Goal: Feedback & Contribution: Contribute content

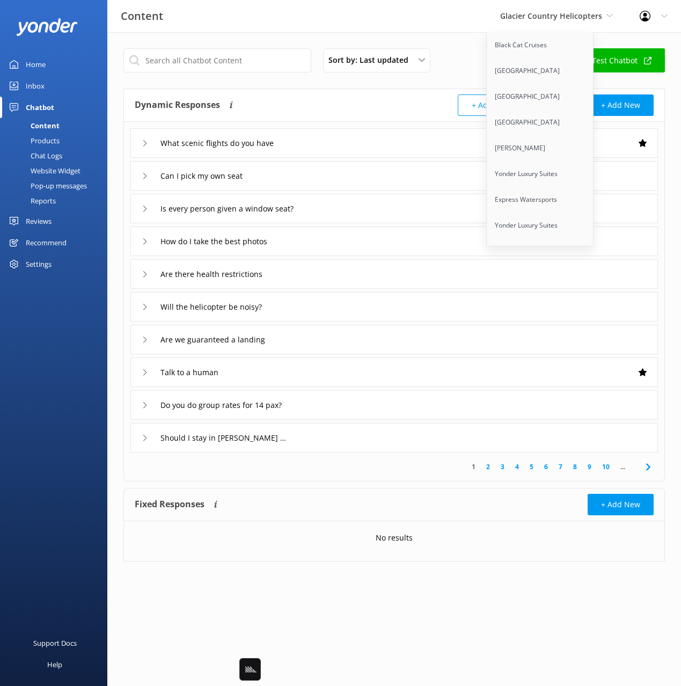
scroll to position [6236, 0]
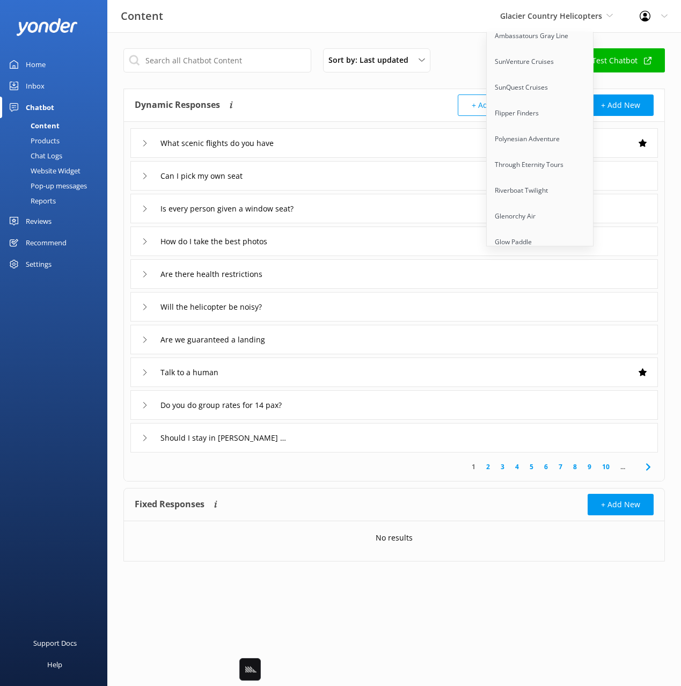
click at [549, 281] on link "Sunset Watersports" at bounding box center [540, 294] width 107 height 26
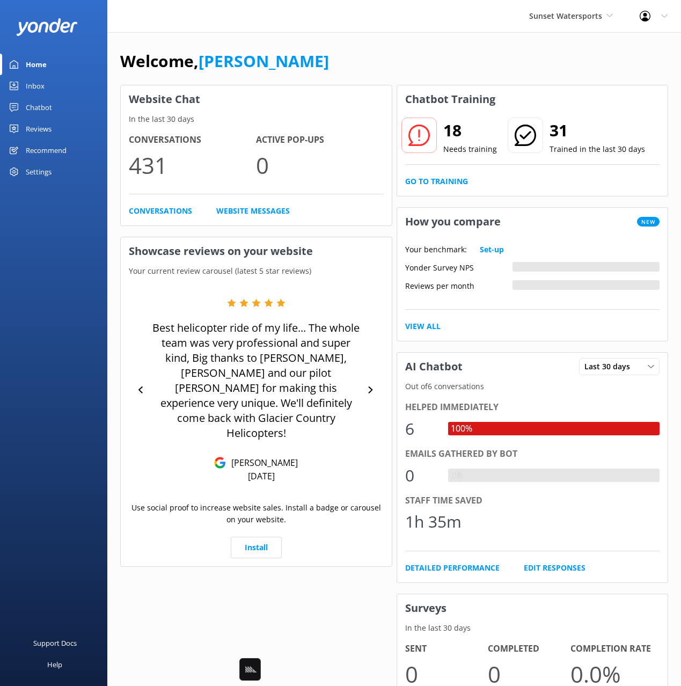
click at [32, 175] on div "Settings" at bounding box center [39, 171] width 26 height 21
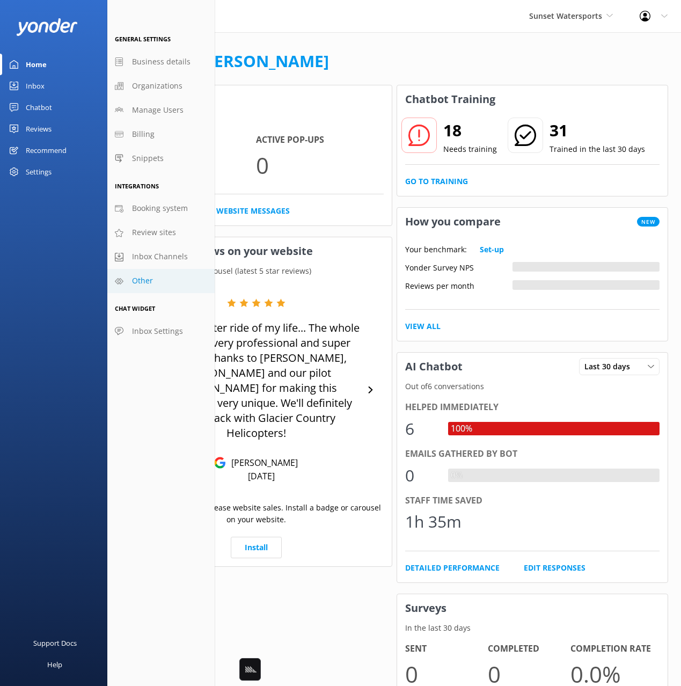
click at [162, 283] on link "Other" at bounding box center [160, 281] width 107 height 24
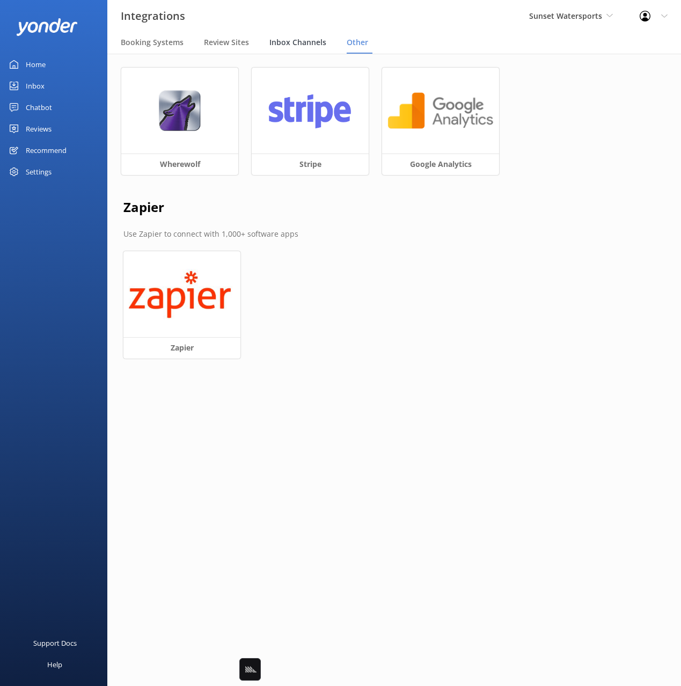
drag, startPoint x: 296, startPoint y: 42, endPoint x: 289, endPoint y: 50, distance: 11.0
click at [296, 42] on span "Inbox Channels" at bounding box center [298, 42] width 57 height 11
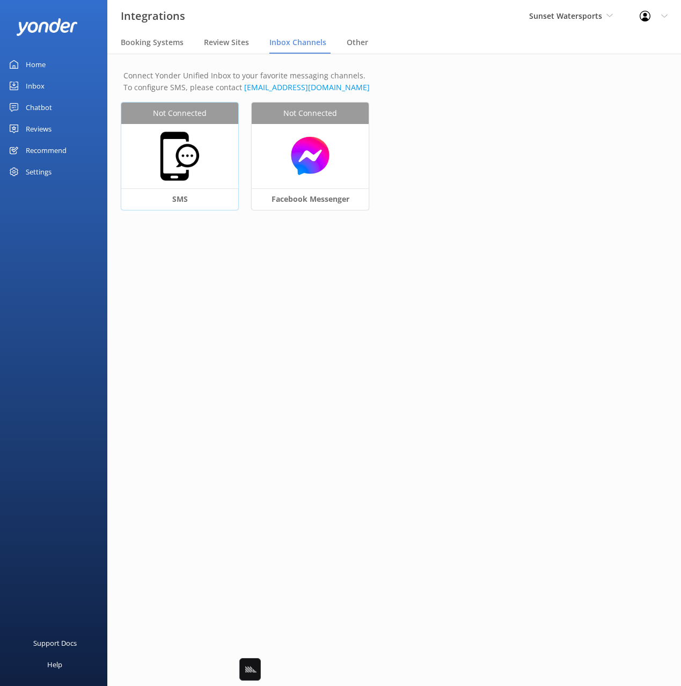
click at [185, 136] on img at bounding box center [180, 156] width 54 height 54
select select "US"
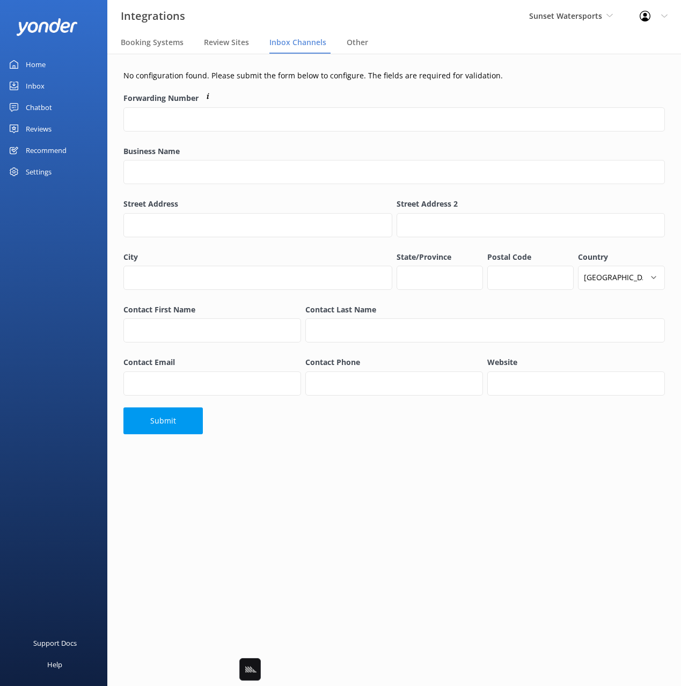
drag, startPoint x: 234, startPoint y: 88, endPoint x: 247, endPoint y: 91, distance: 13.8
click at [234, 88] on div "No configuration found. Please submit the form below to configure. The fields a…" at bounding box center [394, 255] width 574 height 402
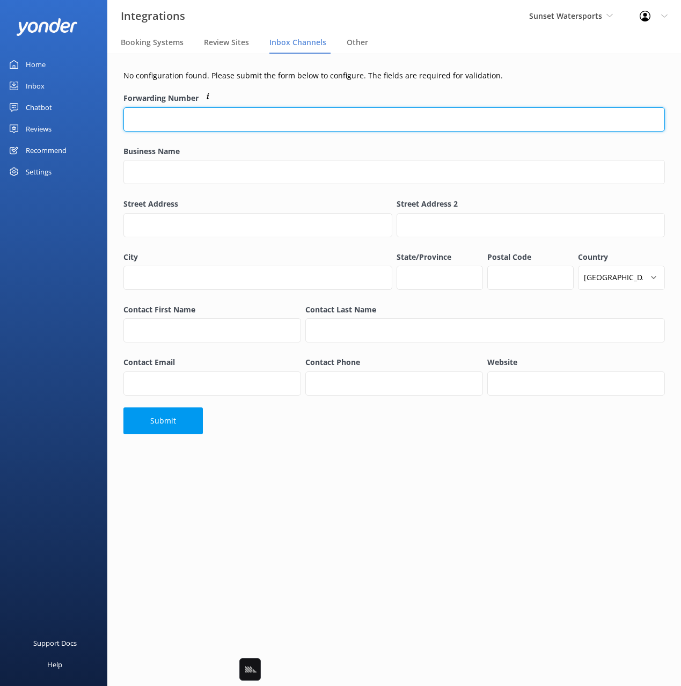
click at [237, 120] on input "Forwarding Number" at bounding box center [394, 119] width 542 height 24
paste input "(305) 296-2554"
drag, startPoint x: 144, startPoint y: 120, endPoint x: 148, endPoint y: 131, distance: 11.4
click at [145, 121] on input "(305) 296-2554" at bounding box center [394, 119] width 542 height 24
type input "3052962554"
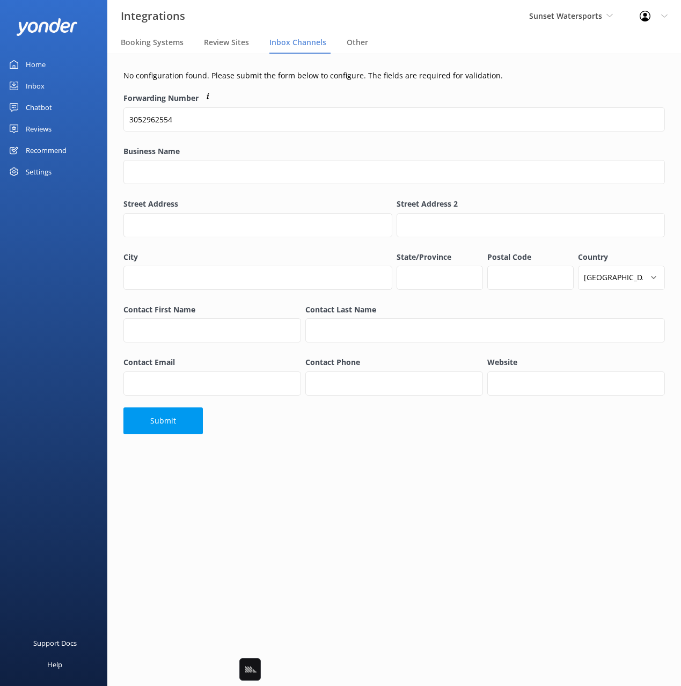
click at [202, 153] on label "Business Name" at bounding box center [394, 152] width 542 height 12
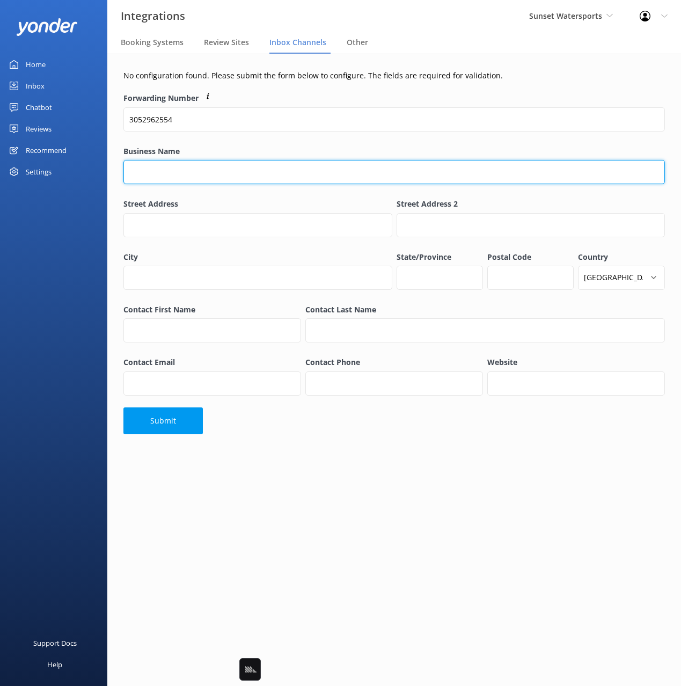
click at [202, 160] on input "Business Name" at bounding box center [394, 172] width 542 height 24
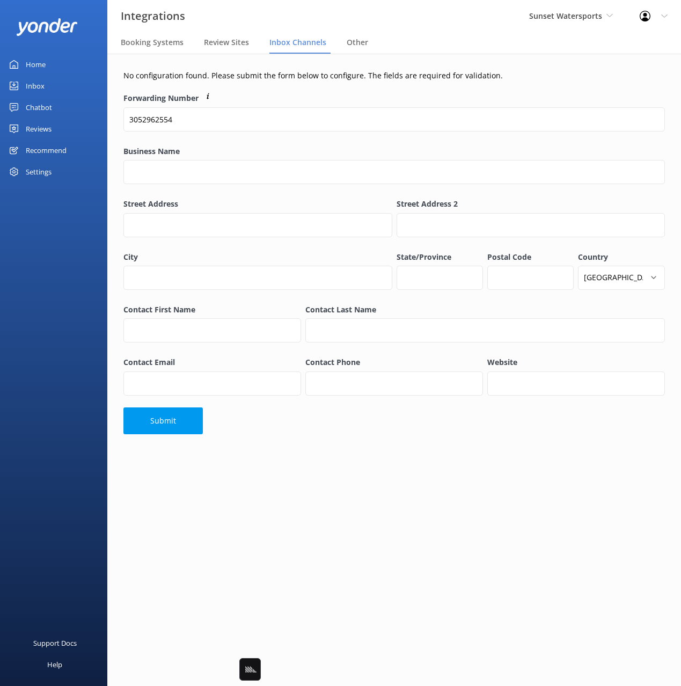
click at [330, 82] on div "No configuration found. Please submit the form below to configure. The fields a…" at bounding box center [394, 255] width 574 height 402
click at [232, 146] on label "Business Name" at bounding box center [394, 152] width 542 height 12
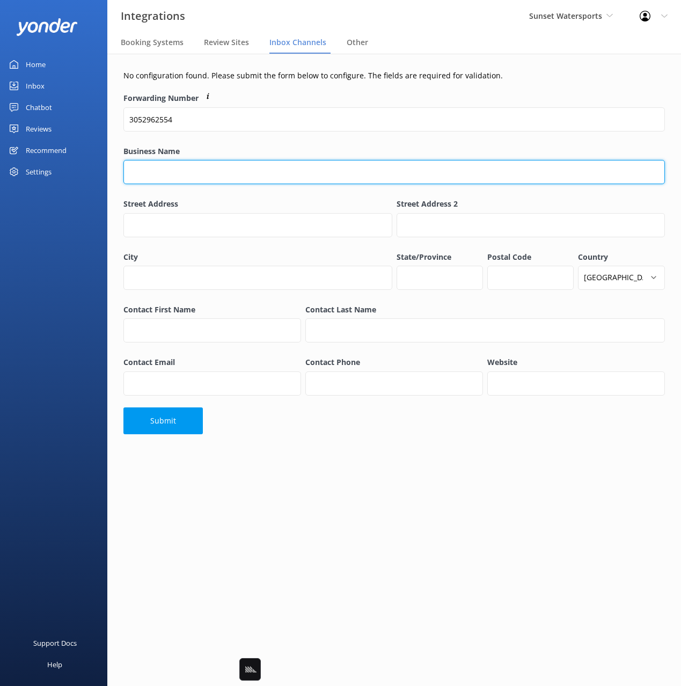
click at [232, 160] on input "Business Name" at bounding box center [394, 172] width 542 height 24
click at [203, 172] on input "Business Name" at bounding box center [394, 172] width 542 height 24
type input "Sunset Watersports Key West"
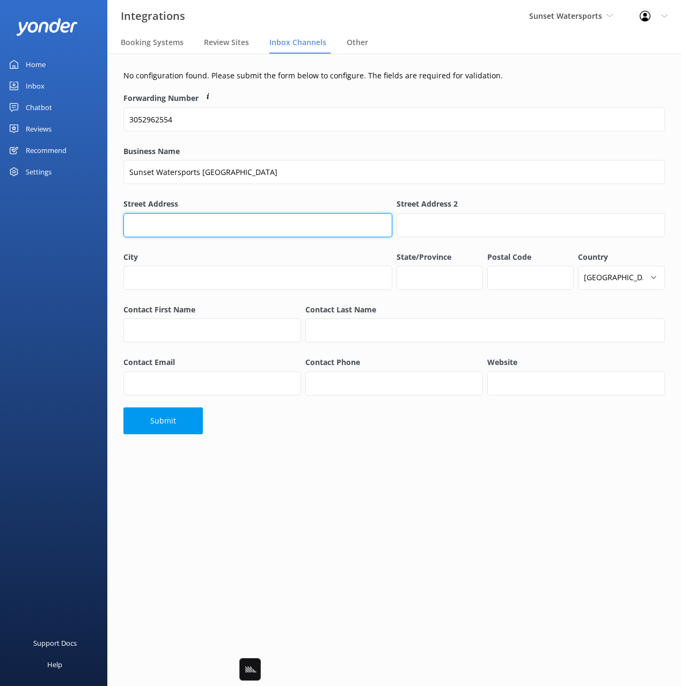
click at [246, 223] on input "Street Address" at bounding box center [257, 225] width 269 height 24
paste input "201 William St, Key West"
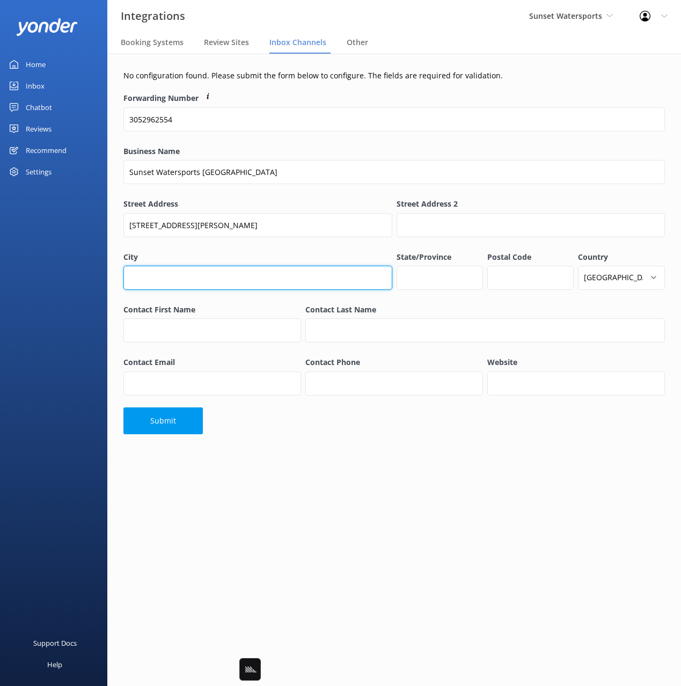
click at [190, 270] on input "City" at bounding box center [257, 278] width 269 height 24
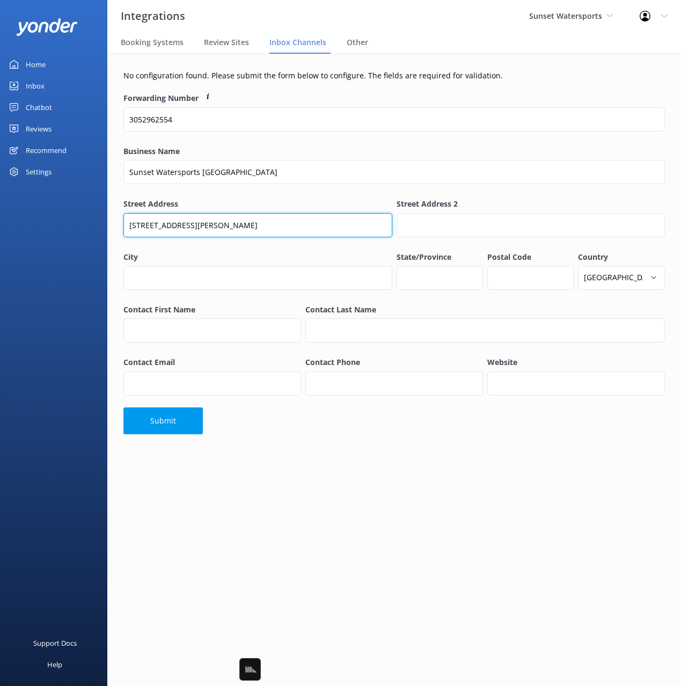
drag, startPoint x: 188, startPoint y: 224, endPoint x: 233, endPoint y: 227, distance: 44.6
click at [233, 227] on input "201 William St, Key West" at bounding box center [257, 225] width 269 height 24
type input "201 William St"
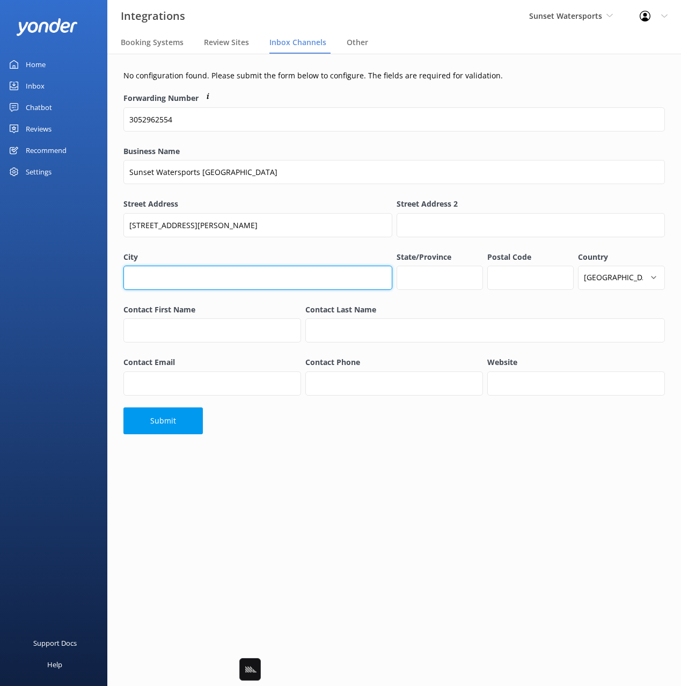
drag, startPoint x: 282, startPoint y: 281, endPoint x: 295, endPoint y: 284, distance: 13.2
click at [282, 281] on input "City" at bounding box center [257, 278] width 269 height 24
paste input "Key West"
type input "Key West"
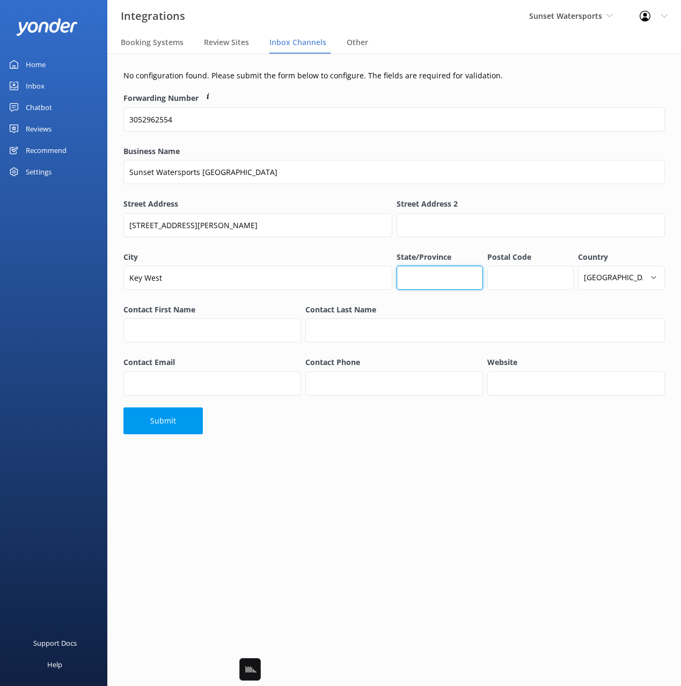
click at [461, 285] on input "State/Province" at bounding box center [440, 278] width 86 height 24
type input "FL"
click at [535, 274] on input "Postal Code" at bounding box center [531, 278] width 86 height 24
type input "33040"
drag, startPoint x: 465, startPoint y: 300, endPoint x: 414, endPoint y: 337, distance: 62.7
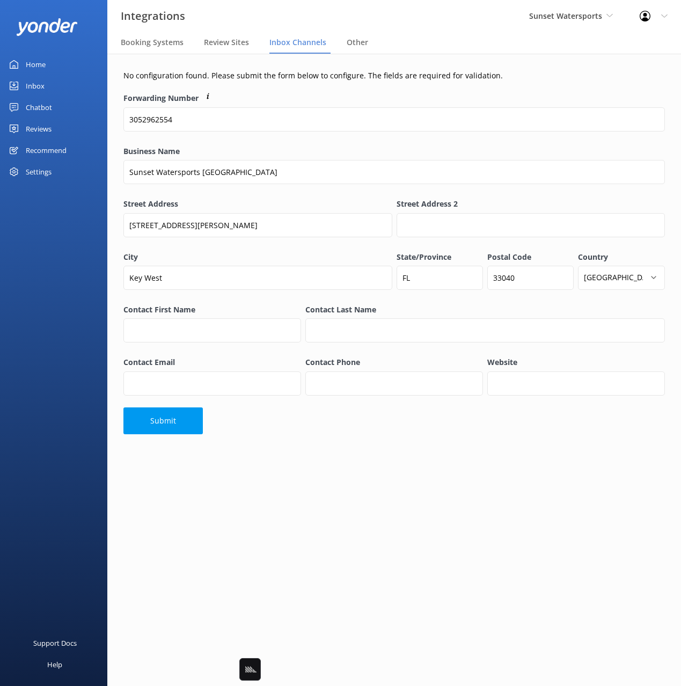
click at [465, 300] on div "State/Province FL" at bounding box center [440, 276] width 86 height 50
drag, startPoint x: 223, startPoint y: 345, endPoint x: 223, endPoint y: 338, distance: 6.4
click at [224, 343] on div "Contact First Name" at bounding box center [212, 329] width 178 height 50
click at [224, 336] on input "Contact First Name" at bounding box center [212, 330] width 178 height 24
type input "Nathan"
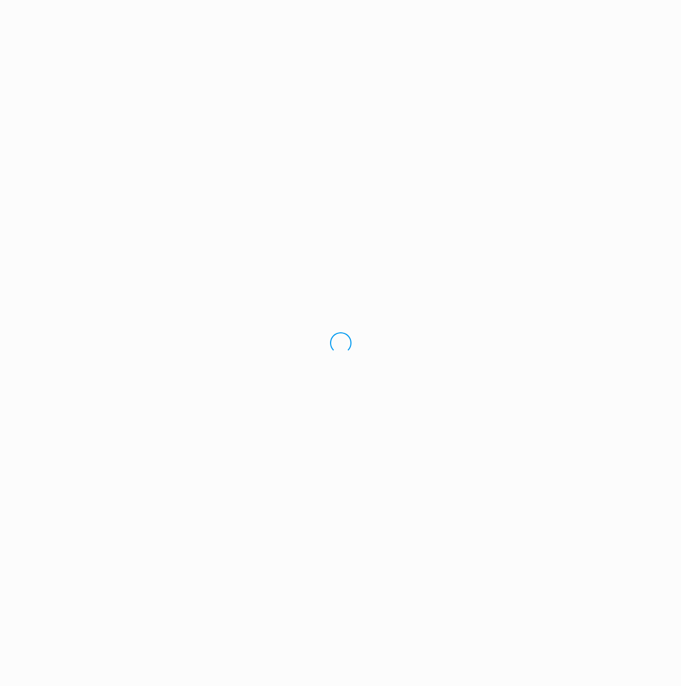
select select "US"
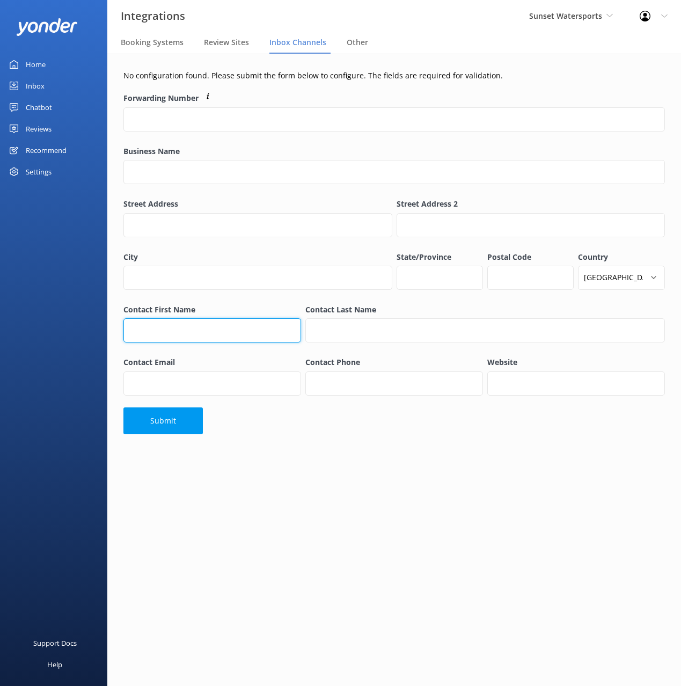
click at [200, 337] on input "Contact First Name" at bounding box center [212, 330] width 178 height 24
type input "[PERSON_NAME]"
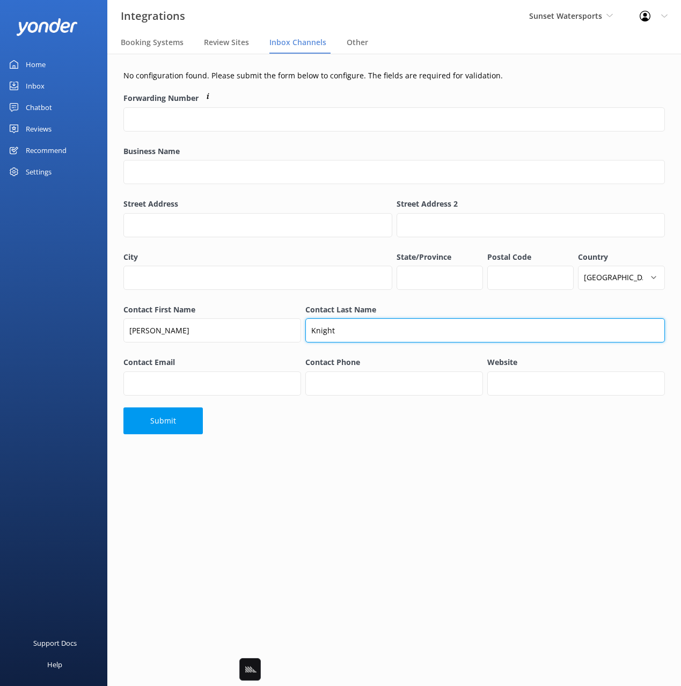
type input "Knight"
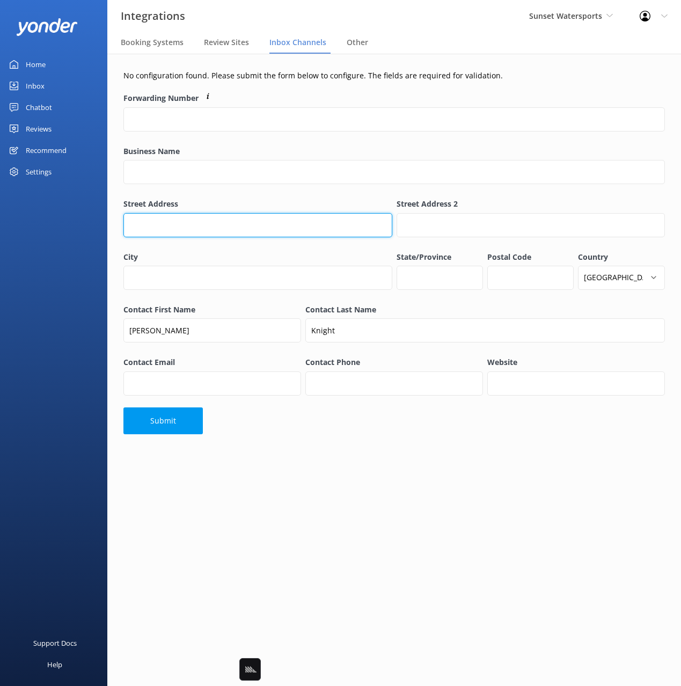
drag, startPoint x: 236, startPoint y: 225, endPoint x: 255, endPoint y: 232, distance: 20.7
click at [236, 225] on input "Street Address" at bounding box center [257, 225] width 269 height 24
paste input "201 William St, Key West, FL 33040"
click at [234, 224] on input "201 William St, Key West, FL 33040" at bounding box center [257, 225] width 269 height 24
drag, startPoint x: 234, startPoint y: 224, endPoint x: 312, endPoint y: 283, distance: 97.4
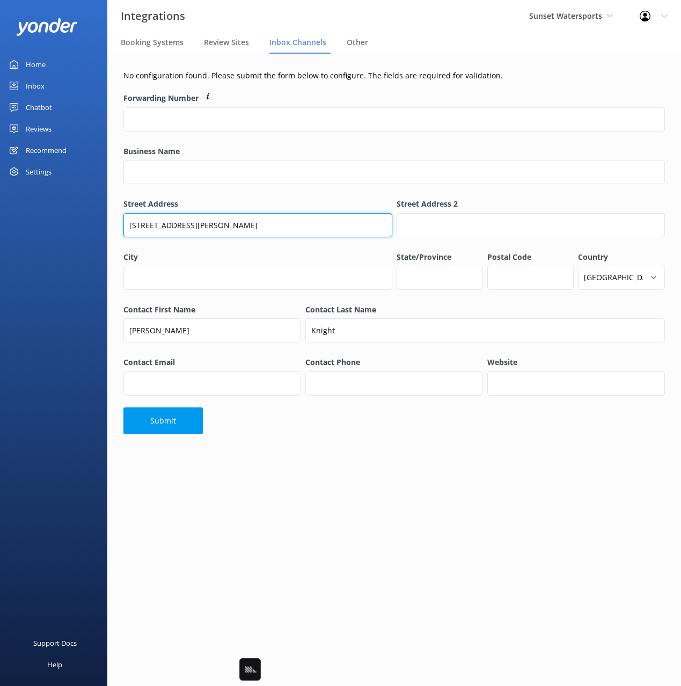
click at [234, 224] on input "201 William St, Key West, FL 33040" at bounding box center [257, 225] width 269 height 24
type input "201 William St, Key West, FL"
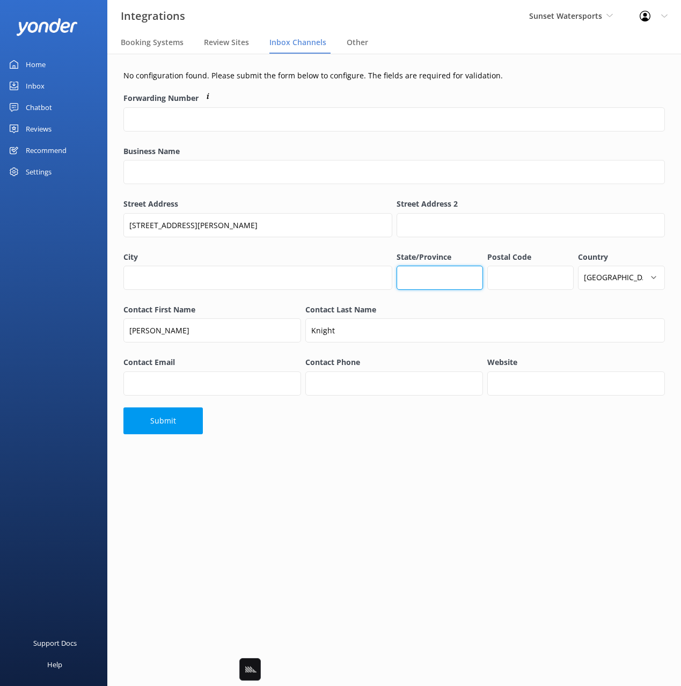
click at [446, 280] on input "State/Province" at bounding box center [440, 278] width 86 height 24
drag, startPoint x: 549, startPoint y: 284, endPoint x: 534, endPoint y: 284, distance: 15.0
click at [549, 284] on input "Postal Code" at bounding box center [531, 278] width 86 height 24
paste input "33040"
type input "33040"
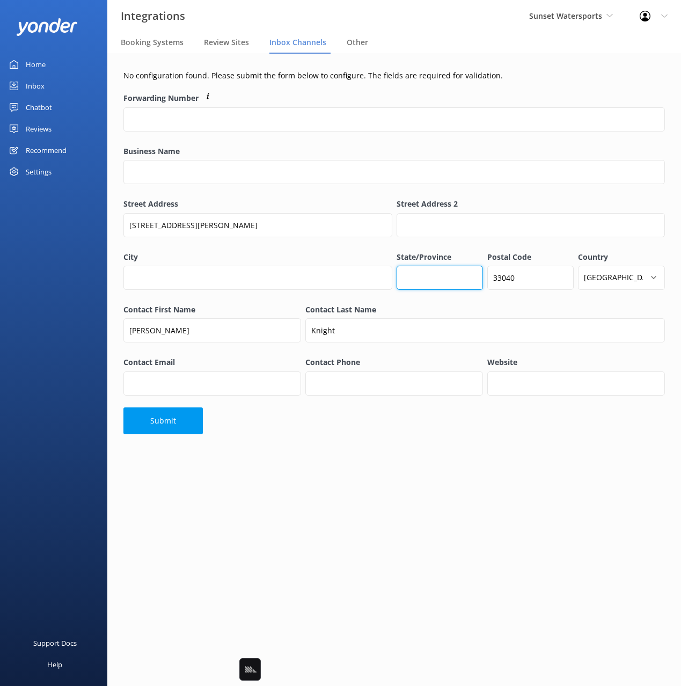
click at [451, 278] on input "State/Province" at bounding box center [440, 278] width 86 height 24
type input "FL"
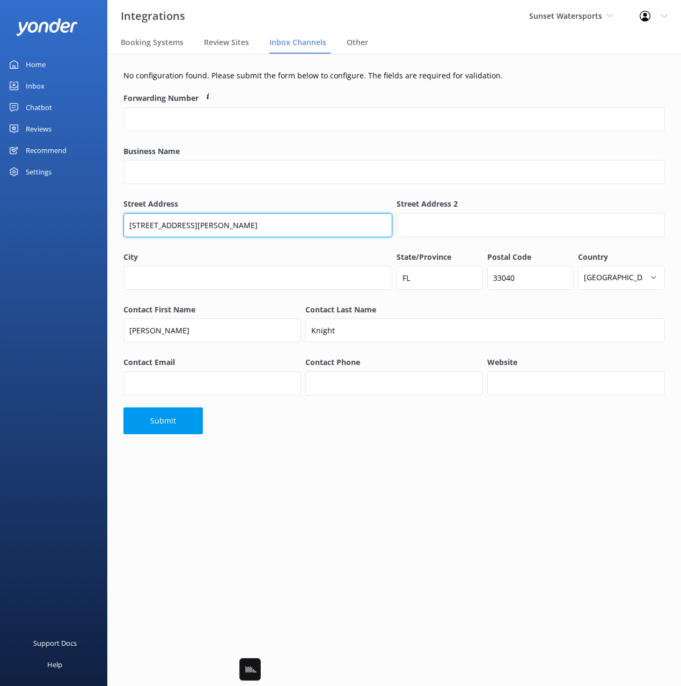
click at [194, 226] on input "201 William St, Key West, FL" at bounding box center [257, 225] width 269 height 24
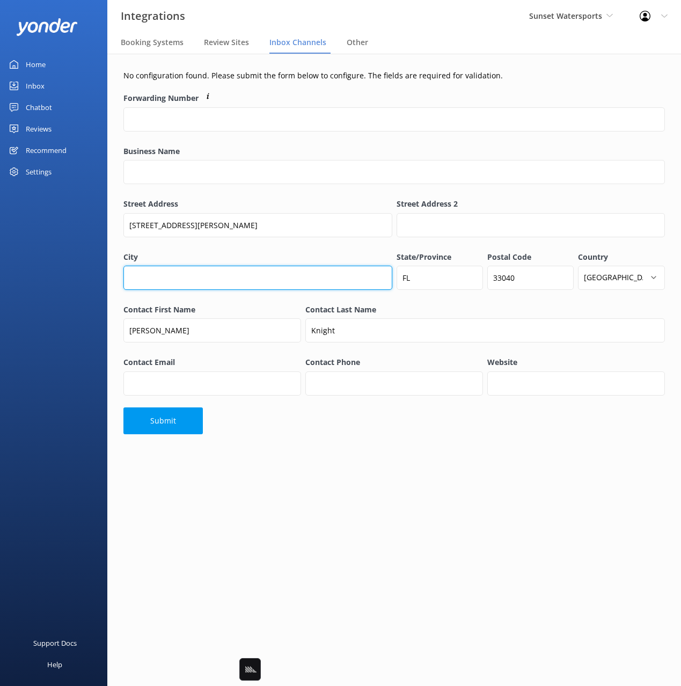
drag, startPoint x: 206, startPoint y: 271, endPoint x: 217, endPoint y: 289, distance: 21.2
click at [207, 271] on input "City" at bounding box center [257, 278] width 269 height 24
type input "Key West"
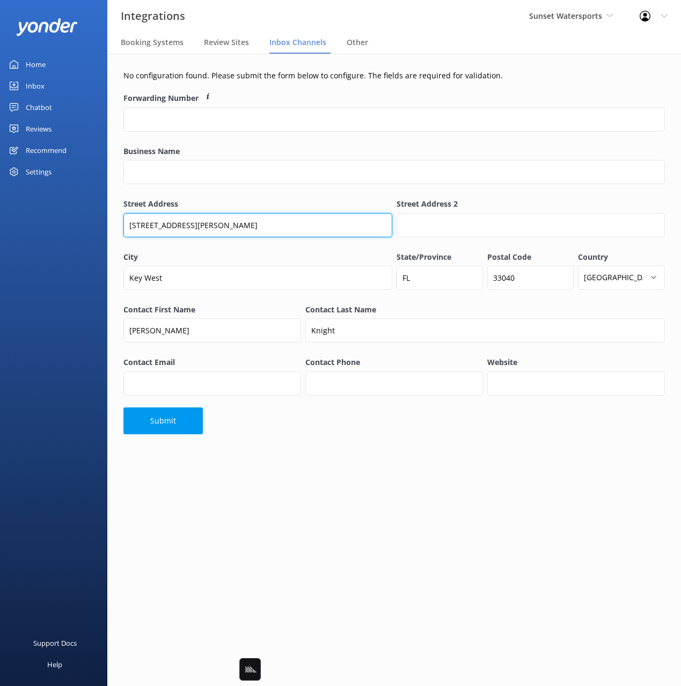
drag, startPoint x: 180, startPoint y: 224, endPoint x: 185, endPoint y: 244, distance: 19.8
click at [185, 244] on div "Street Address 201 William St, Key West, FL" at bounding box center [257, 223] width 269 height 50
type input "201 William St"
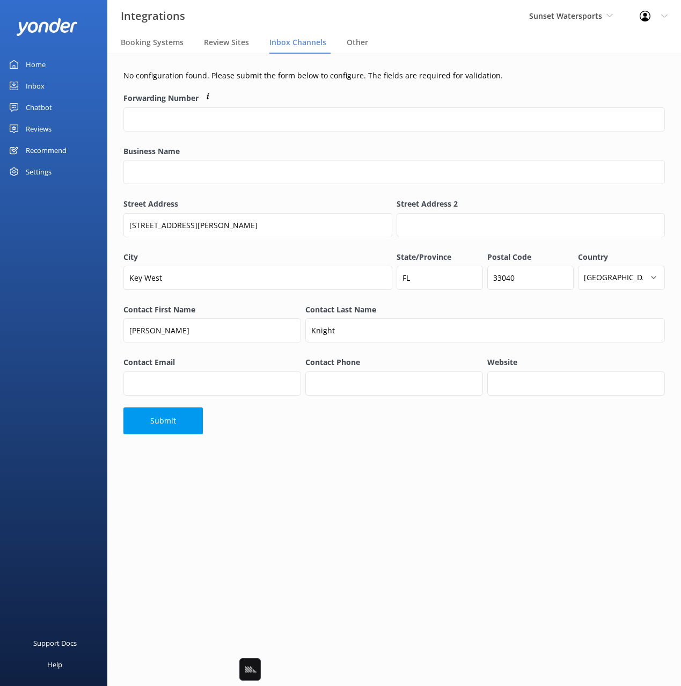
click at [250, 195] on div "Business Name" at bounding box center [394, 171] width 542 height 50
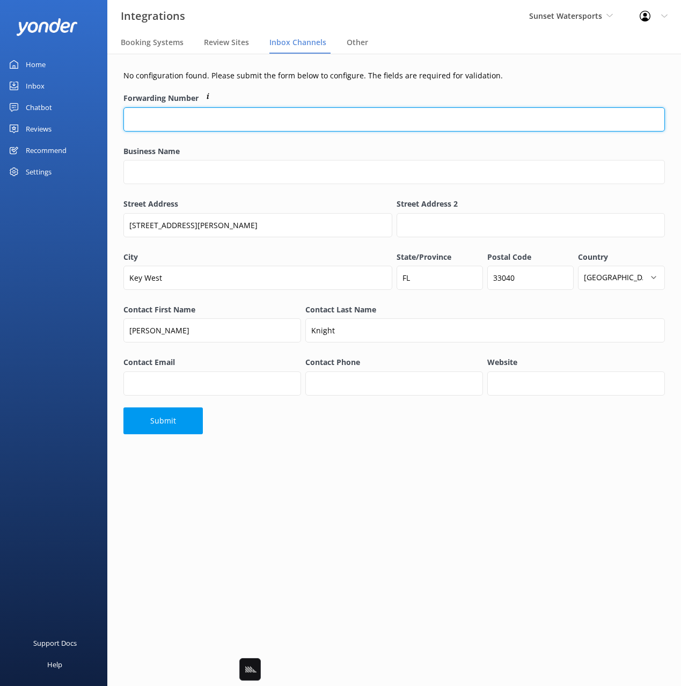
click at [251, 119] on input "Forwarding Number" at bounding box center [394, 119] width 542 height 24
type input "3052962554"
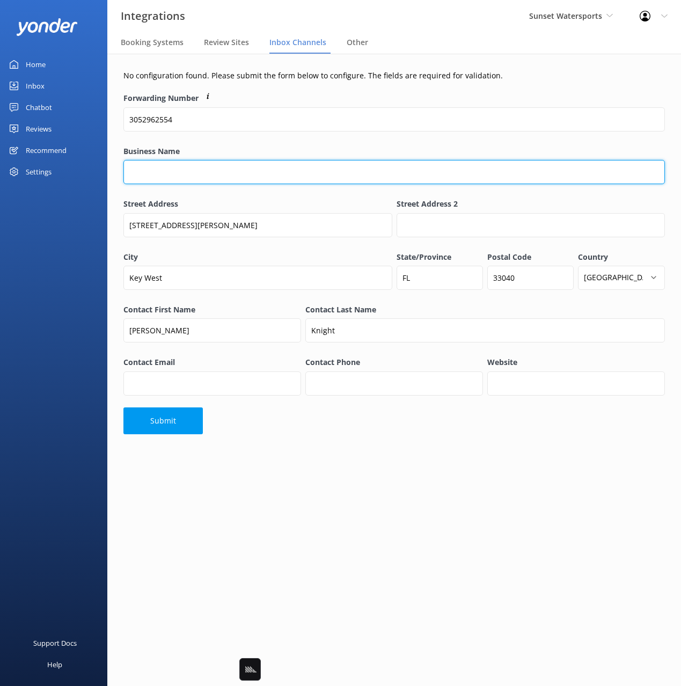
click at [190, 173] on input "Business Name" at bounding box center [394, 172] width 542 height 24
type input "Sunset Watersports Key West"
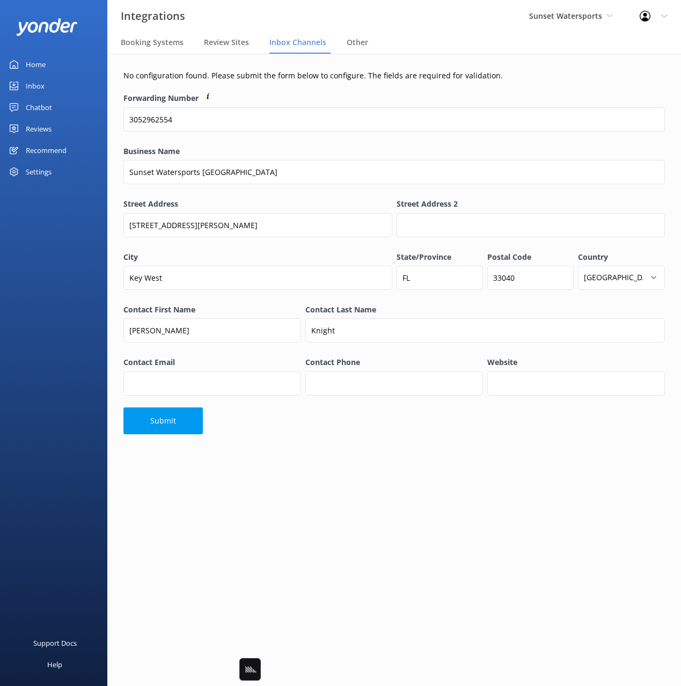
drag, startPoint x: 463, startPoint y: 468, endPoint x: 371, endPoint y: 433, distance: 98.5
click at [463, 468] on main "No configuration found. Please submit the form below to configure. The fields a…" at bounding box center [394, 370] width 574 height 633
click at [220, 386] on input "Contact Email" at bounding box center [212, 384] width 178 height 24
drag, startPoint x: 513, startPoint y: 454, endPoint x: 609, endPoint y: 372, distance: 126.4
click at [512, 453] on div "No configuration found. Please submit the form below to configure. The fields a…" at bounding box center [394, 255] width 574 height 402
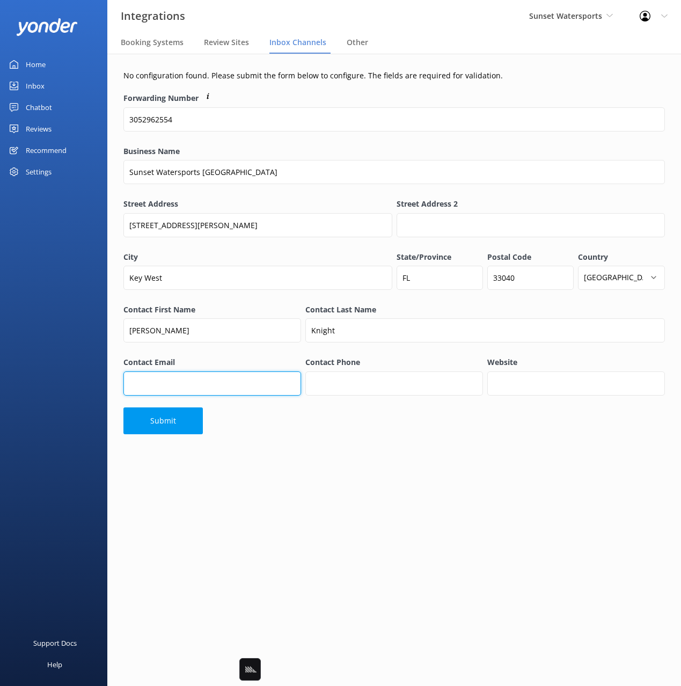
click at [249, 385] on input "Contact Email" at bounding box center [212, 384] width 178 height 24
paste input "nathan.sunset@gmail.com"
type input "nathan.sunset@gmail.com"
click at [505, 441] on div "No configuration found. Please submit the form below to configure. The fields a…" at bounding box center [394, 255] width 574 height 402
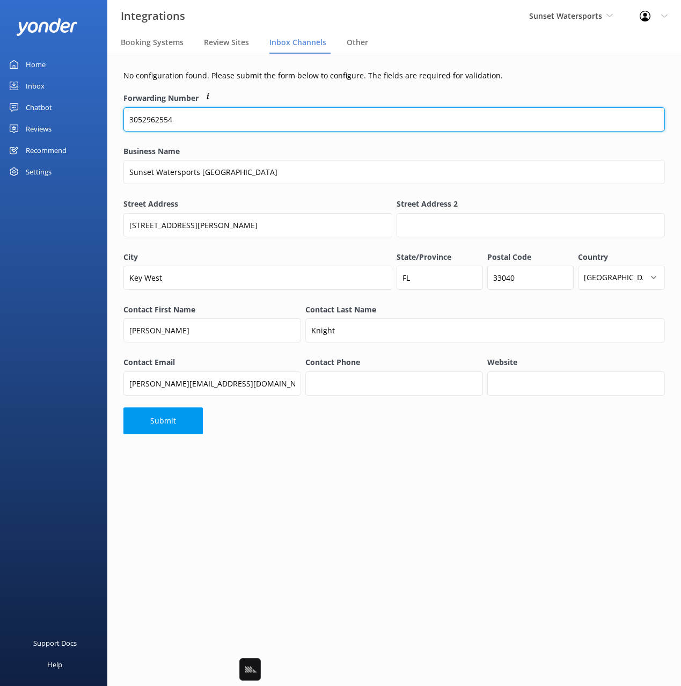
click at [152, 118] on input "3052962554" at bounding box center [394, 119] width 542 height 24
drag, startPoint x: 153, startPoint y: 118, endPoint x: 162, endPoint y: 154, distance: 37.1
click at [152, 118] on input "3052962554" at bounding box center [394, 119] width 542 height 24
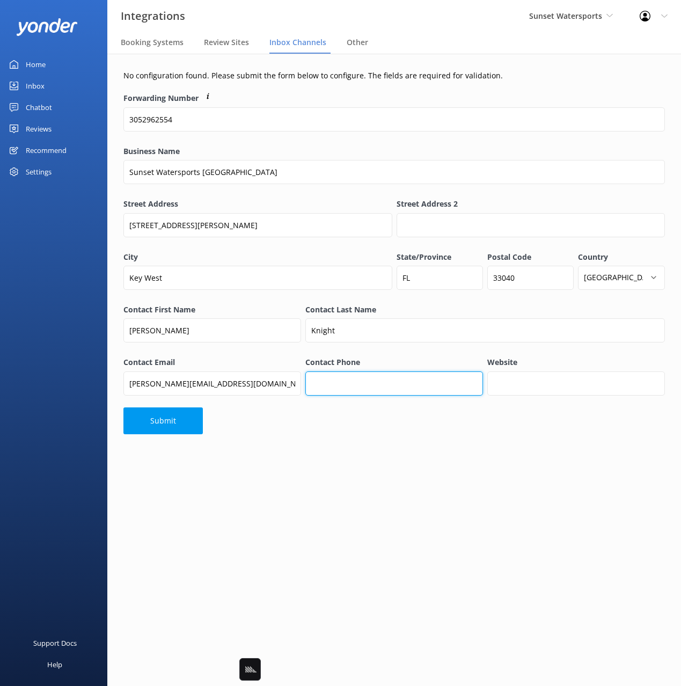
click at [402, 382] on input "Contact Phone" at bounding box center [395, 384] width 178 height 24
paste input "3052962554"
type input "3052962554"
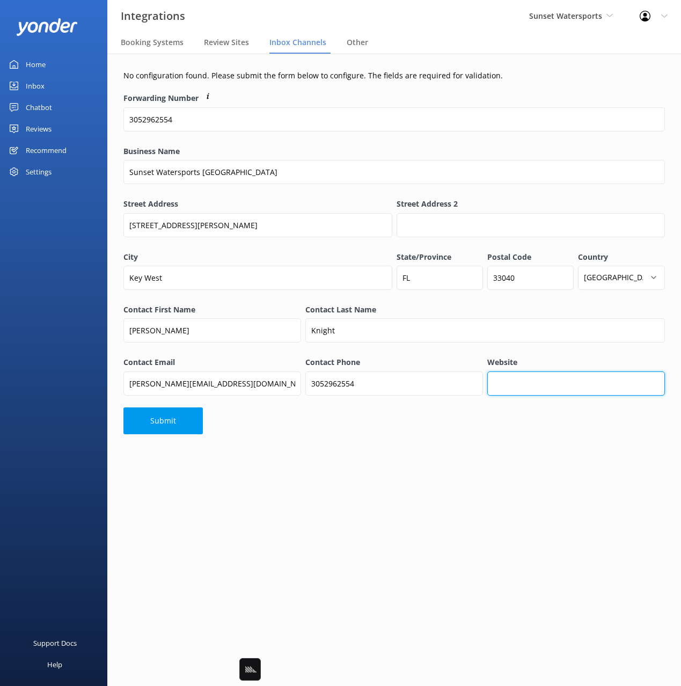
click at [519, 377] on input "Website" at bounding box center [577, 384] width 178 height 24
paste input "https://sunsetwatersportskeywest.com/contact/"
type input "https://sunsetwatersportskeywest.com/contact/"
click at [442, 437] on div "No configuration found. Please submit the form below to configure. The fields a…" at bounding box center [394, 255] width 574 height 402
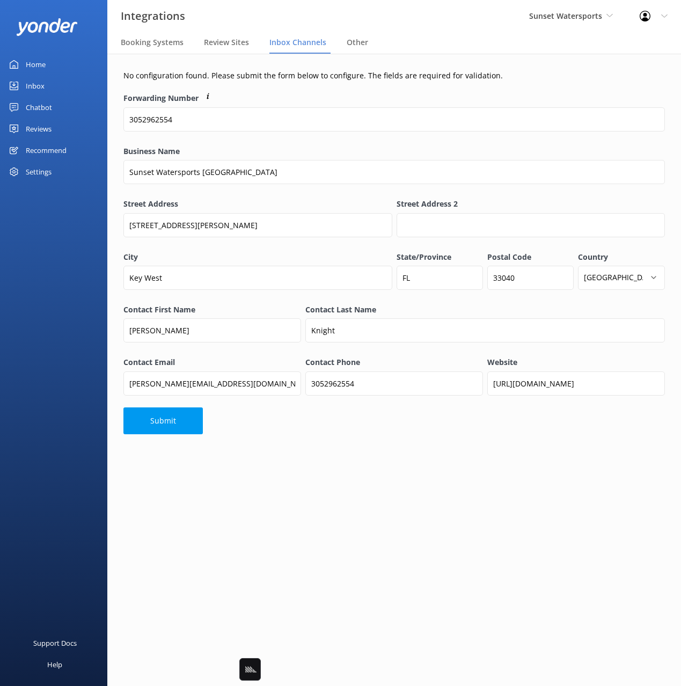
scroll to position [0, 0]
drag, startPoint x: 415, startPoint y: 441, endPoint x: 396, endPoint y: 440, distance: 19.4
click at [414, 441] on div "No configuration found. Please submit the form below to configure. The fields a…" at bounding box center [394, 255] width 574 height 402
click at [149, 421] on button "Submit" at bounding box center [162, 421] width 79 height 27
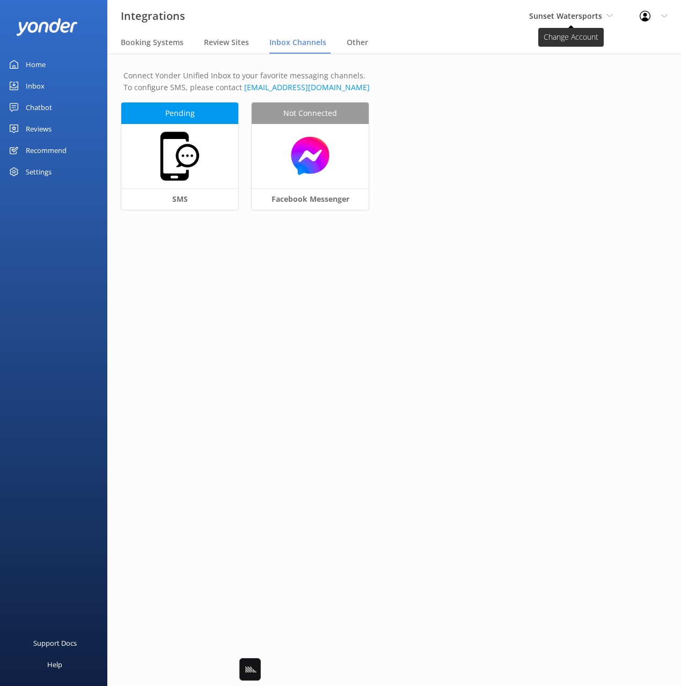
drag, startPoint x: 507, startPoint y: 26, endPoint x: 545, endPoint y: 15, distance: 39.6
click at [507, 26] on div "Integrations Sunset Watersports Black Cat Cruises Banff Airporter International…" at bounding box center [340, 16] width 681 height 32
click at [547, 15] on span "Sunset Watersports" at bounding box center [565, 16] width 73 height 10
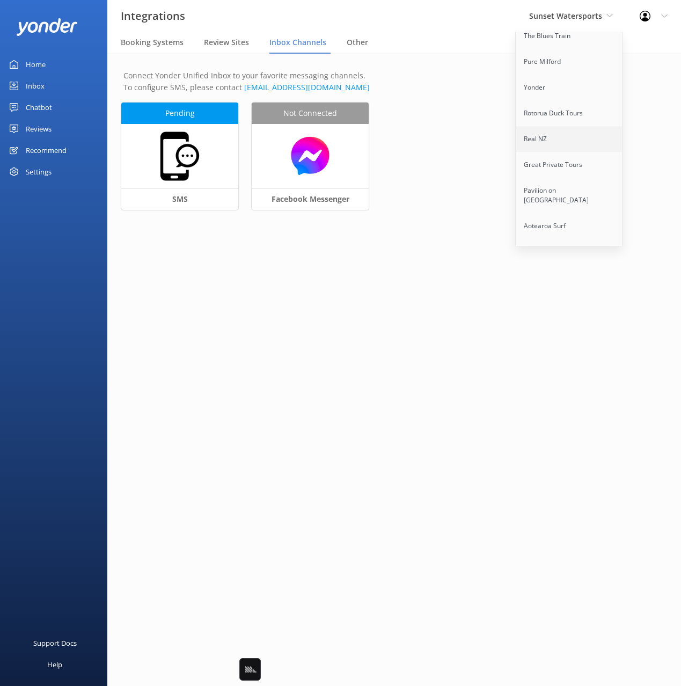
click at [567, 131] on link "Real NZ" at bounding box center [569, 139] width 107 height 26
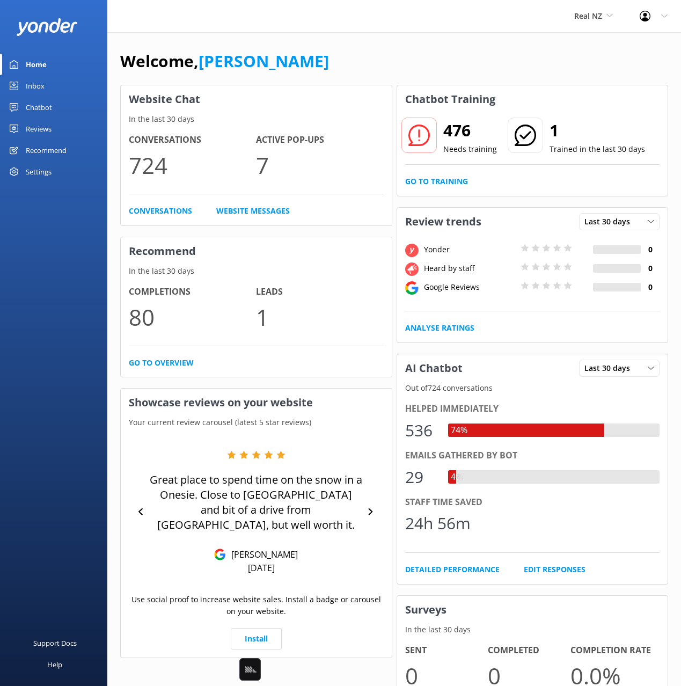
click at [517, 81] on div "Welcome, [PERSON_NAME]" at bounding box center [394, 66] width 548 height 37
click at [484, 70] on div "Welcome, Mikayla" at bounding box center [394, 66] width 548 height 37
drag, startPoint x: 408, startPoint y: 62, endPoint x: 389, endPoint y: 59, distance: 19.2
click at [403, 61] on div "Welcome, Mikayla" at bounding box center [394, 66] width 548 height 37
click at [389, 59] on div "Welcome, Mikayla" at bounding box center [394, 66] width 548 height 37
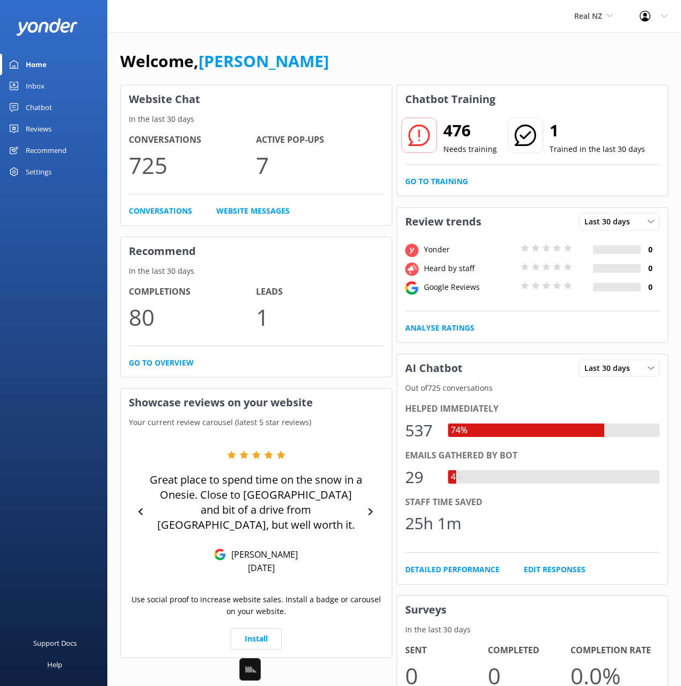
drag, startPoint x: 374, startPoint y: 74, endPoint x: 326, endPoint y: 56, distance: 51.2
click at [372, 74] on div "Welcome, Mikayla" at bounding box center [394, 66] width 548 height 37
click at [581, 13] on span "Real NZ" at bounding box center [589, 16] width 28 height 10
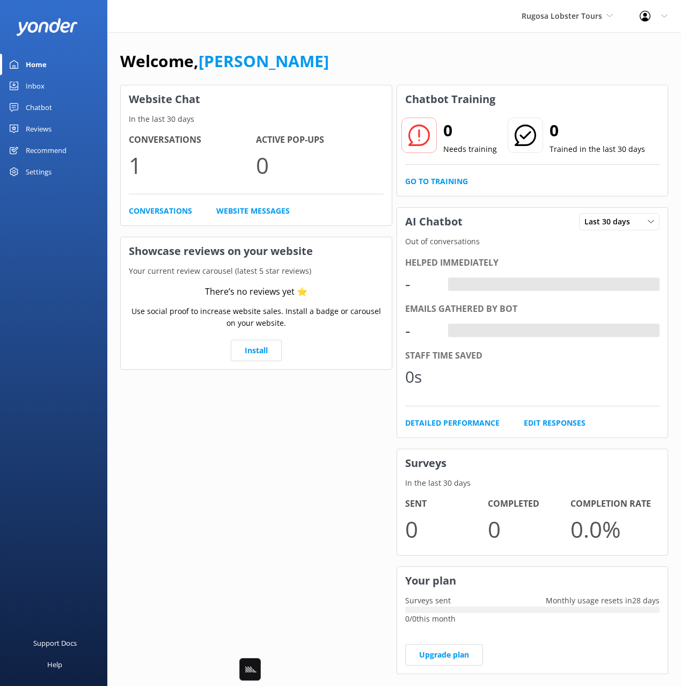
drag, startPoint x: 24, startPoint y: 108, endPoint x: 91, endPoint y: 107, distance: 67.1
click at [24, 108] on link "Chatbot" at bounding box center [53, 107] width 107 height 21
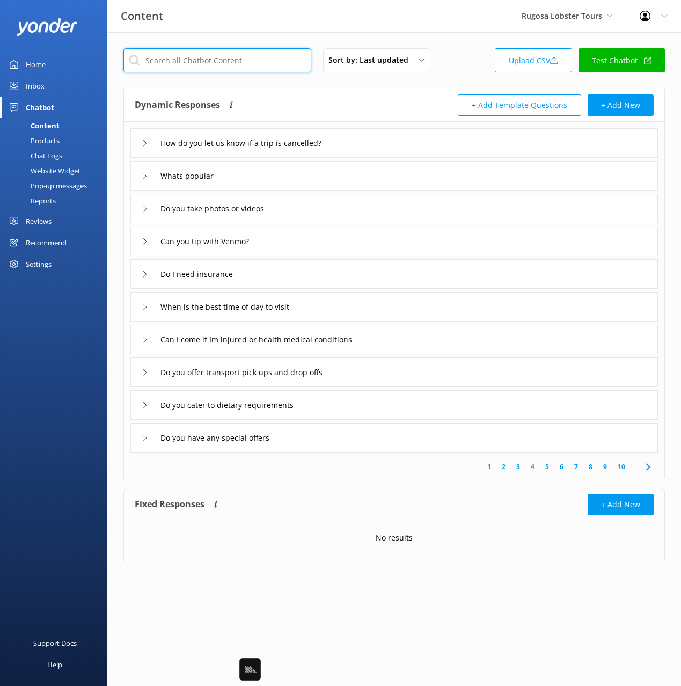
drag, startPoint x: 263, startPoint y: 65, endPoint x: 249, endPoint y: 60, distance: 14.5
click at [258, 63] on input "text" at bounding box center [217, 60] width 188 height 24
click at [249, 60] on input "text" at bounding box center [217, 60] width 188 height 24
type input "dog"
click at [224, 60] on input "text" at bounding box center [217, 60] width 188 height 24
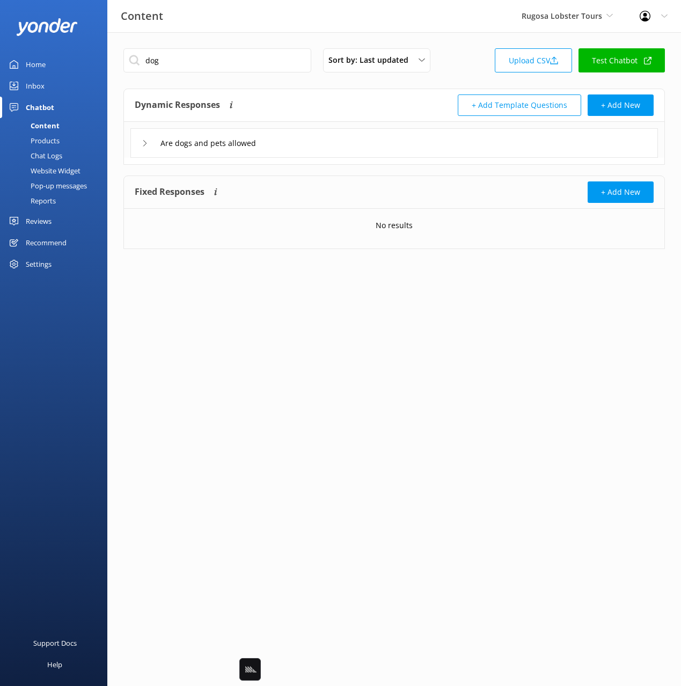
click at [410, 141] on div "Are dogs and pets allowed" at bounding box center [394, 143] width 528 height 30
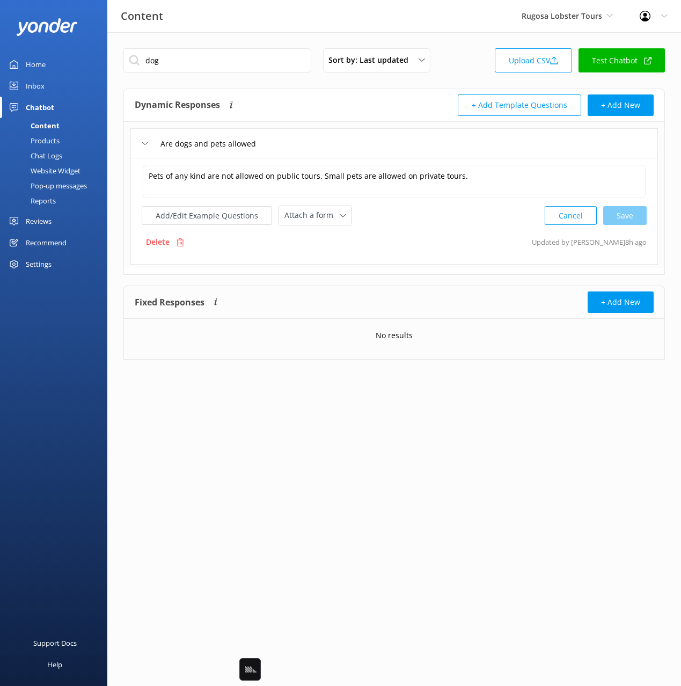
click at [409, 141] on div "Are dogs and pets allowed" at bounding box center [394, 143] width 528 height 30
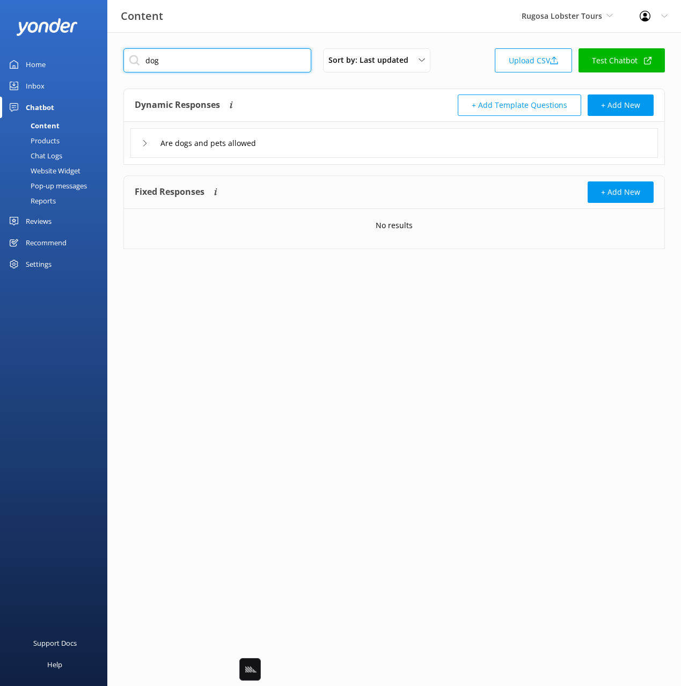
click at [217, 60] on input "dog" at bounding box center [217, 60] width 188 height 24
paste input "Can you tip with Venmo?"
type input "Can you tip with Venmo?"
click at [469, 104] on button "+ Add Template Questions" at bounding box center [519, 105] width 123 height 21
type input "How do you let us know if a trip is cancelled?"
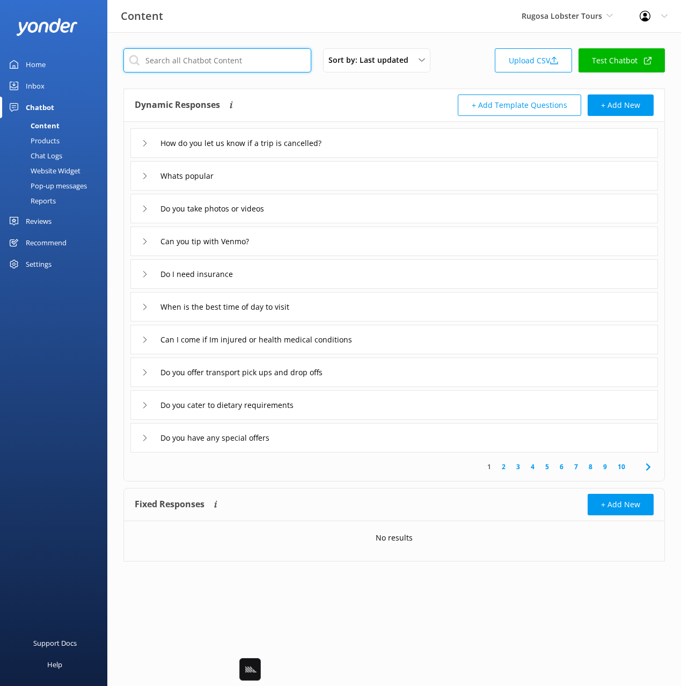
click at [237, 62] on input "text" at bounding box center [217, 60] width 188 height 24
paste input "Can you tip with Venmo?"
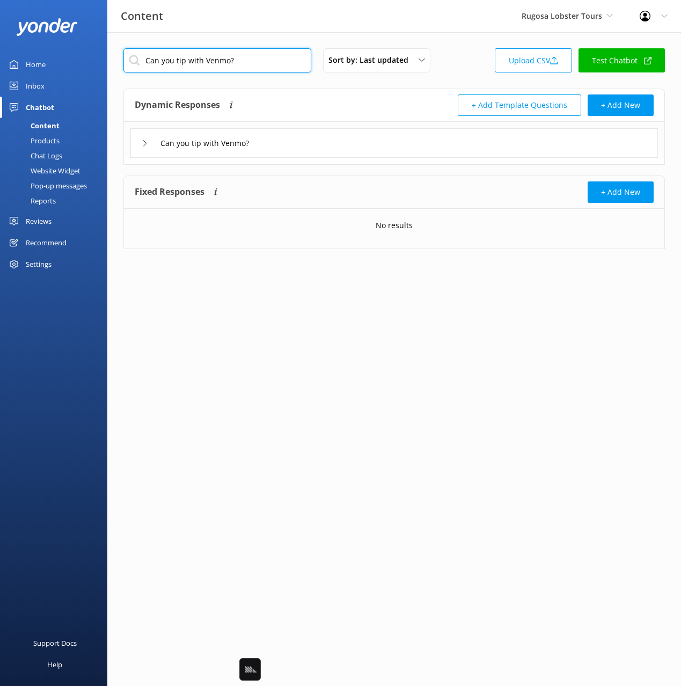
type input "Can you tip with Venmo?"
click at [336, 142] on div "Can you tip with Venmo?" at bounding box center [394, 143] width 528 height 30
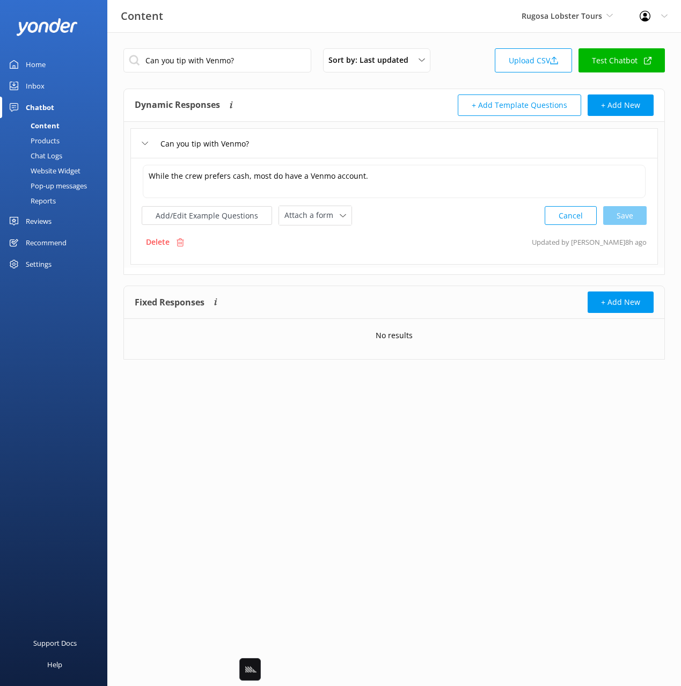
click at [336, 142] on div "Can you tip with Venmo?" at bounding box center [394, 143] width 528 height 30
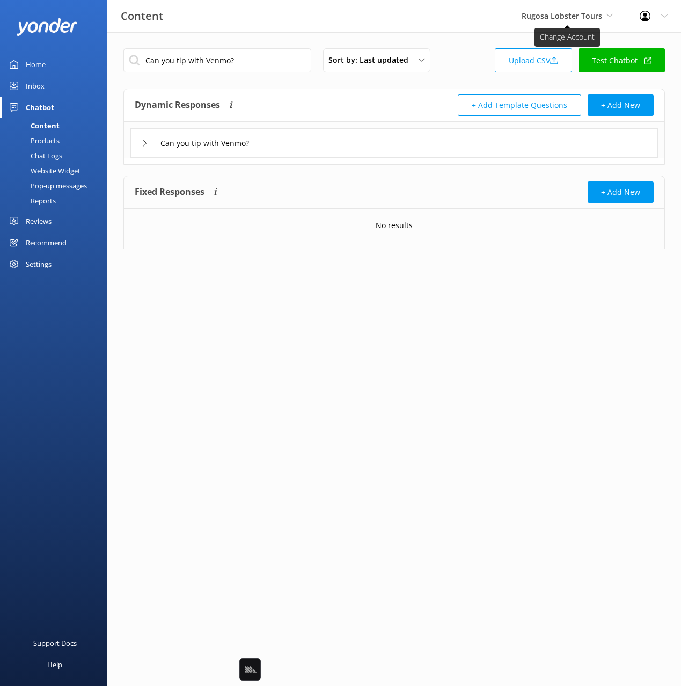
click at [579, 19] on span "Rugosa Lobster Tours" at bounding box center [562, 16] width 81 height 10
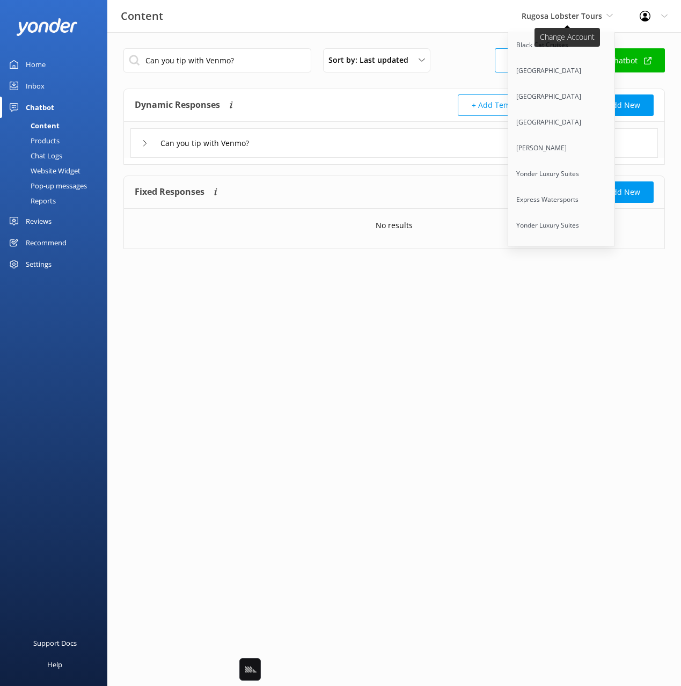
scroll to position [2892, 0]
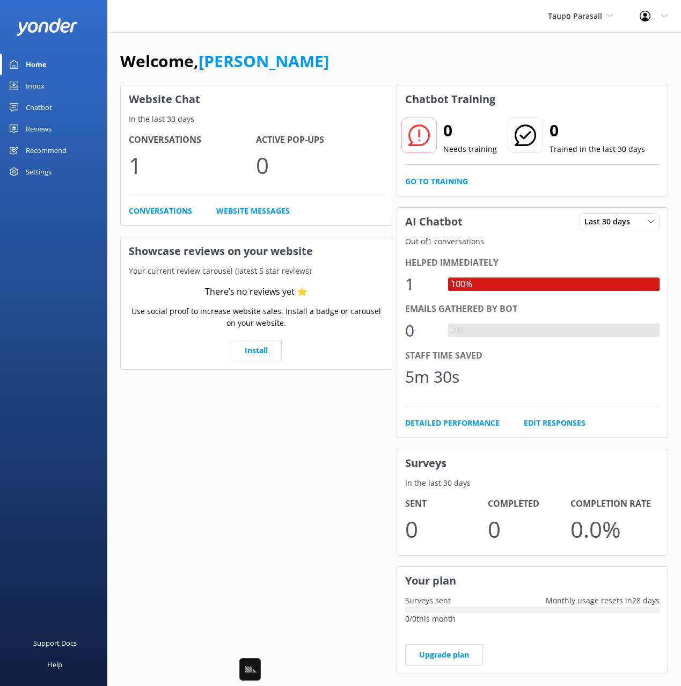
click at [43, 110] on div "Chatbot" at bounding box center [39, 107] width 26 height 21
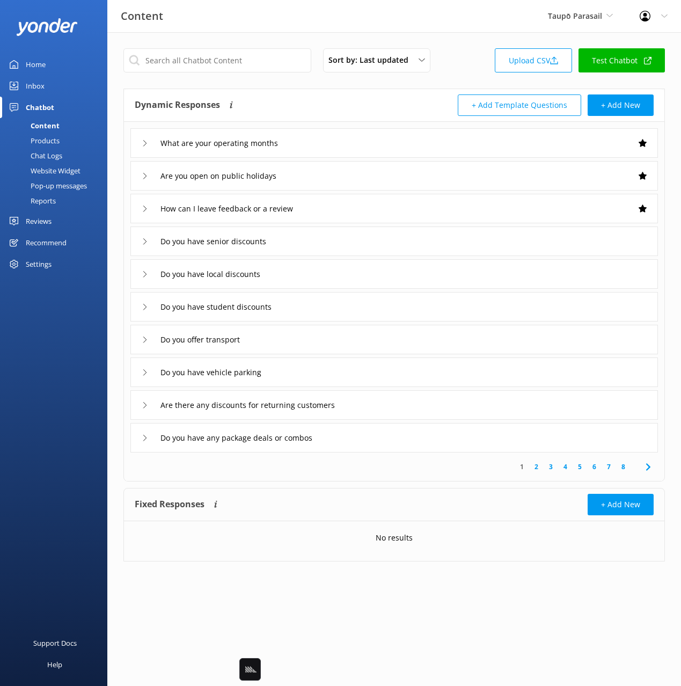
click at [423, 90] on div "Dynamic Responses Dynamic responses rely on the Large Language Model to create …" at bounding box center [394, 105] width 541 height 33
click at [466, 76] on div "Sort by: Last updated Title Last updated Upload CSV Test Chatbot" at bounding box center [394, 63] width 542 height 31
click at [234, 61] on input "text" at bounding box center [217, 60] width 188 height 24
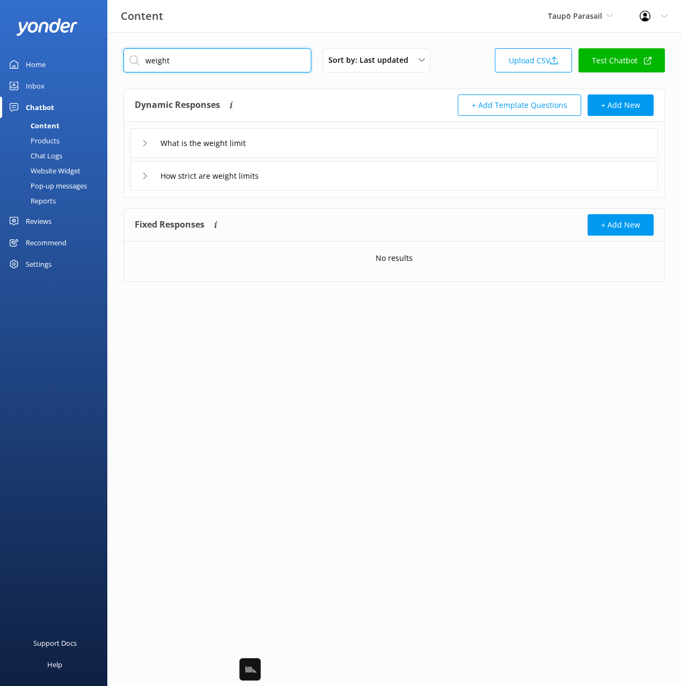
type input "weight"
click at [316, 182] on div "How strict are weight limits" at bounding box center [394, 176] width 528 height 30
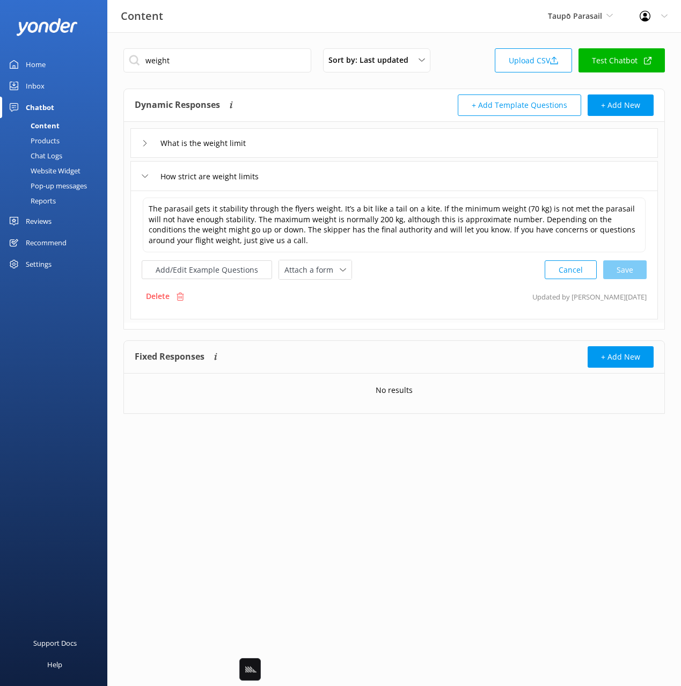
click at [310, 143] on div "What is the weight limit" at bounding box center [394, 143] width 528 height 30
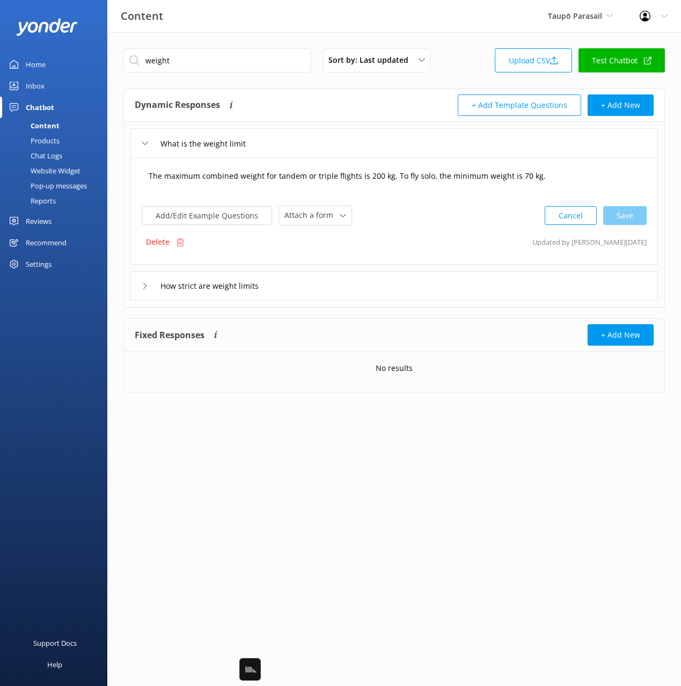
click at [579, 179] on textarea "The maximum combined weight for tandem or triple flights is 200 kg. To fly solo…" at bounding box center [394, 181] width 503 height 33
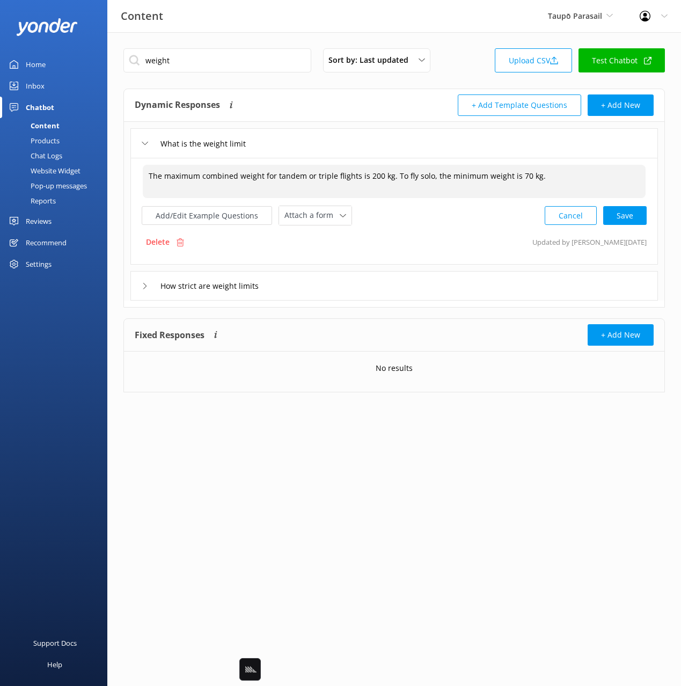
paste textarea "Depending on the conditions the weight might go up or down. The skipper has the…"
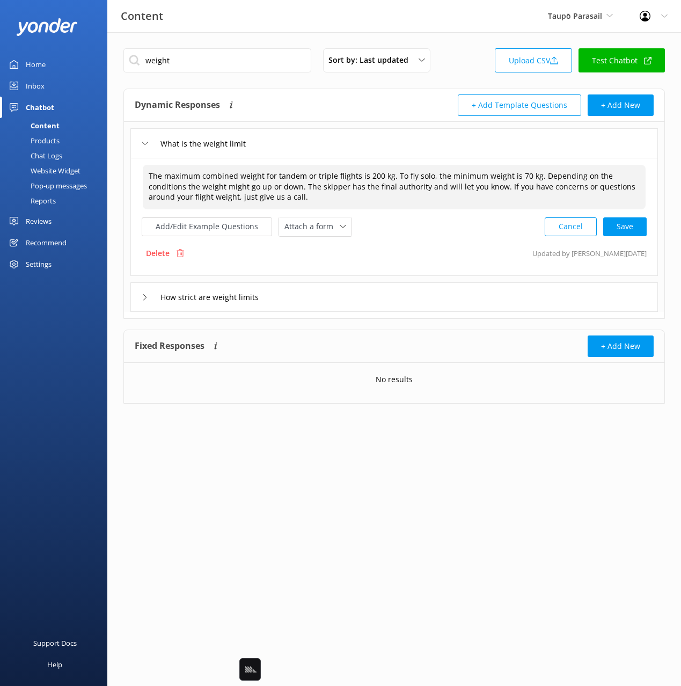
click at [616, 229] on div "Cancel Save" at bounding box center [596, 227] width 102 height 20
click at [500, 175] on textarea "The maximum combined weight for tandem or triple flights is 200 kg. To fly solo…" at bounding box center [394, 186] width 504 height 45
type textarea "The maximum combined weight for tandem or triple flights is 200 kg. To fly solo…"
click at [222, 222] on button "Add/Edit Example Questions" at bounding box center [207, 225] width 130 height 19
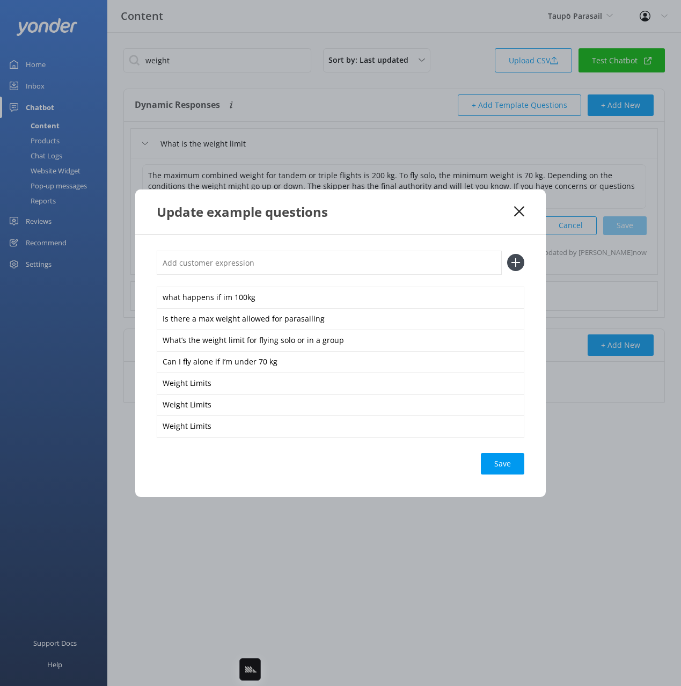
drag, startPoint x: 407, startPoint y: 266, endPoint x: 428, endPoint y: 264, distance: 21.6
click at [410, 265] on input "text" at bounding box center [329, 263] width 345 height 24
paste input "Are there weight restrictions?"
type input "Are there weight restrictions?"
drag, startPoint x: 519, startPoint y: 264, endPoint x: 508, endPoint y: 422, distance: 158.2
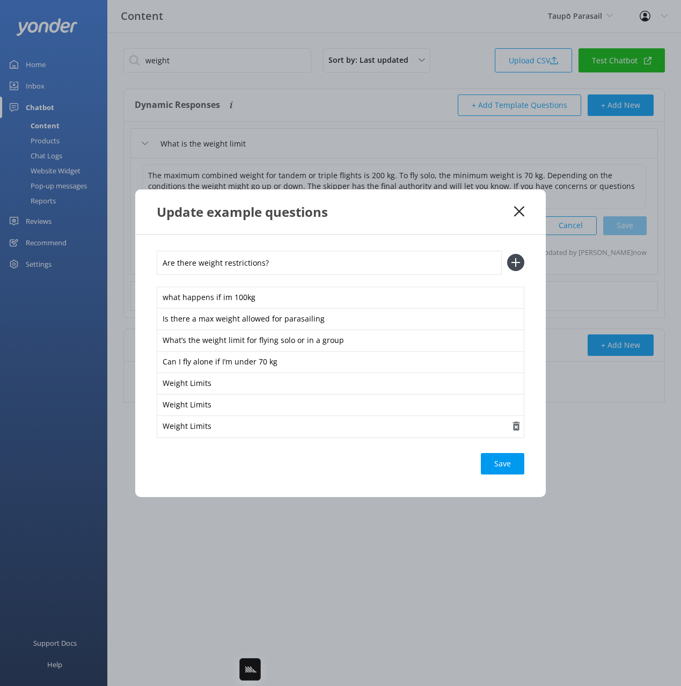
click at [519, 265] on icon at bounding box center [515, 262] width 17 height 17
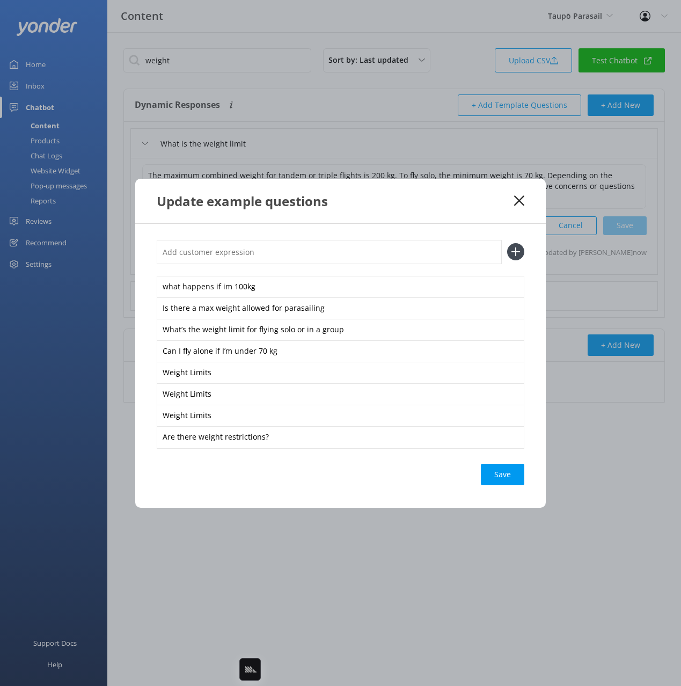
click at [504, 473] on div "Save" at bounding box center [502, 474] width 43 height 21
click at [519, 194] on div "Update example questions" at bounding box center [340, 201] width 411 height 45
drag, startPoint x: 518, startPoint y: 201, endPoint x: 354, endPoint y: 124, distance: 180.9
click at [518, 201] on icon at bounding box center [519, 200] width 10 height 11
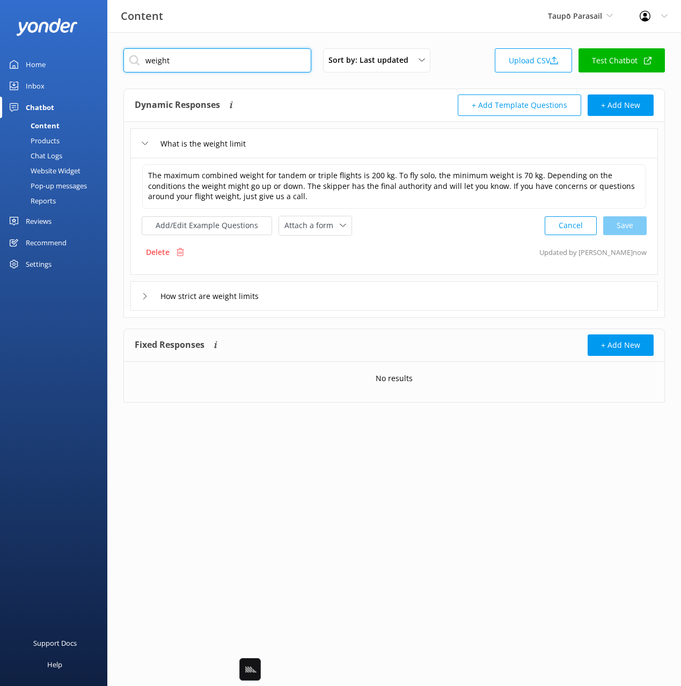
drag, startPoint x: 193, startPoint y: 62, endPoint x: 112, endPoint y: 54, distance: 81.0
click at [112, 54] on div "weight Sort by: Last updated Title Last updated Upload CSV Test Chatbot Dynamic…" at bounding box center [394, 233] width 574 height 403
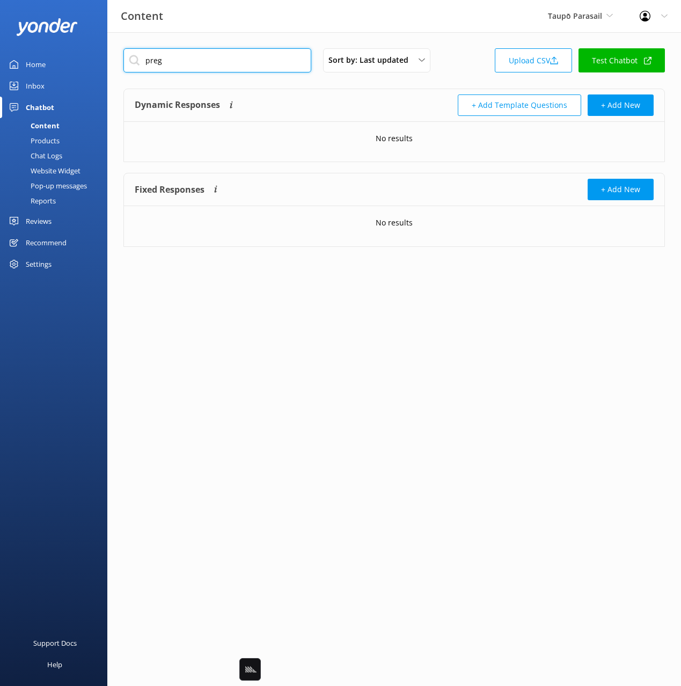
type input "preg"
click at [211, 57] on input "preg" at bounding box center [217, 60] width 188 height 24
drag, startPoint x: 376, startPoint y: 97, endPoint x: 448, endPoint y: 75, distance: 74.7
click at [378, 97] on div "Dynamic Responses Dynamic responses rely on the Large Language Model to create …" at bounding box center [265, 105] width 260 height 21
click at [453, 74] on div "preg Sort by: Last updated Title Last updated Upload CSV Test Chatbot" at bounding box center [394, 63] width 542 height 31
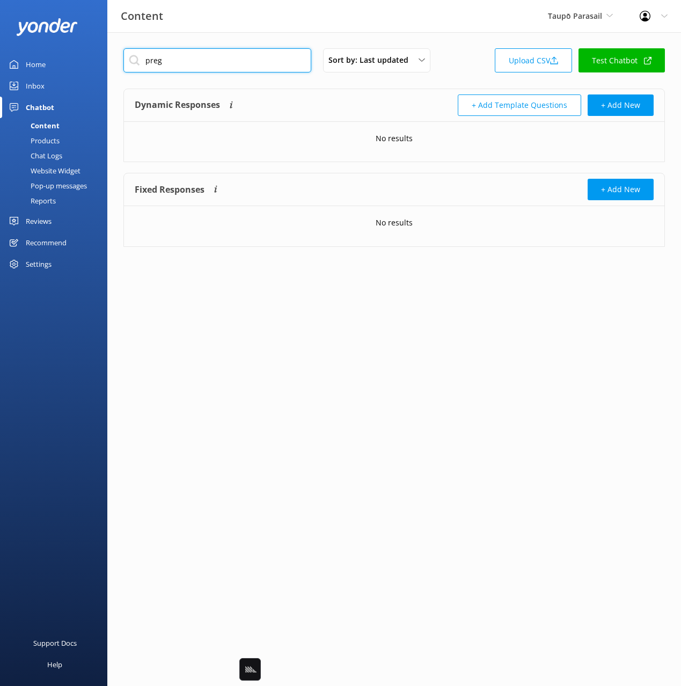
click at [244, 58] on input "preg" at bounding box center [217, 60] width 188 height 24
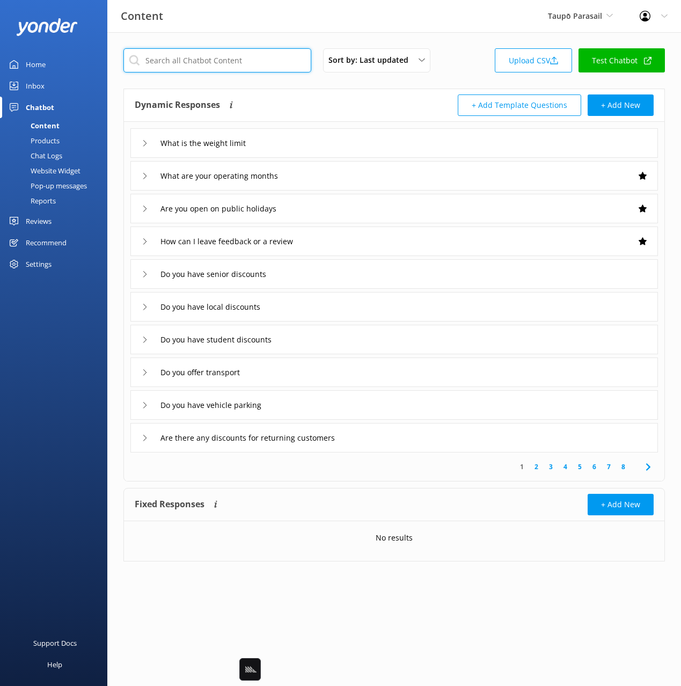
click at [184, 61] on input "text" at bounding box center [217, 60] width 188 height 24
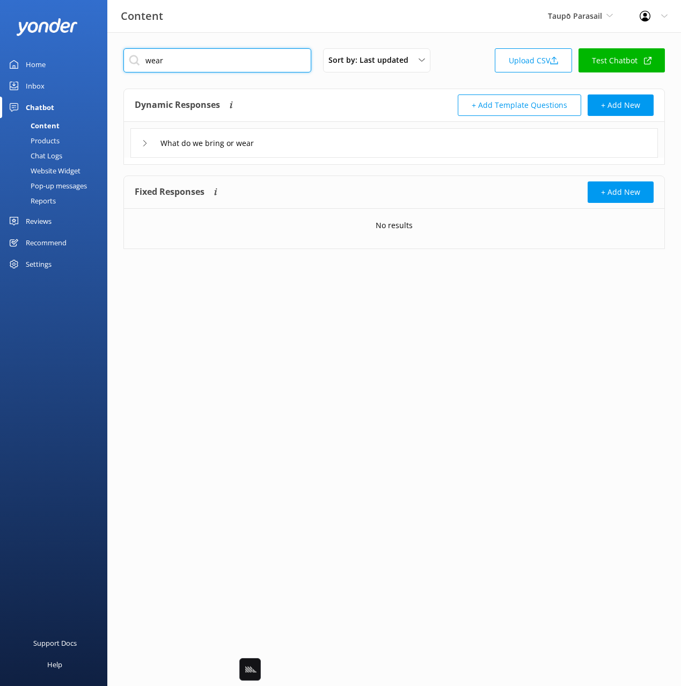
click at [241, 67] on input "wear" at bounding box center [217, 60] width 188 height 24
drag, startPoint x: 200, startPoint y: 68, endPoint x: 119, endPoint y: 55, distance: 82.6
click at [119, 55] on div "long Sort by: Last updated Title Last updated Upload CSV Test Chatbot Dynamic R…" at bounding box center [394, 156] width 574 height 249
type input "w"
drag, startPoint x: 173, startPoint y: 61, endPoint x: 158, endPoint y: 60, distance: 15.1
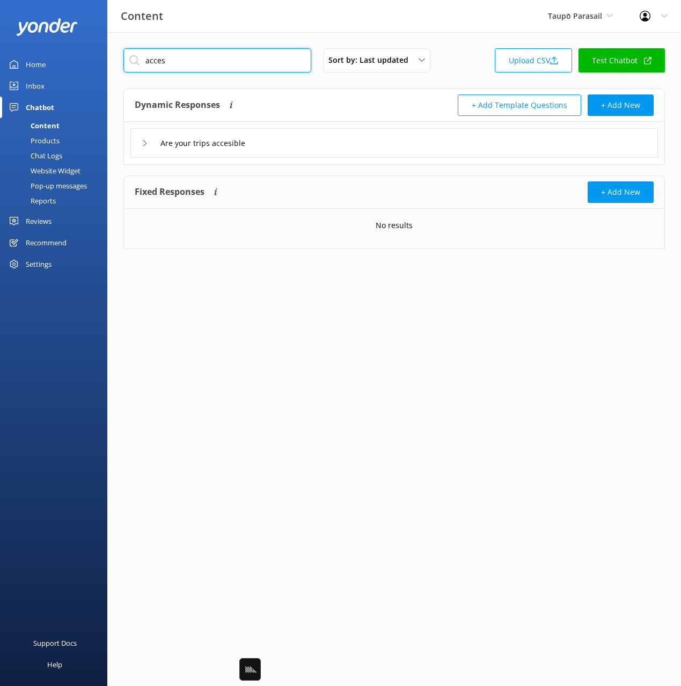
click at [171, 61] on input "acces" at bounding box center [217, 60] width 188 height 24
click at [149, 60] on input "acces" at bounding box center [217, 60] width 188 height 24
click at [150, 60] on input "acces" at bounding box center [217, 60] width 188 height 24
click at [153, 60] on input "option" at bounding box center [217, 60] width 188 height 24
click at [154, 60] on input "option" at bounding box center [217, 60] width 188 height 24
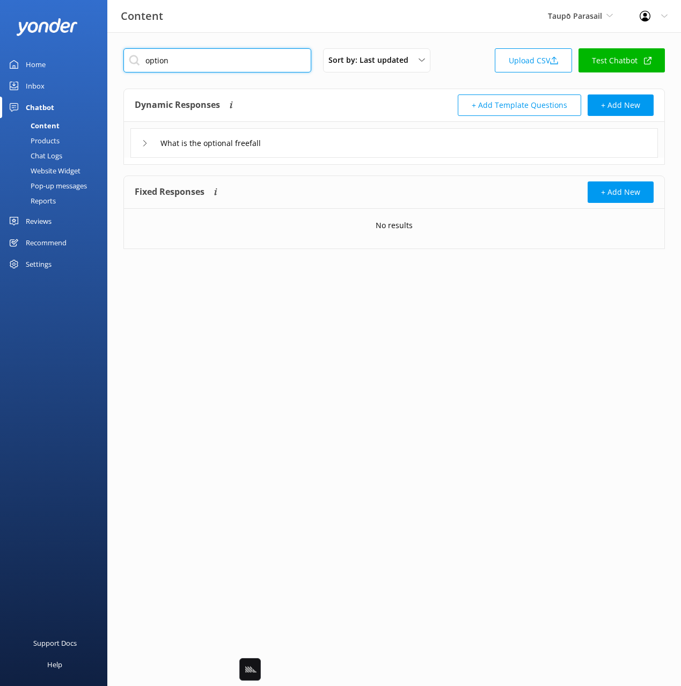
paste input "will we get wet"
click at [245, 70] on input "check in" at bounding box center [217, 60] width 188 height 24
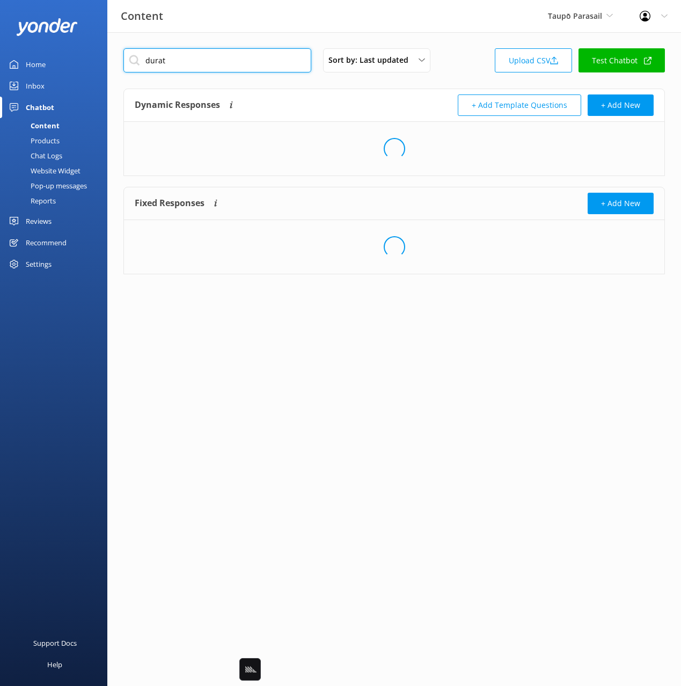
type input "durat"
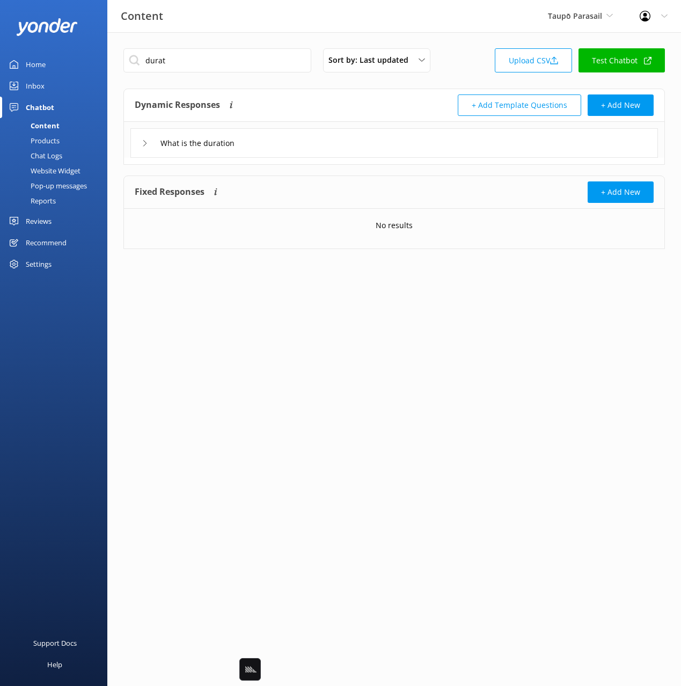
drag, startPoint x: 402, startPoint y: 145, endPoint x: 421, endPoint y: 155, distance: 22.3
click at [402, 145] on div "What is the duration" at bounding box center [394, 143] width 528 height 30
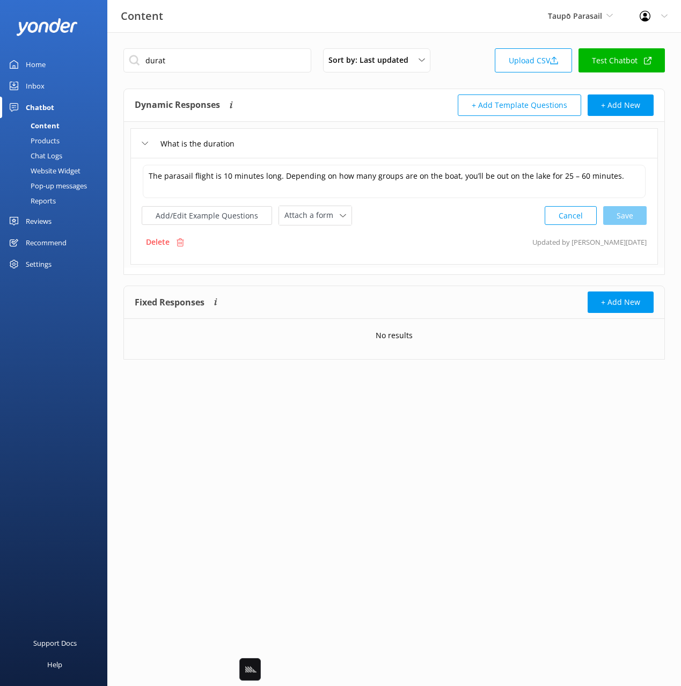
click at [394, 200] on div "The parasail flight is 10 minutes long. Depending on how many groups are on the…" at bounding box center [394, 195] width 505 height 62
click at [225, 210] on button "Add/Edit Example Questions" at bounding box center [207, 215] width 130 height 19
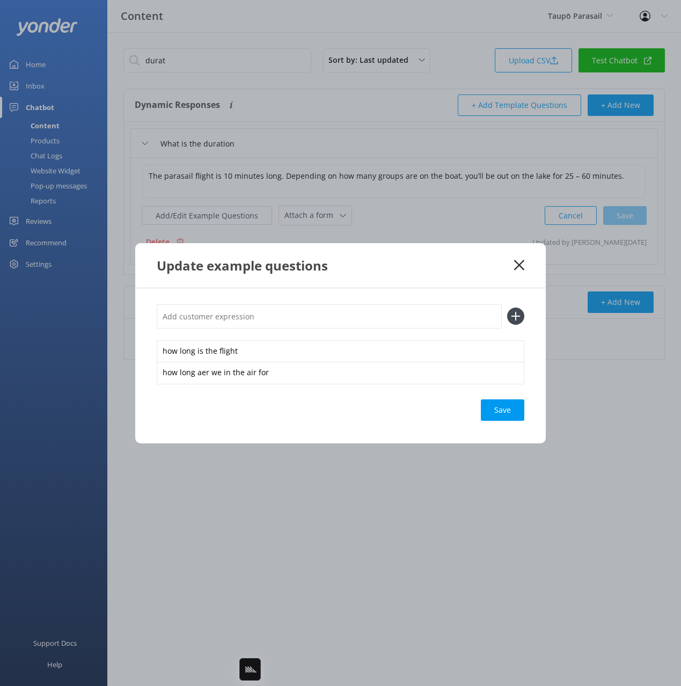
drag, startPoint x: 338, startPoint y: 324, endPoint x: 344, endPoint y: 322, distance: 7.0
click at [338, 324] on input "text" at bounding box center [329, 316] width 345 height 24
paste input "How long is the activity"
type input "How long is the activity"
click at [521, 314] on icon at bounding box center [515, 316] width 17 height 17
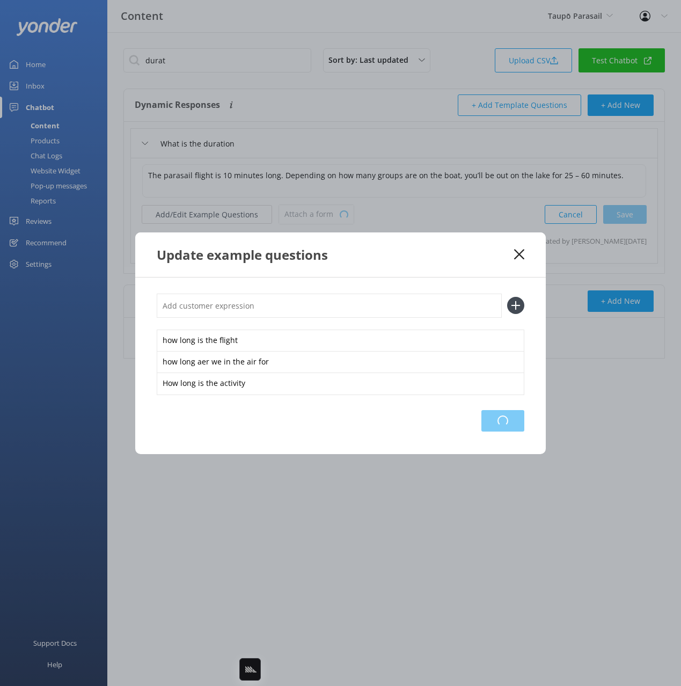
drag, startPoint x: 513, startPoint y: 414, endPoint x: 530, endPoint y: 303, distance: 111.9
click at [513, 413] on div "Loading.." at bounding box center [503, 420] width 43 height 21
drag, startPoint x: 518, startPoint y: 254, endPoint x: 523, endPoint y: 257, distance: 6.3
click at [518, 254] on icon at bounding box center [519, 254] width 10 height 11
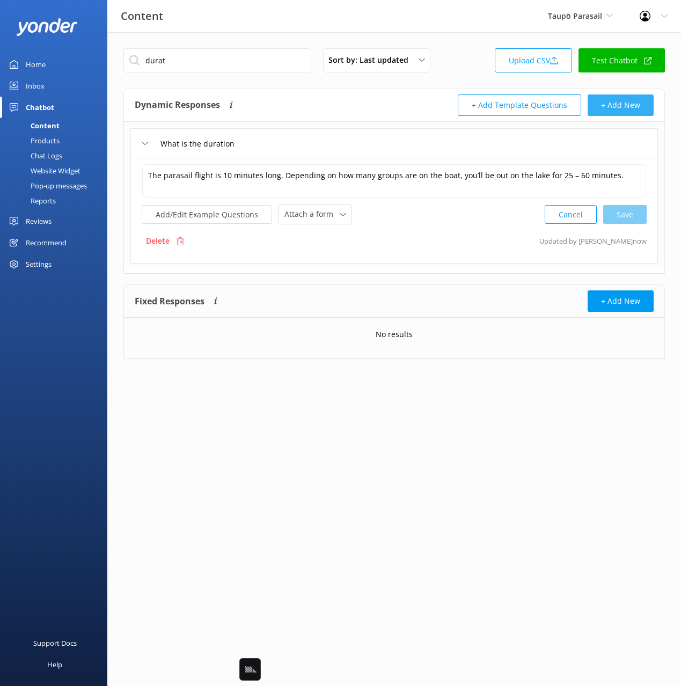
click at [626, 110] on button "+ Add New" at bounding box center [621, 105] width 66 height 21
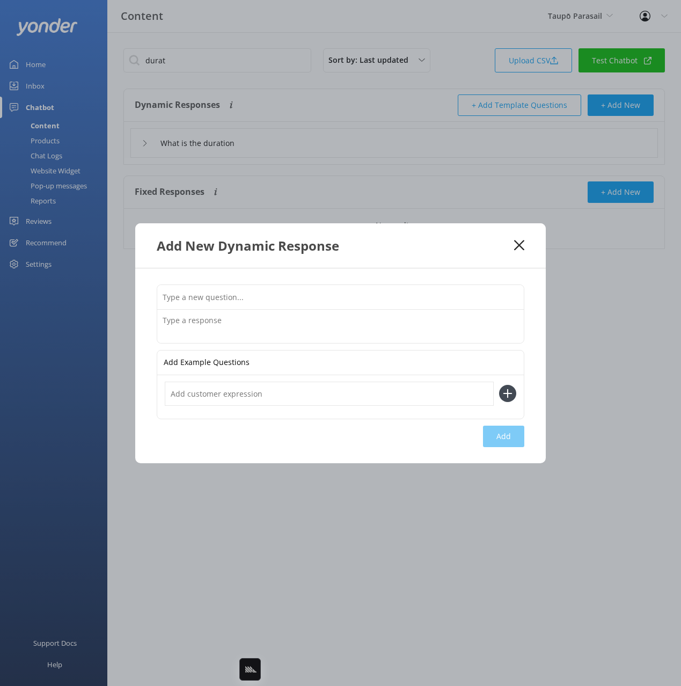
click at [448, 287] on input "text" at bounding box center [340, 297] width 367 height 24
paste input "Can I come if I'm pregnant"
type input "Can I come if I'm pregnant"
click at [449, 324] on textarea at bounding box center [340, 326] width 367 height 33
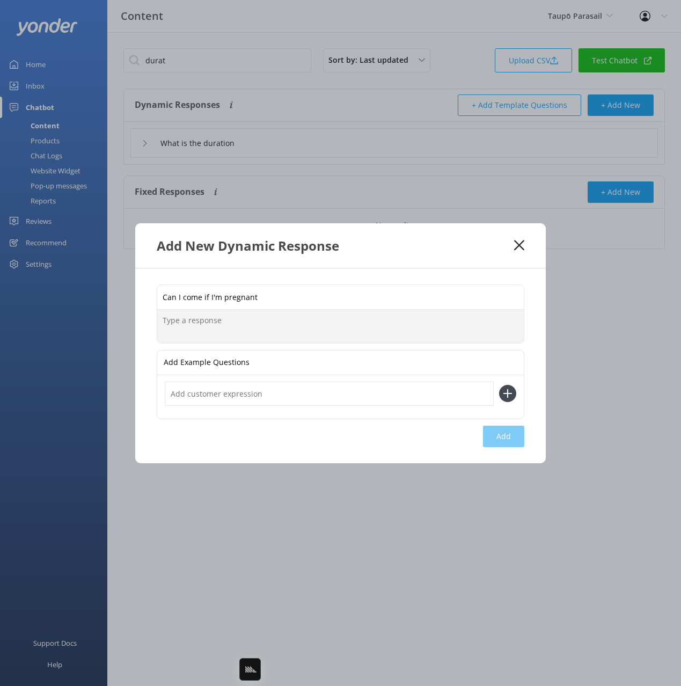
paste textarea "You can fly pregnant, but we recommed being under 6 months along"
click at [445, 316] on textarea "You can fly pregnant, but we recommend being under 6 months along" at bounding box center [340, 326] width 367 height 33
type textarea "You can fly pregnant, but we recommend being under 6 months along"
click at [507, 445] on div "Can I come if I'm pregnant You can fly pregnant, but we recommend being under 6…" at bounding box center [340, 365] width 411 height 195
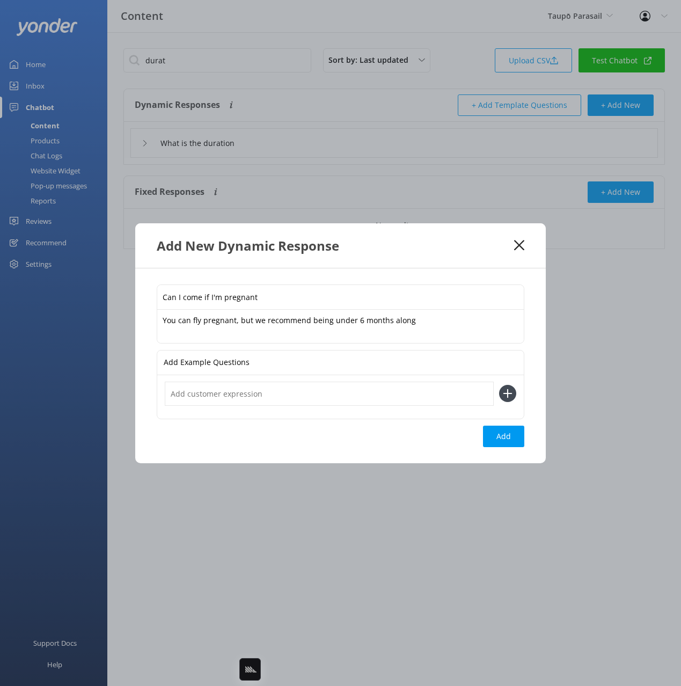
drag, startPoint x: 509, startPoint y: 439, endPoint x: 572, endPoint y: 386, distance: 83.0
click at [510, 439] on button "Add" at bounding box center [503, 436] width 41 height 21
type input "Can I come if I'm pregnant"
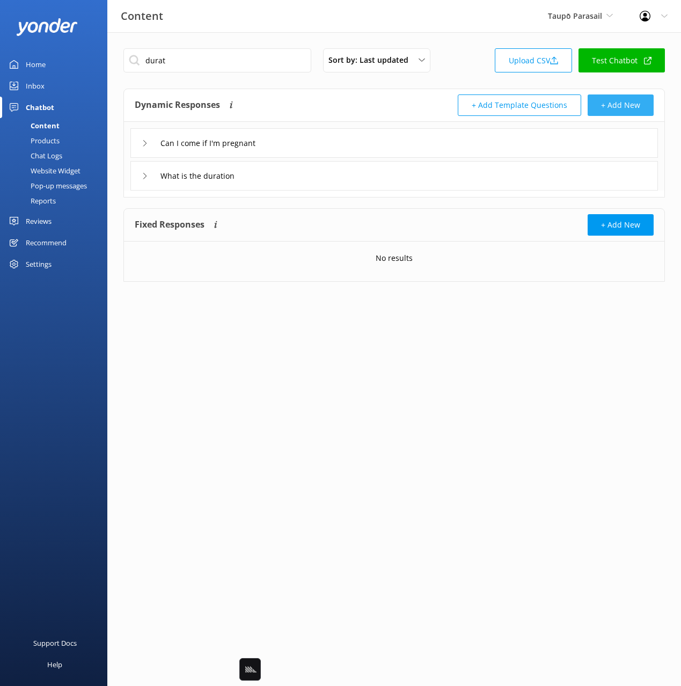
click at [614, 108] on button "+ Add New" at bounding box center [621, 105] width 66 height 21
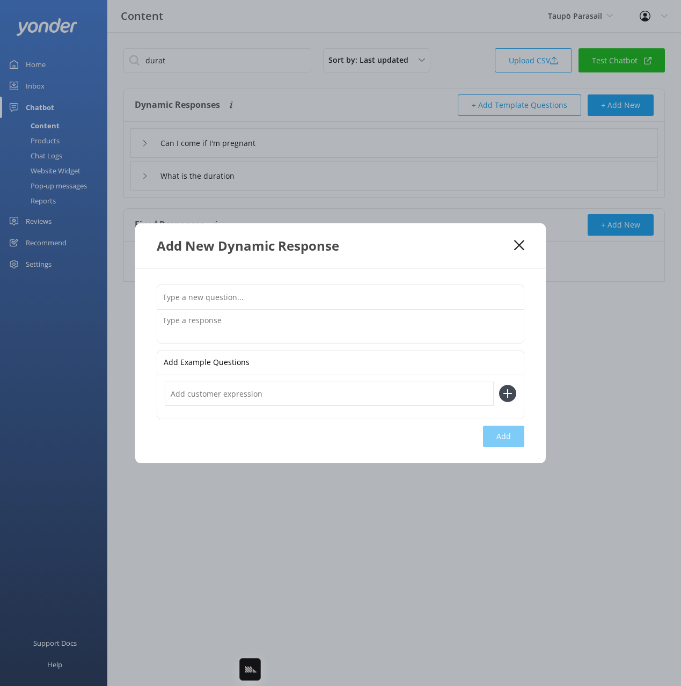
click at [474, 295] on input "text" at bounding box center [340, 297] width 367 height 24
paste input "Do I need insurance"
type input "Do I need insurance"
click at [398, 321] on textarea at bounding box center [340, 326] width 367 height 33
paste textarea "Insurance is not required."
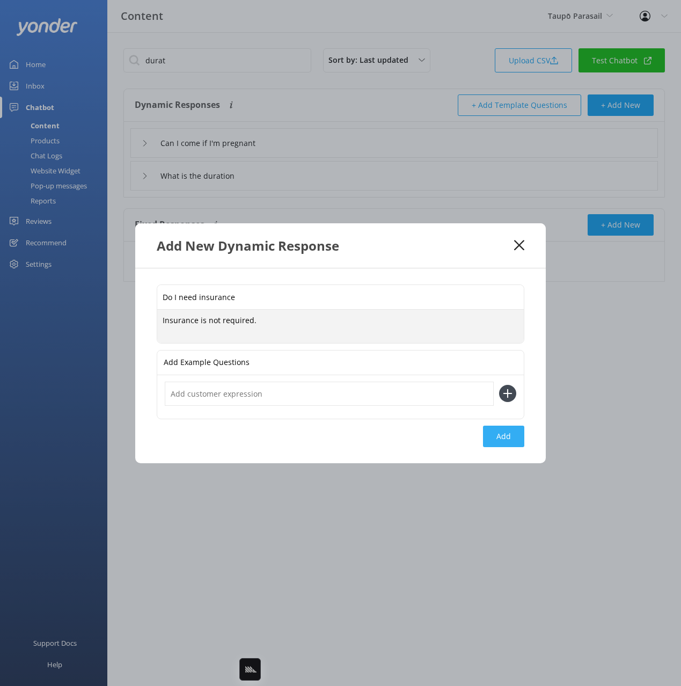
type textarea "Insurance is not required."
drag, startPoint x: 499, startPoint y: 434, endPoint x: 576, endPoint y: 379, distance: 94.6
click at [500, 433] on button "Add" at bounding box center [503, 436] width 41 height 21
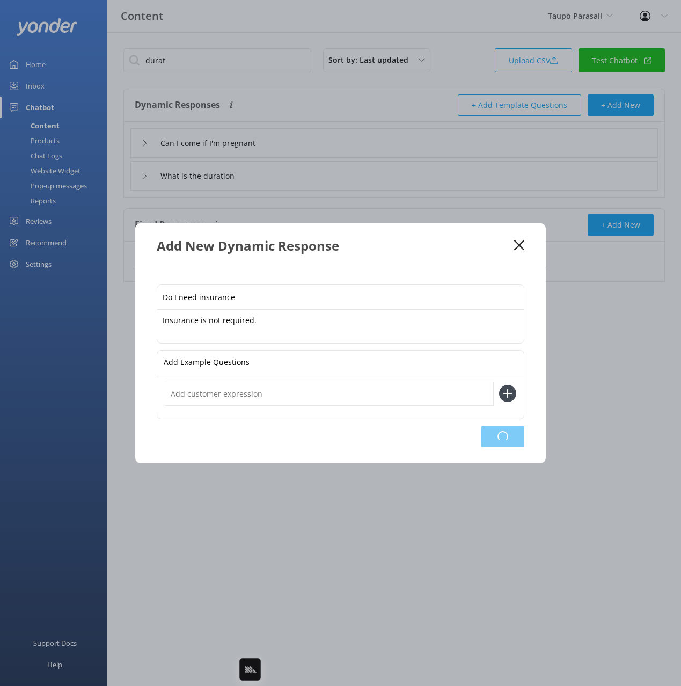
type input "Do I need insurance"
type input "Can I come if I'm pregnant"
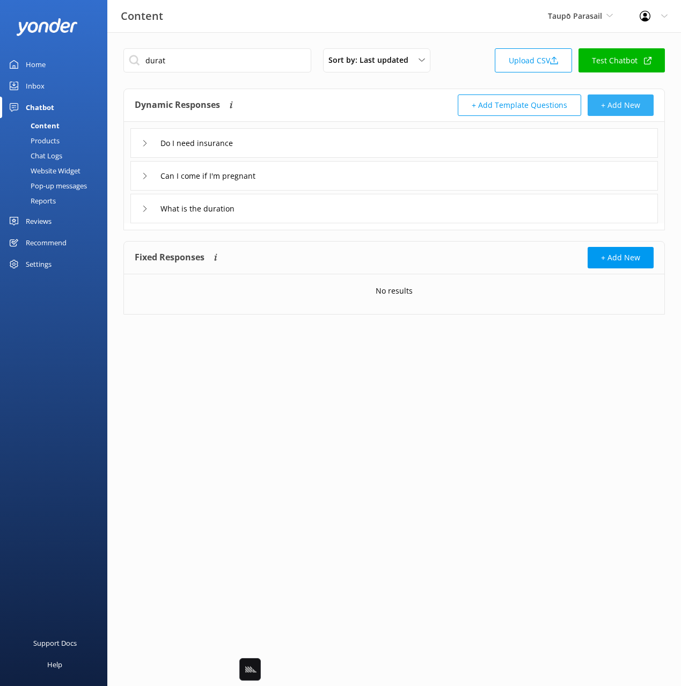
click at [625, 102] on button "+ Add New" at bounding box center [621, 105] width 66 height 21
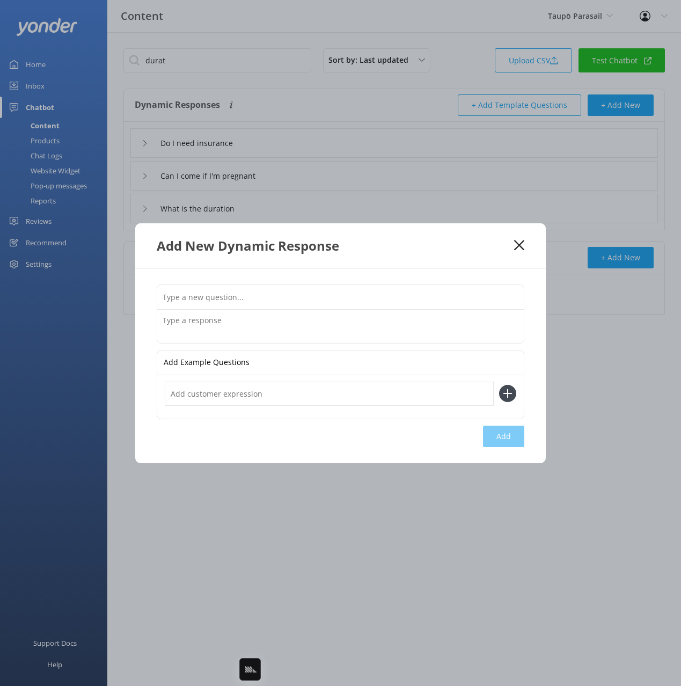
drag, startPoint x: 475, startPoint y: 285, endPoint x: 473, endPoint y: 303, distance: 18.9
click at [475, 285] on input "text" at bounding box center [340, 297] width 367 height 24
click at [473, 304] on input "text" at bounding box center [340, 297] width 367 height 24
paste input "Can I come if Im injured or health medical conditions"
type input "Can I come if Im injured or health medical conditions"
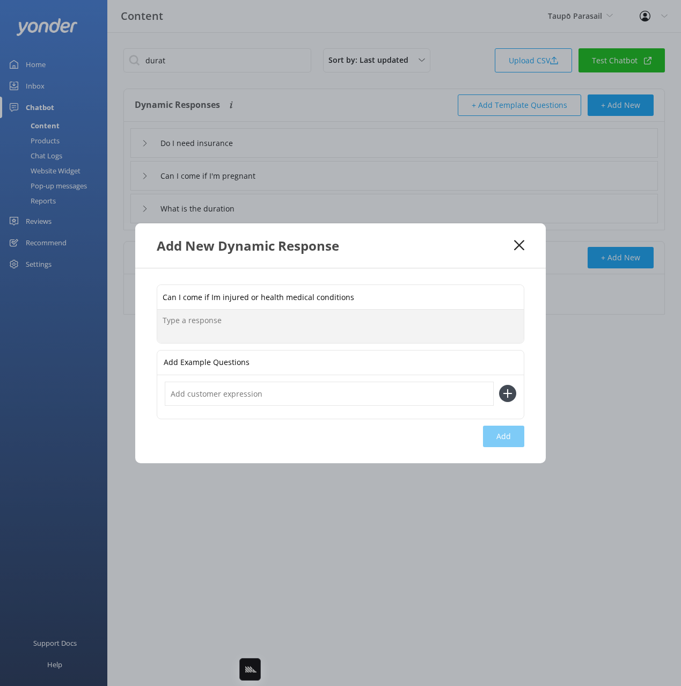
drag, startPoint x: 322, startPoint y: 335, endPoint x: 423, endPoint y: 413, distance: 128.1
click at [322, 335] on textarea at bounding box center [340, 326] width 367 height 33
paste textarea "If you have any health or medical conditions, please get in touch with a phone …"
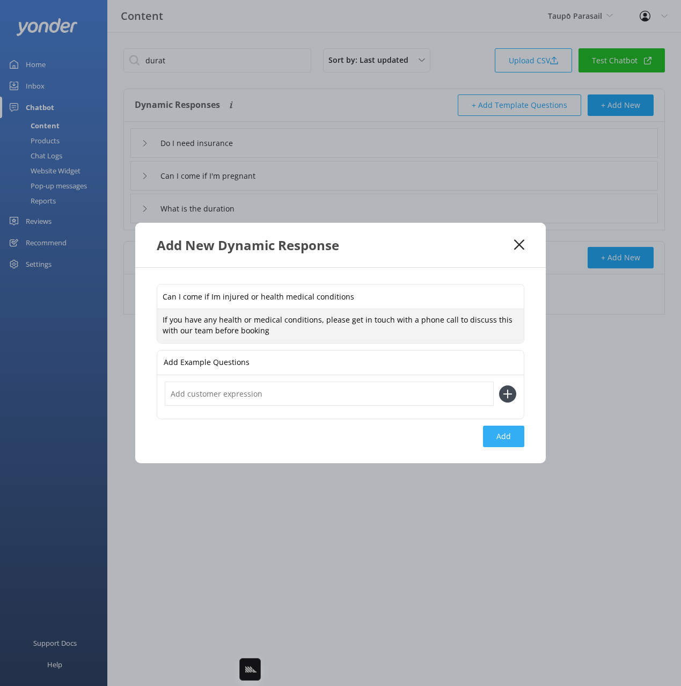
type textarea "If you have any health or medical conditions, please get in touch with a phone …"
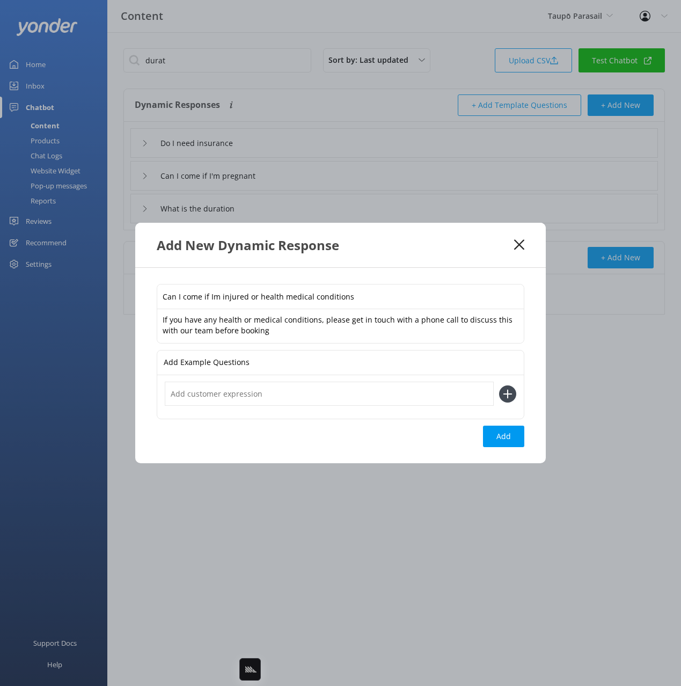
drag, startPoint x: 505, startPoint y: 439, endPoint x: 583, endPoint y: 398, distance: 87.2
click at [505, 439] on button "Add" at bounding box center [503, 436] width 41 height 21
type input "Can I come if Im injured or health medical conditions"
type input "Do I need insurance"
type input "Can I come if I'm pregnant"
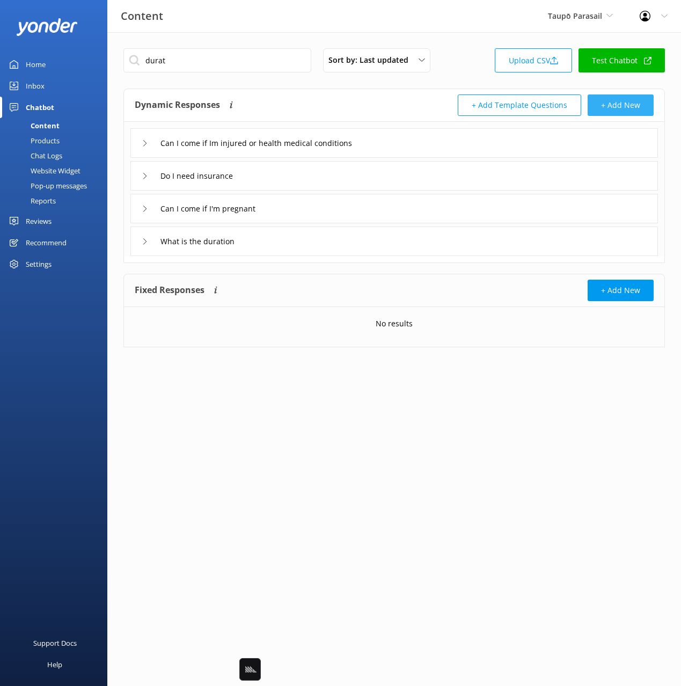
click at [617, 106] on button "+ Add New" at bounding box center [621, 105] width 66 height 21
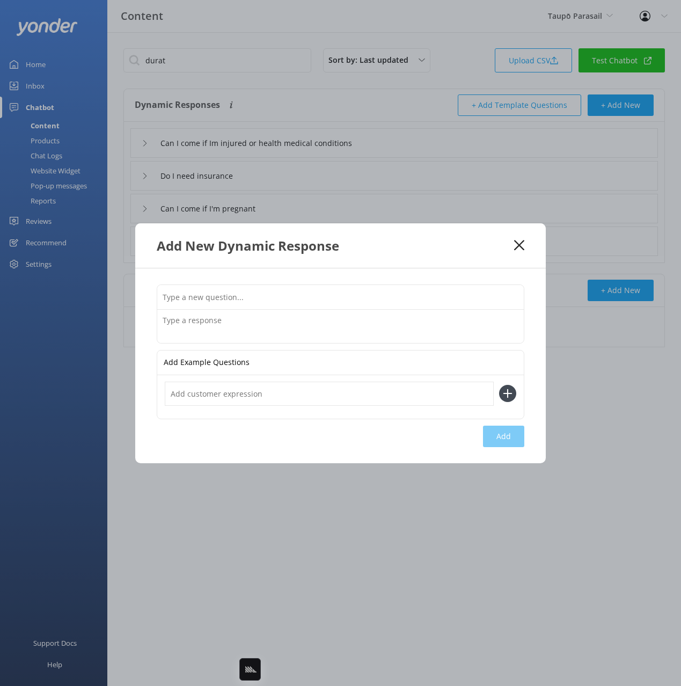
click at [473, 304] on input "text" at bounding box center [340, 297] width 367 height 24
paste input "Can I bring my medication"
type input "Can I bring my medication"
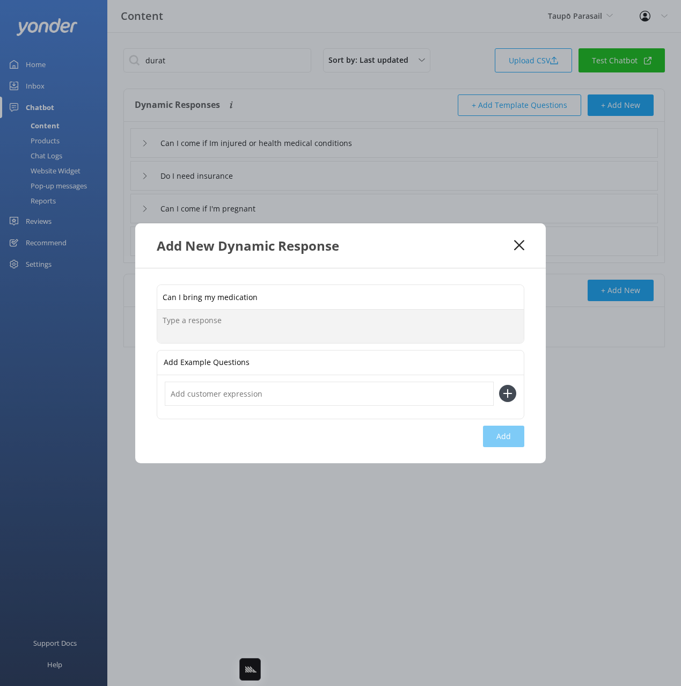
drag, startPoint x: 473, startPoint y: 323, endPoint x: 496, endPoint y: 357, distance: 41.4
click at [474, 323] on textarea at bounding box center [340, 326] width 367 height 33
paste textarea "You're welcome to bring any personal medication onboard with you."
type textarea "You're welcome to bring any personal medication onboard with you."
click at [512, 437] on button "Add" at bounding box center [503, 436] width 41 height 21
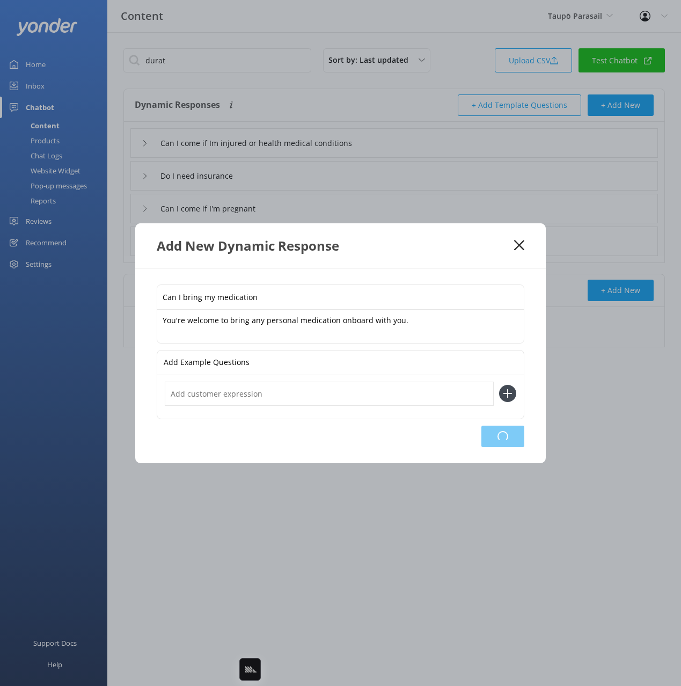
type input "Can I bring my medication"
type input "Can I come if Im injured or health medical conditions"
type input "Do I need insurance"
type input "Can I come if I'm pregnant"
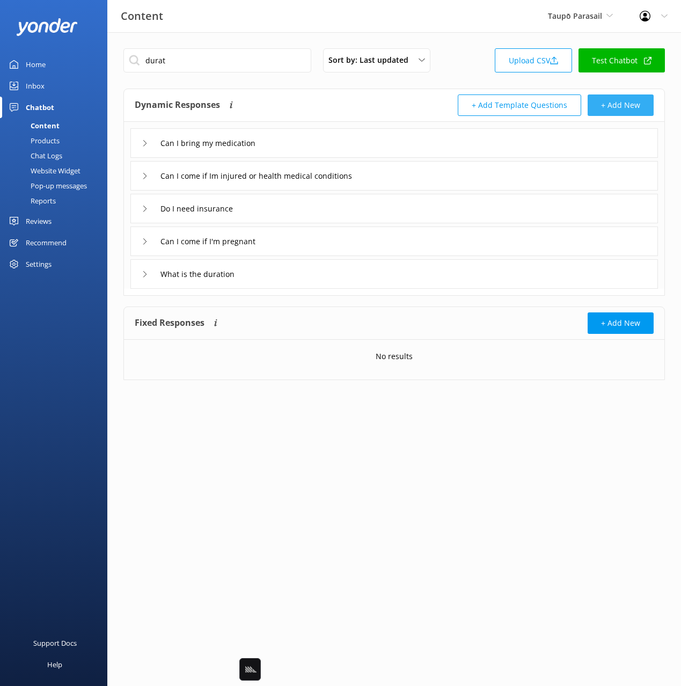
click at [613, 107] on button "+ Add New" at bounding box center [621, 105] width 66 height 21
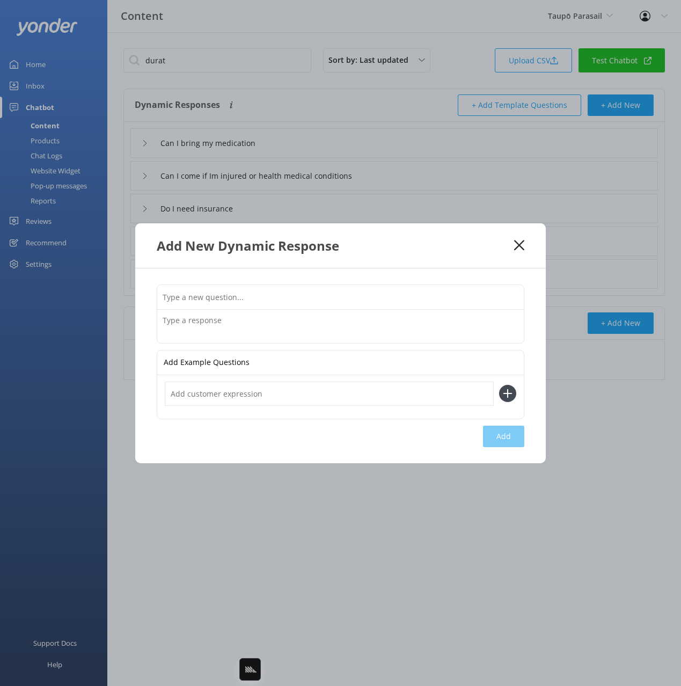
drag, startPoint x: 445, startPoint y: 295, endPoint x: 529, endPoint y: 280, distance: 86.3
click at [446, 295] on input "text" at bounding box center [340, 297] width 367 height 24
paste input "Is it safe"
type input "Is it safe"
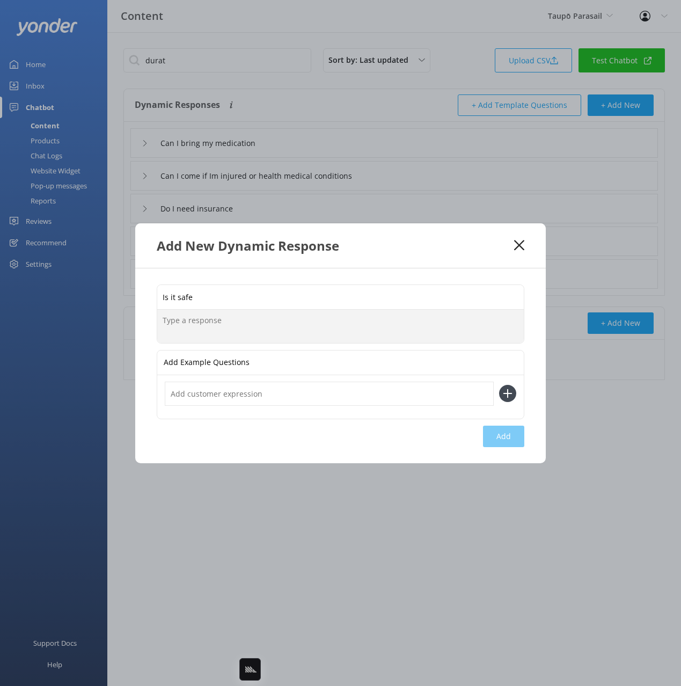
drag, startPoint x: 443, startPoint y: 332, endPoint x: 474, endPoint y: 383, distance: 59.9
click at [443, 332] on textarea at bounding box center [340, 326] width 367 height 33
paste textarea "Parasailing today is extremely safe thanks to modern winch boat technology that…"
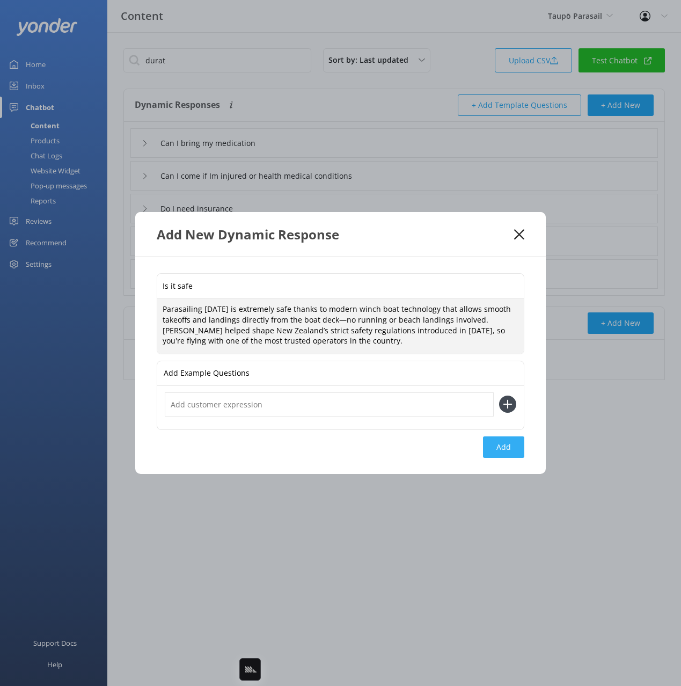
type textarea "Parasailing today is extremely safe thanks to modern winch boat technology that…"
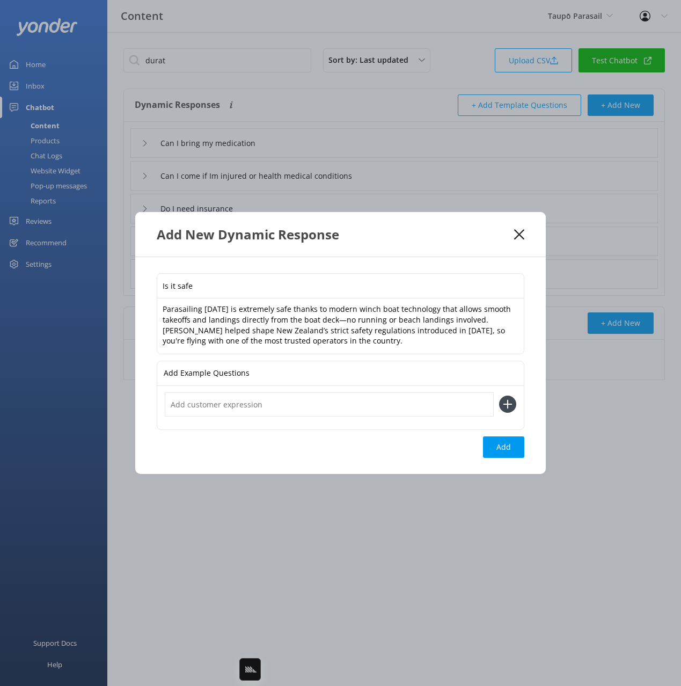
click at [505, 456] on button "Add" at bounding box center [503, 447] width 41 height 21
type input "Is it safe"
type input "Can I bring my medication"
type input "Can I come if Im injured or health medical conditions"
type input "Do I need insurance"
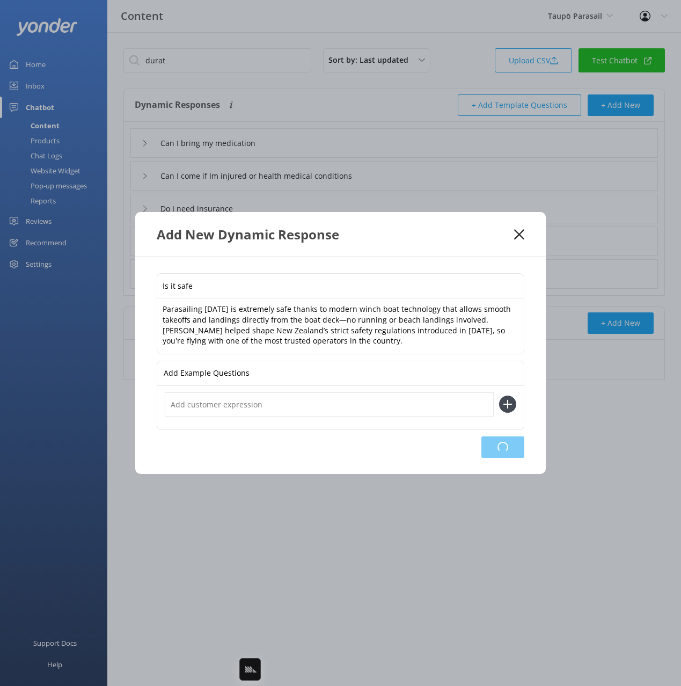
type input "Can I come if I'm pregnant"
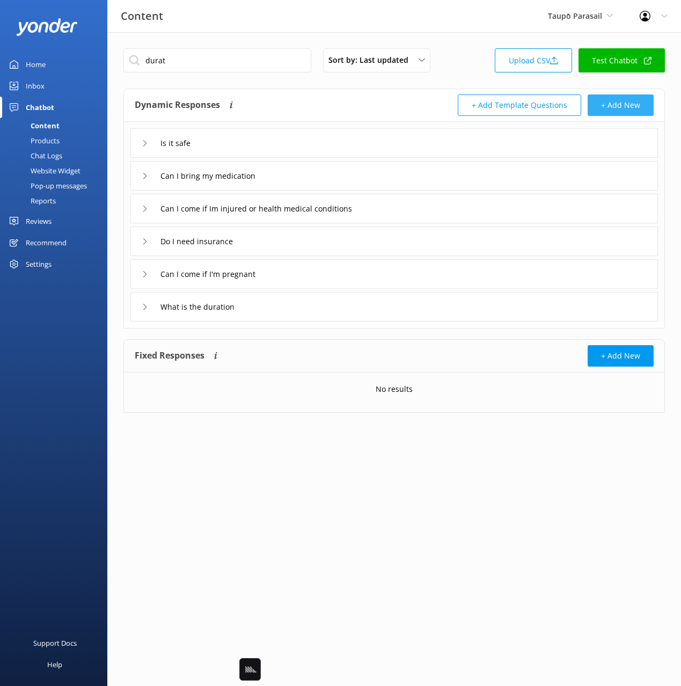
click at [617, 103] on button "+ Add New" at bounding box center [621, 105] width 66 height 21
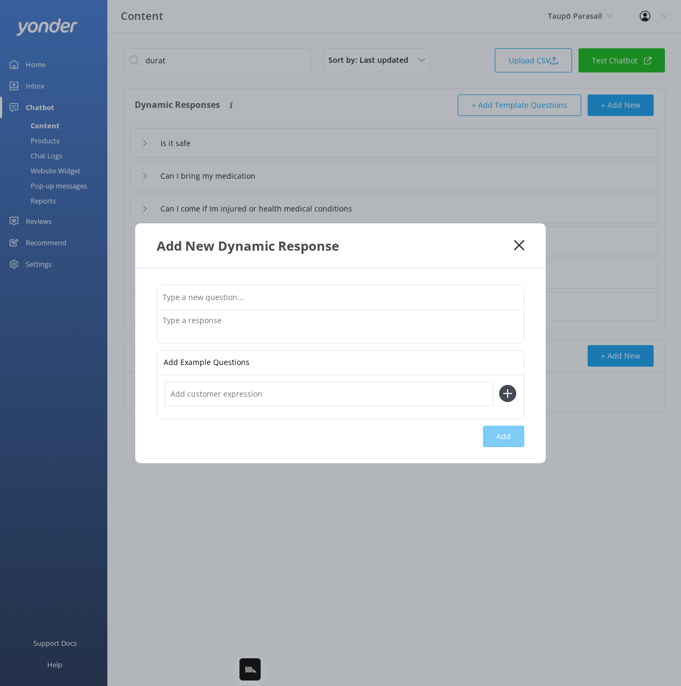
click at [467, 294] on input "text" at bounding box center [340, 297] width 367 height 24
paste input "Can I bring my phone or camera"
type input "Can I bring my phone or camera"
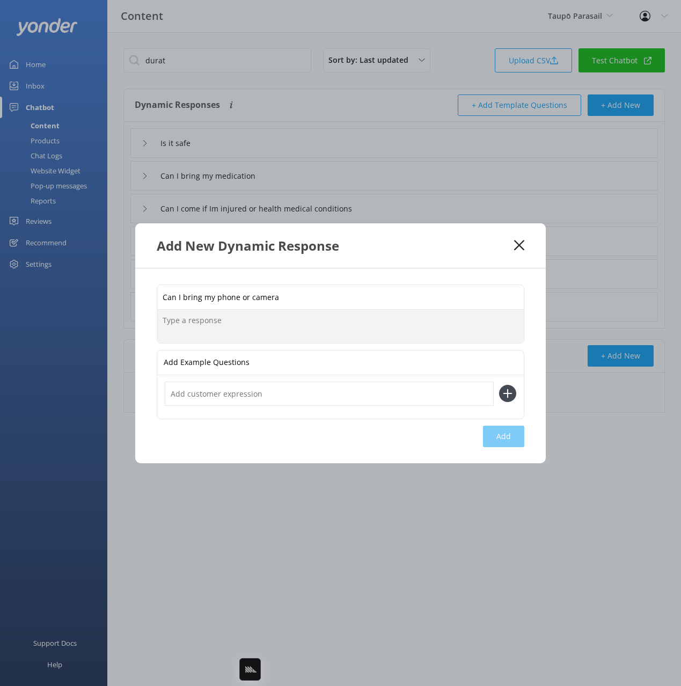
drag, startPoint x: 429, startPoint y: 327, endPoint x: 467, endPoint y: 416, distance: 96.2
click at [428, 328] on textarea at bounding box center [340, 326] width 367 height 33
paste textarea "You're welcome to take up your phone or camera, but please remember to hold on …"
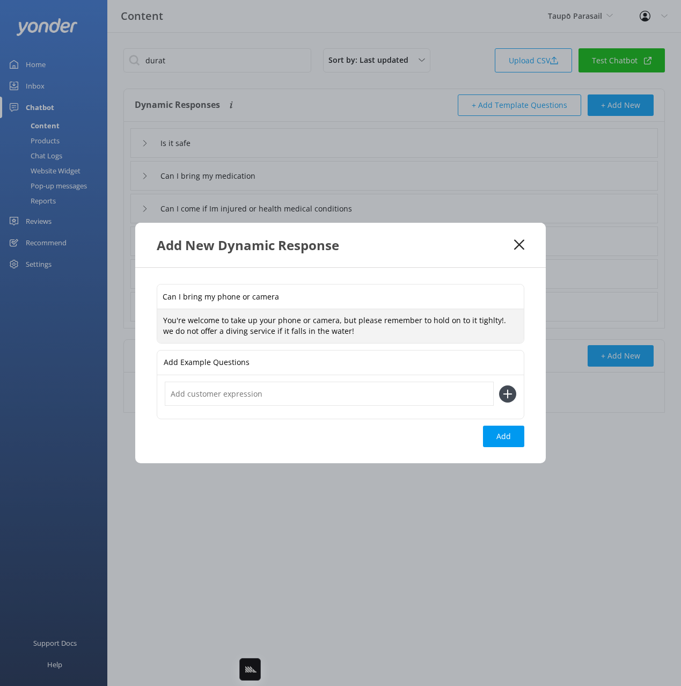
click at [493, 424] on div "Can I bring my phone or camera You're welcome to take up your phone or camera, …" at bounding box center [340, 365] width 411 height 195
type textarea "You're welcome to take up your phone or camera, but please remember to hold on …"
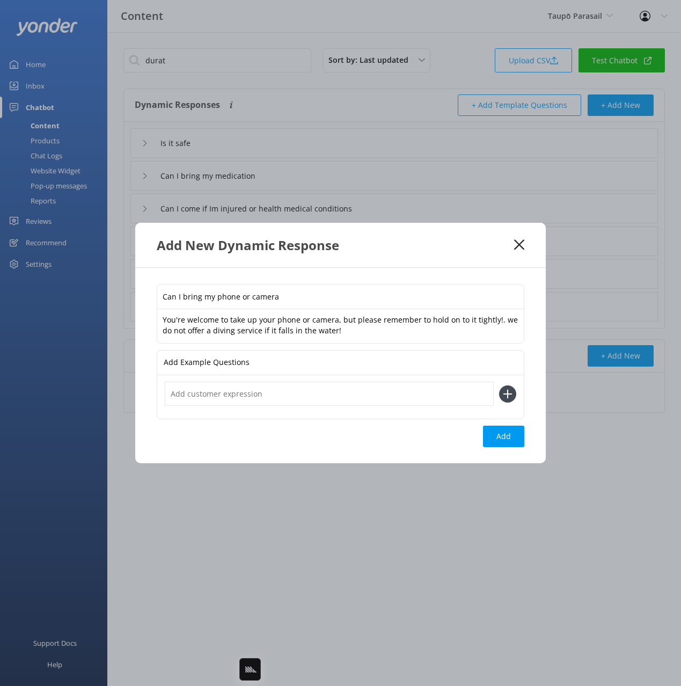
drag, startPoint x: 500, startPoint y: 443, endPoint x: 525, endPoint y: 421, distance: 33.1
click at [500, 441] on button "Add" at bounding box center [503, 436] width 41 height 21
type input "Can I bring my phone or camera"
type input "Is it safe"
type input "Can I bring my medication"
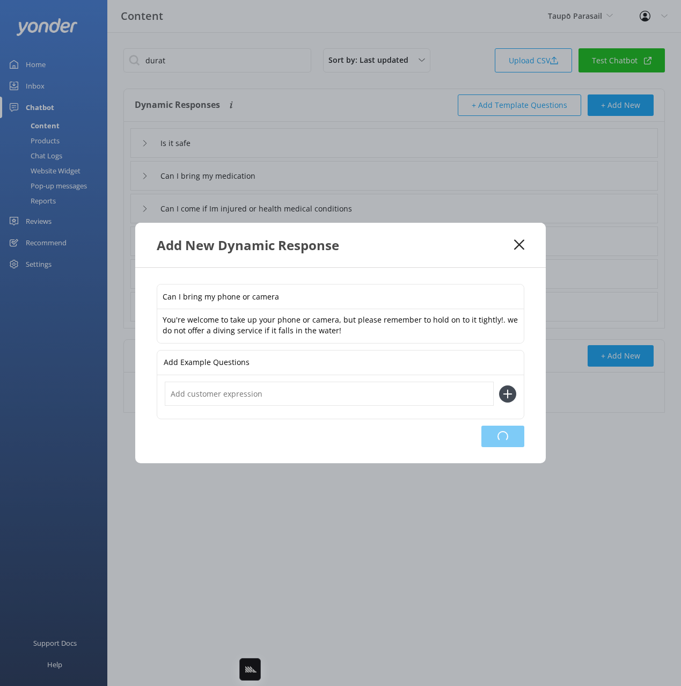
type input "Can I come if Im injured or health medical conditions"
type input "Do I need insurance"
type input "Can I come if I'm pregnant"
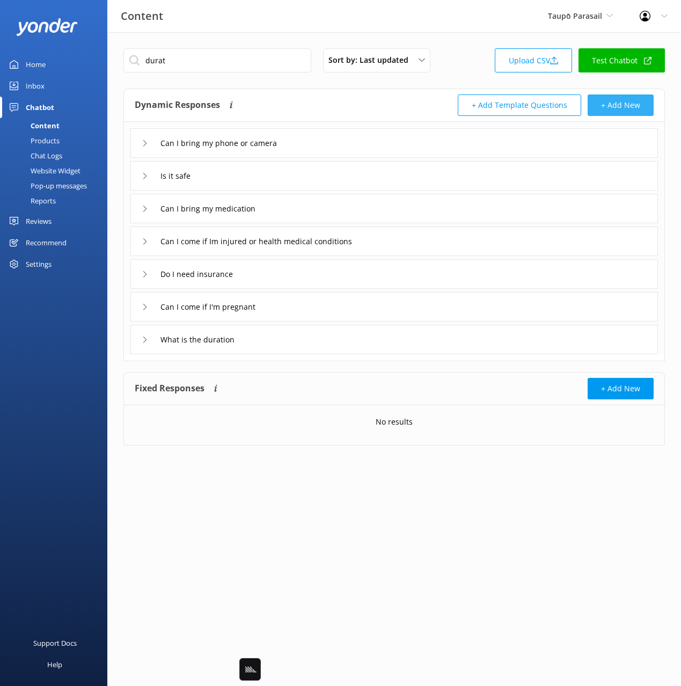
click at [623, 103] on button "+ Add New" at bounding box center [621, 105] width 66 height 21
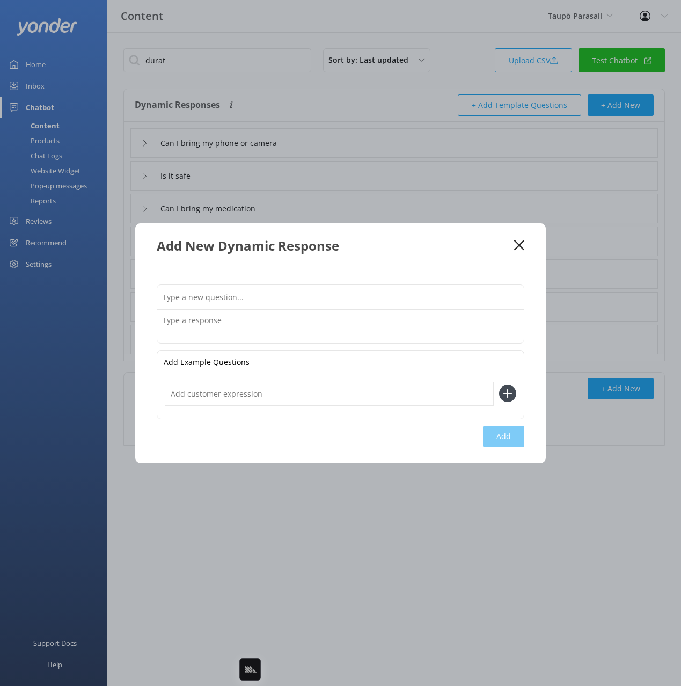
drag, startPoint x: 419, startPoint y: 296, endPoint x: 437, endPoint y: 296, distance: 18.3
click at [420, 296] on input "text" at bounding box center [340, 297] width 367 height 24
paste input "Do you host hen or stag parties"
type input "Do you host hen or stag parties"
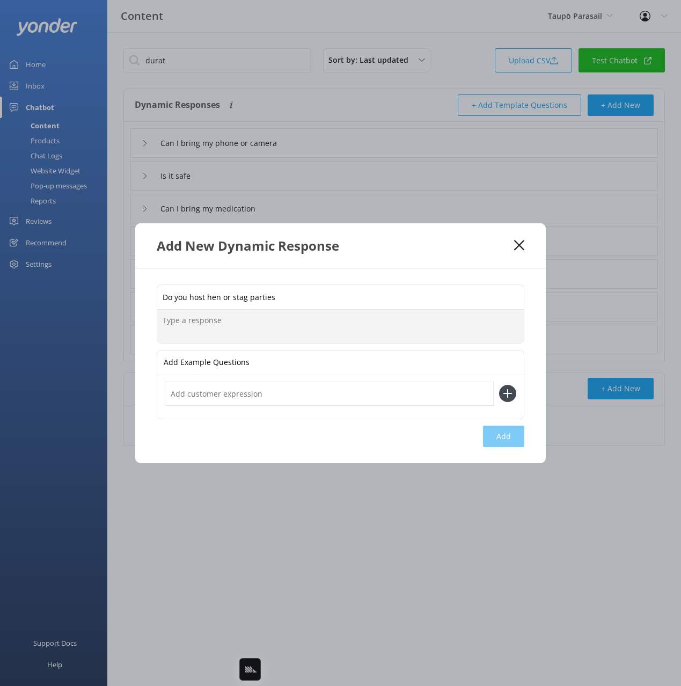
click at [448, 330] on textarea at bounding box center [340, 326] width 367 height 33
paste textarea "Hen and stag groups are welcome, and we’re happy to help make it a fun experien…"
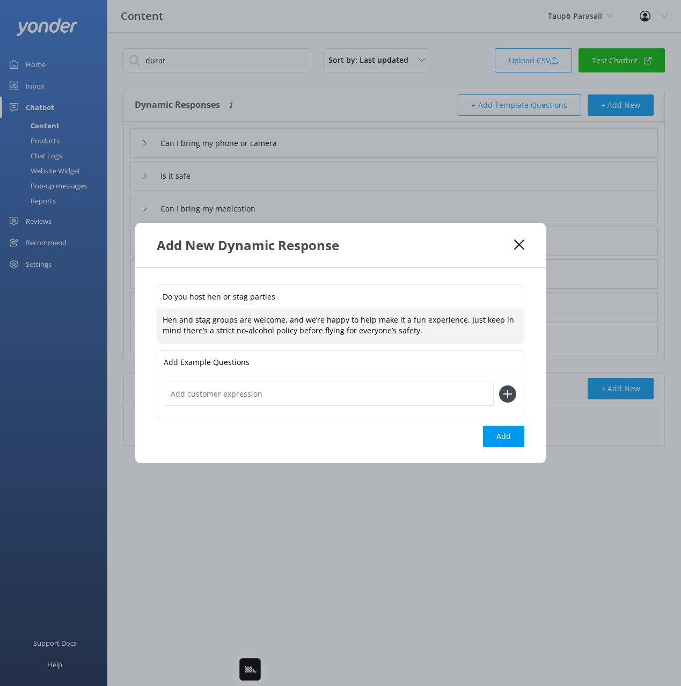
type textarea "Hen and stag groups are welcome, and we’re happy to help make it a fun experien…"
drag, startPoint x: 485, startPoint y: 403, endPoint x: 486, endPoint y: 409, distance: 5.6
click at [486, 408] on div at bounding box center [340, 396] width 367 height 43
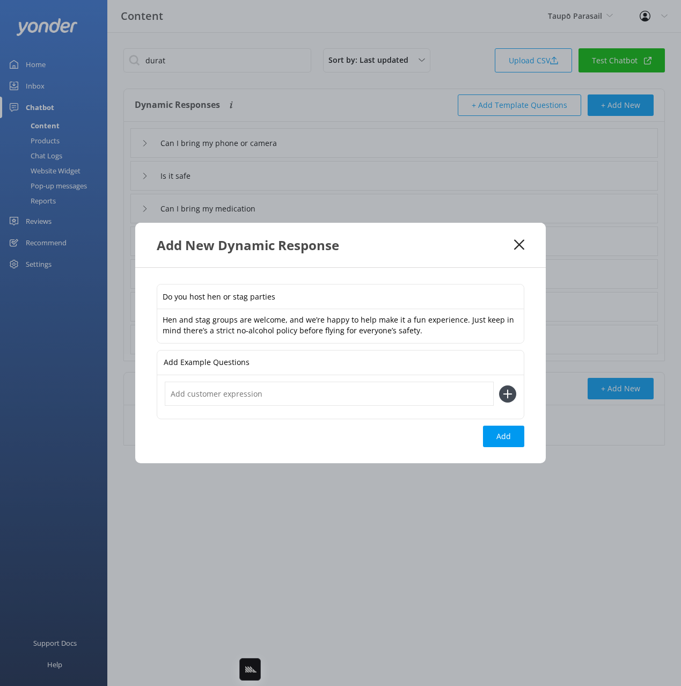
click at [495, 433] on button "Add" at bounding box center [503, 436] width 41 height 21
type input "Do you host hen or stag parties"
type input "Can I bring my phone or camera"
type input "Is it safe"
type input "Can I bring my medication"
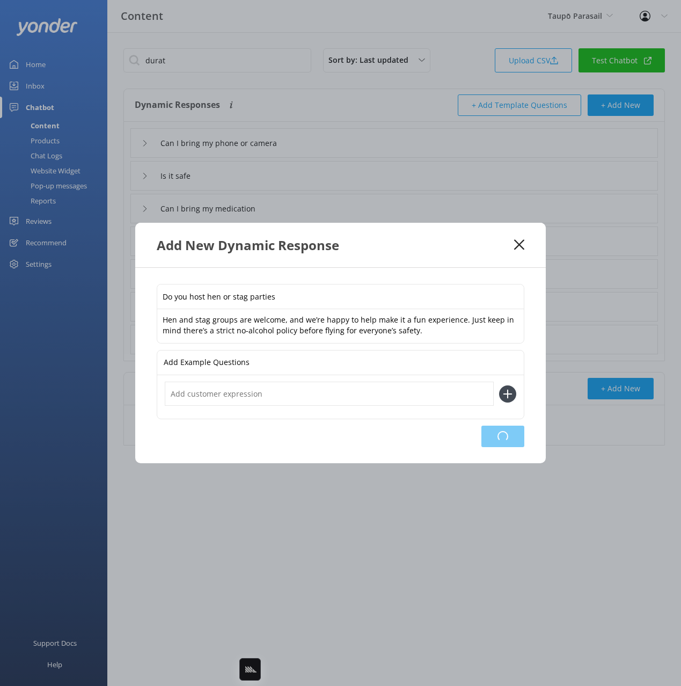
type input "Can I come if Im injured or health medical conditions"
type input "Do I need insurance"
type input "Can I come if I'm pregnant"
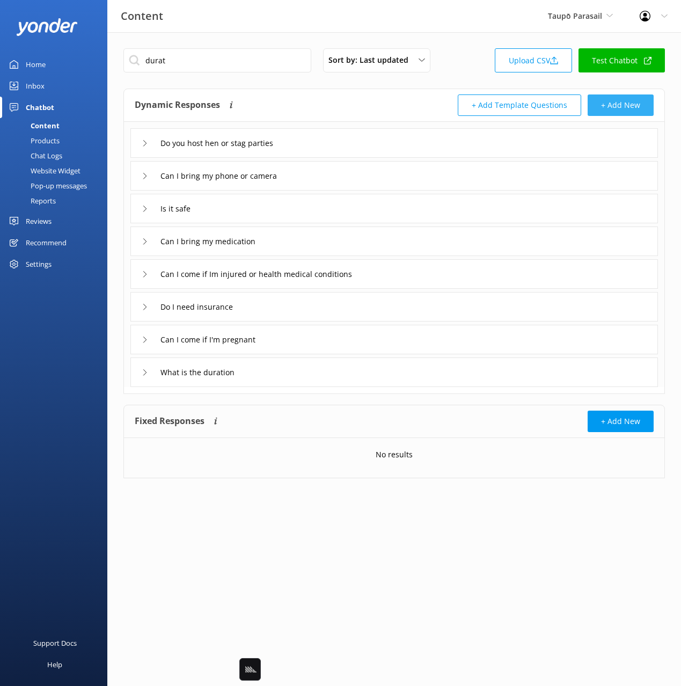
click at [625, 105] on button "+ Add New" at bounding box center [621, 105] width 66 height 21
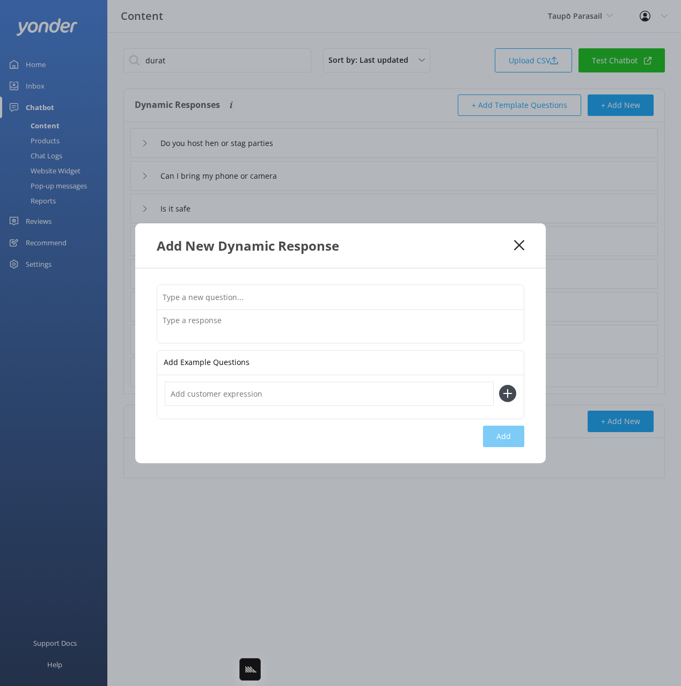
drag, startPoint x: 504, startPoint y: 294, endPoint x: 519, endPoint y: 292, distance: 15.2
click at [505, 295] on input "text" at bounding box center [340, 297] width 367 height 24
paste input "Do you have luggage lockers or storage"
type input "Do you have luggage lockers or storage"
click at [413, 330] on textarea at bounding box center [340, 326] width 367 height 33
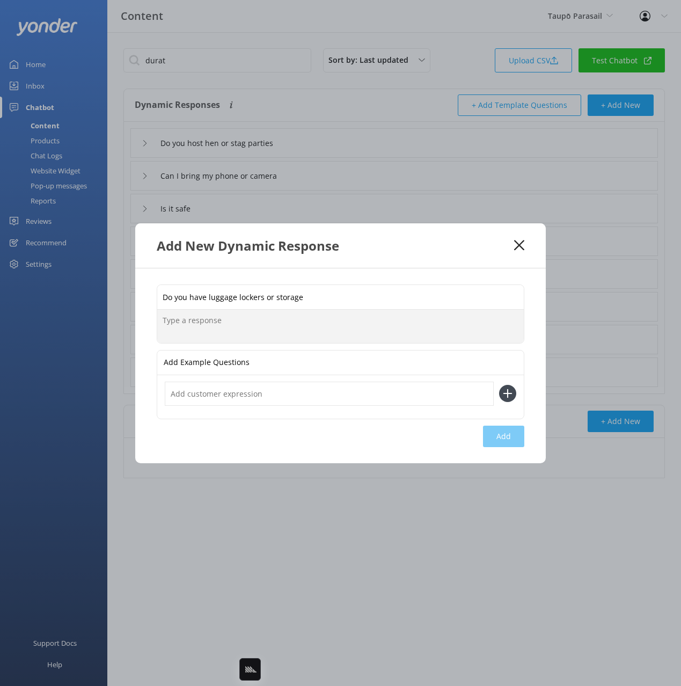
paste textarea "While there’s no storage on the boat, you may be able to leave some items at ou…"
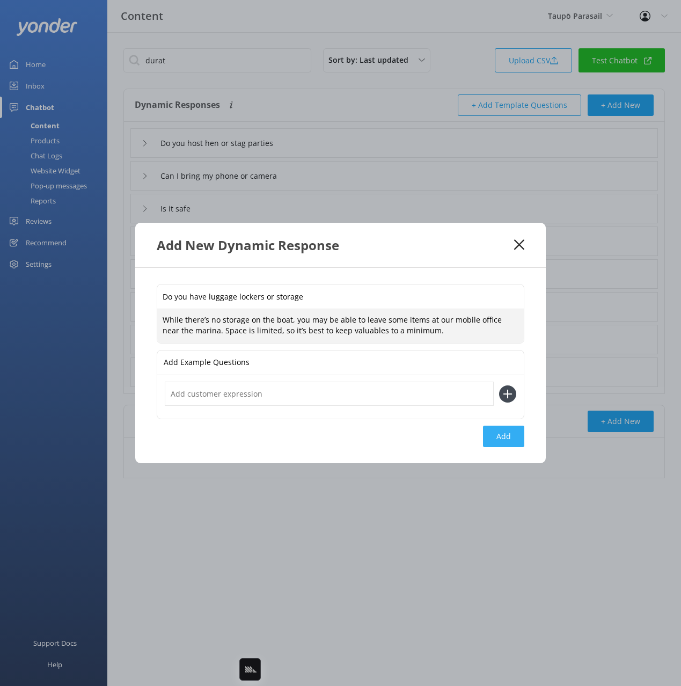
type textarea "While there’s no storage on the boat, you may be able to leave some items at ou…"
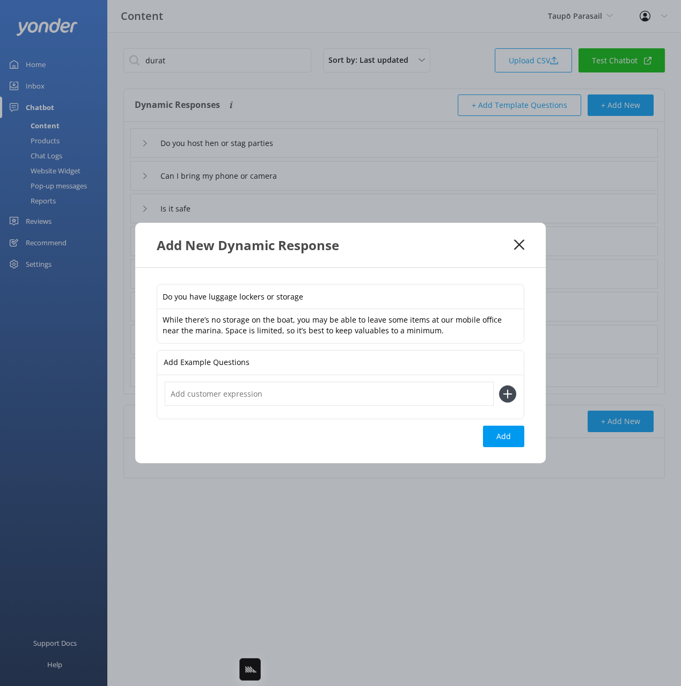
drag, startPoint x: 510, startPoint y: 426, endPoint x: 529, endPoint y: 423, distance: 19.6
click at [511, 426] on button "Add" at bounding box center [503, 436] width 41 height 21
type input "Do you have luggage lockers or storage"
type input "Do you host hen or stag parties"
type input "Can I bring my phone or camera"
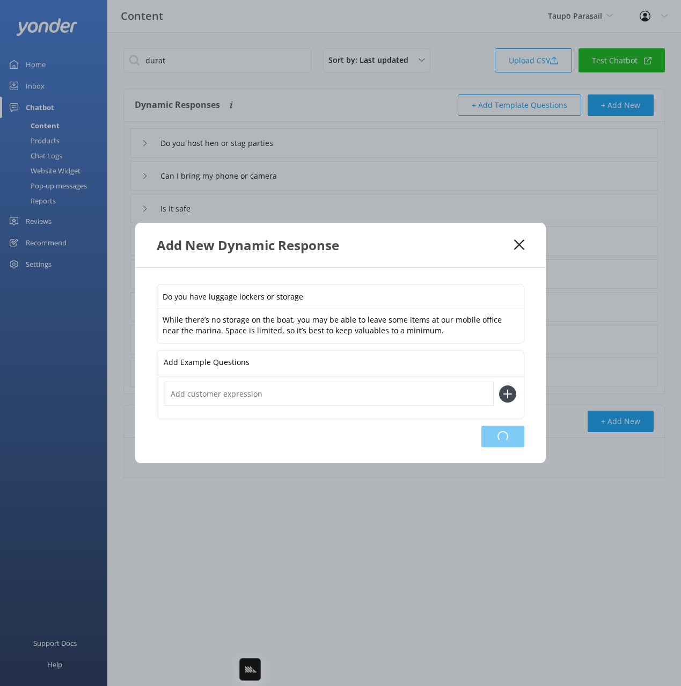
type input "Is it safe"
type input "Can I bring my medication"
type input "Can I come if Im injured or health medical conditions"
type input "Do I need insurance"
type input "Can I come if I'm pregnant"
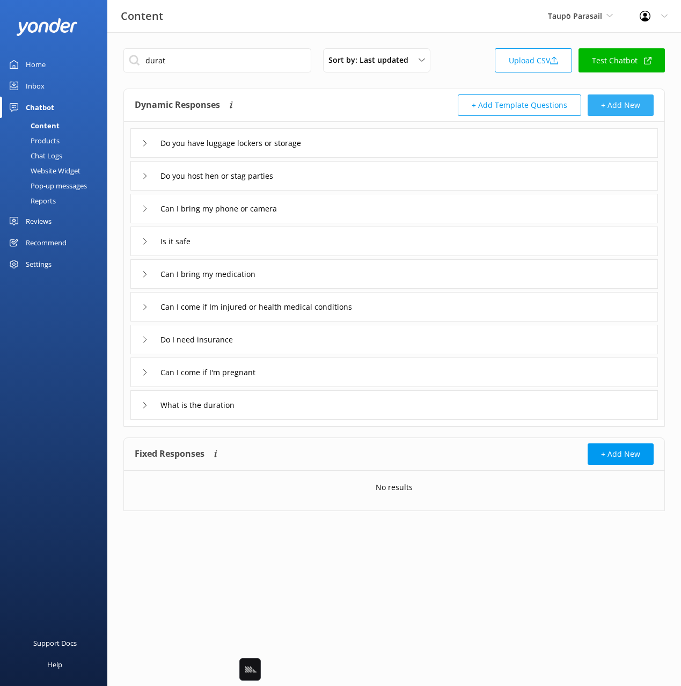
click at [617, 107] on button "+ Add New" at bounding box center [621, 105] width 66 height 21
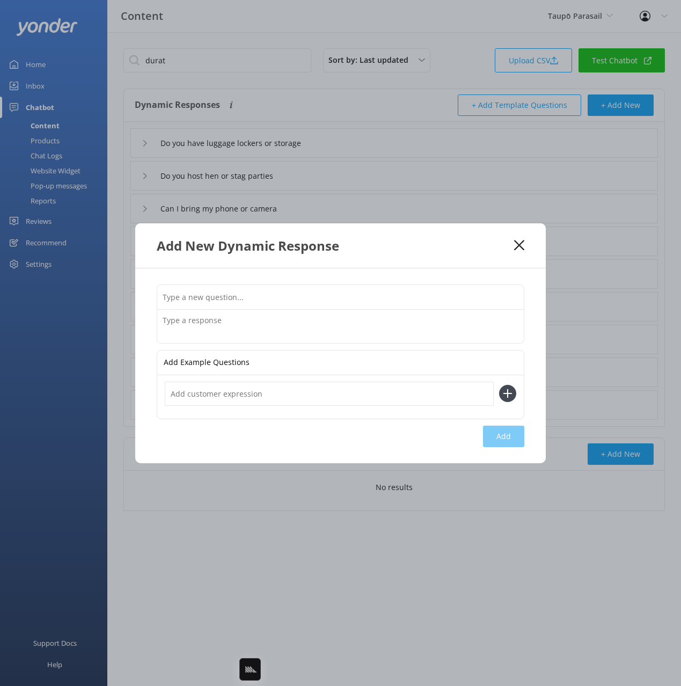
drag, startPoint x: 474, startPoint y: 288, endPoint x: 631, endPoint y: 300, distance: 157.7
click at [474, 288] on input "text" at bounding box center [340, 297] width 367 height 24
paste input "How many people per group on the boat"
type input "How many people per group on the boat"
drag, startPoint x: 451, startPoint y: 320, endPoint x: 487, endPoint y: 372, distance: 62.9
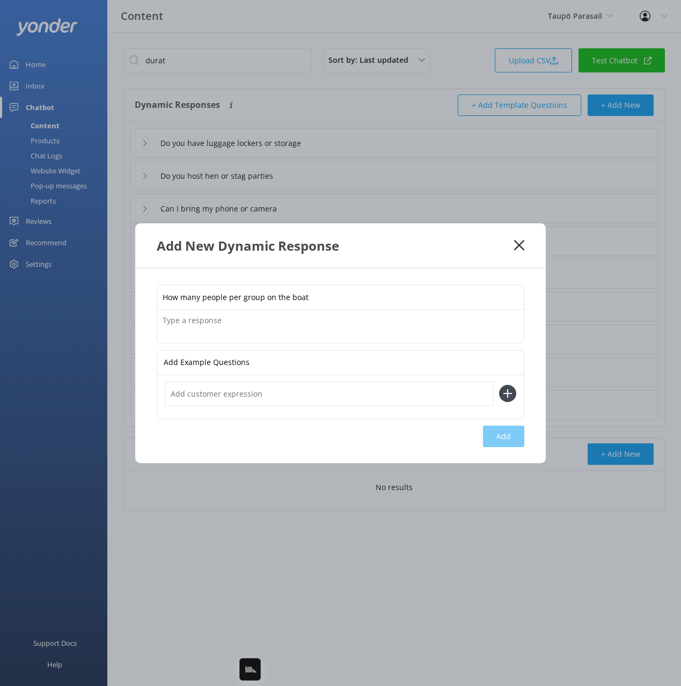
click at [454, 328] on textarea at bounding box center [340, 326] width 367 height 33
paste textarea "The boats can hold ten passengers per trip"
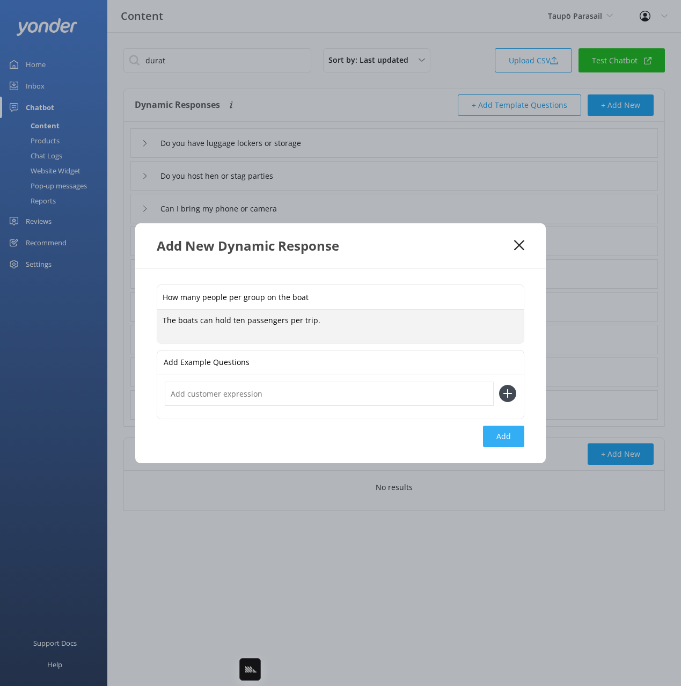
type textarea "The boats can hold ten passengers per trip."
drag, startPoint x: 504, startPoint y: 440, endPoint x: 519, endPoint y: 433, distance: 16.1
click at [504, 440] on button "Add" at bounding box center [503, 436] width 41 height 21
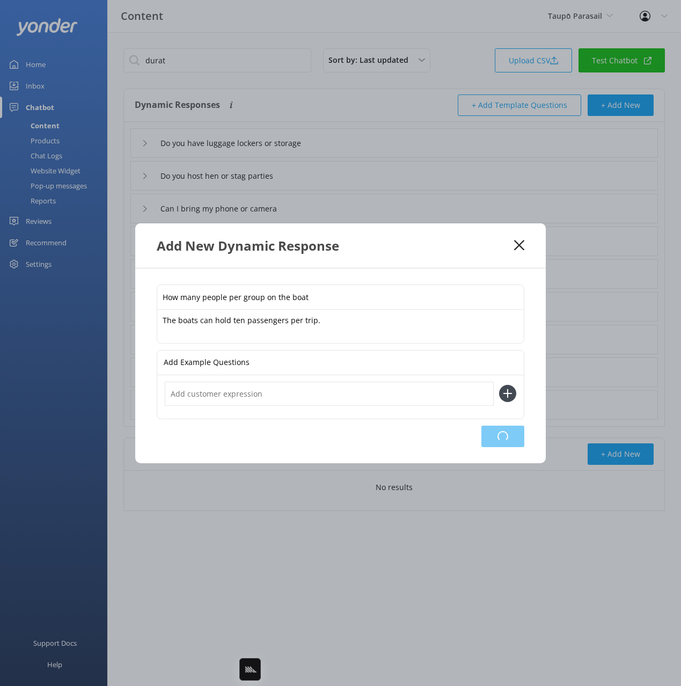
type input "How many people per group on the boat"
type input "Do you have luggage lockers or storage"
type input "Do you host hen or stag parties"
type input "Can I bring my phone or camera"
type input "Is it safe"
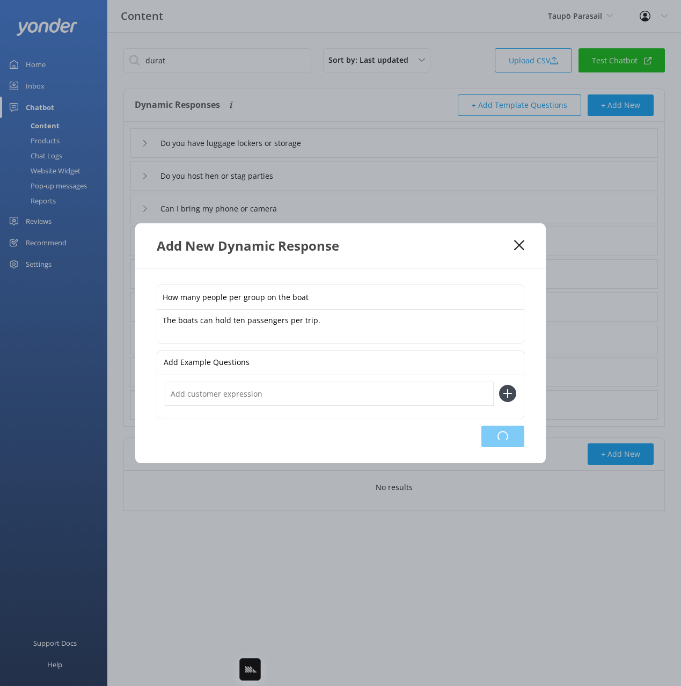
type input "Can I bring my medication"
type input "Can I come if Im injured or health medical conditions"
type input "Do I need insurance"
type input "Can I come if I'm pregnant"
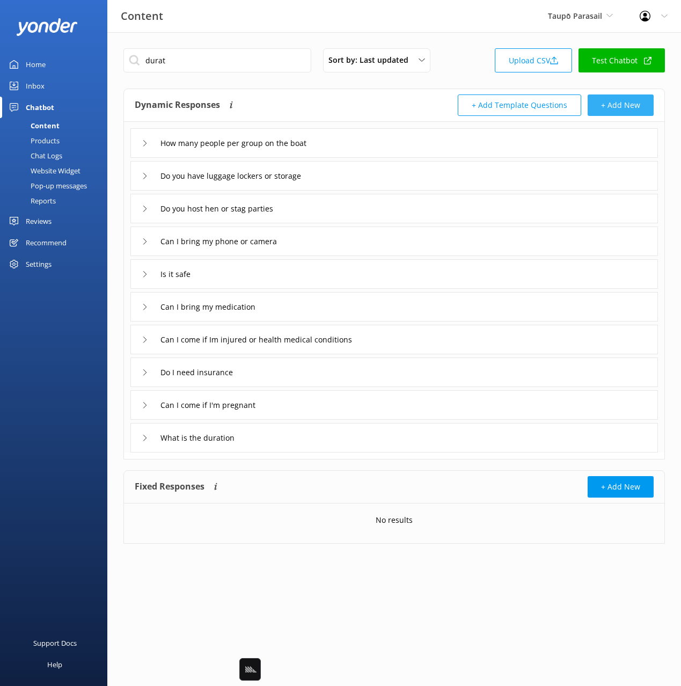
click at [642, 100] on button "+ Add New" at bounding box center [621, 105] width 66 height 21
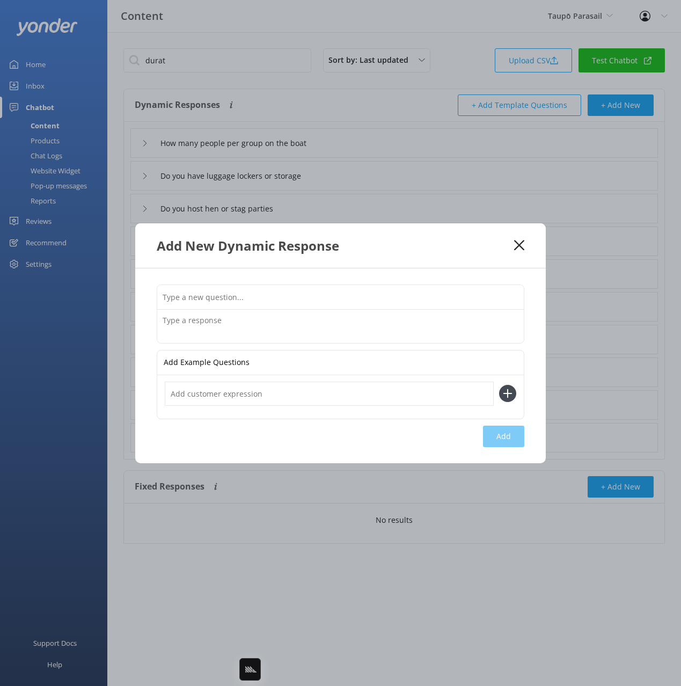
click at [364, 296] on input "text" at bounding box center [340, 297] width 367 height 24
paste input "Can I bring my belongings"
type input "Can I bring my belongings"
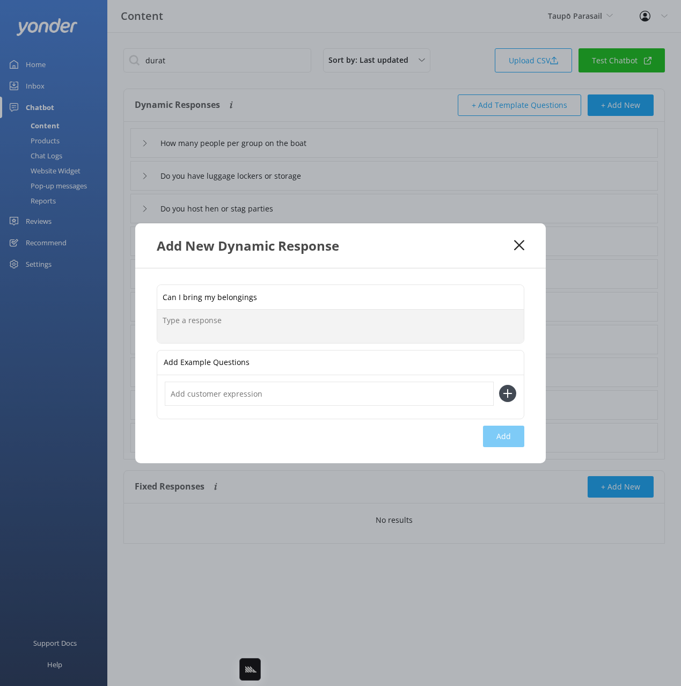
drag, startPoint x: 438, startPoint y: 332, endPoint x: 435, endPoint y: 355, distance: 22.7
click at [437, 332] on textarea at bounding box center [340, 326] width 367 height 33
paste textarea "You can bring a small bag with you . We do recommend bringing some layers of cl…"
drag, startPoint x: 285, startPoint y: 320, endPoint x: 296, endPoint y: 352, distance: 33.6
click at [288, 328] on textarea "You can bring a small bag with you . We do recommend bringing some layers of cl…" at bounding box center [340, 326] width 367 height 34
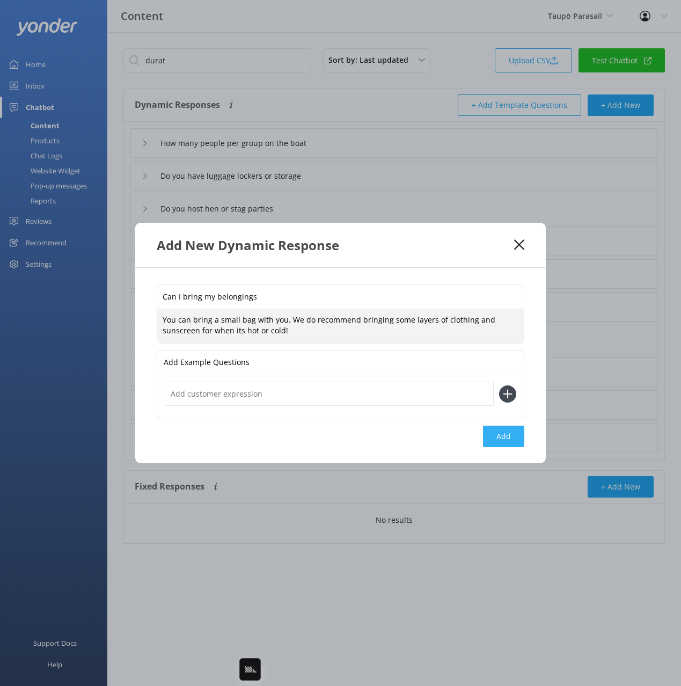
type textarea "You can bring a small bag with you. We do recommend bringing some layers of clo…"
click at [499, 441] on button "Add" at bounding box center [503, 436] width 41 height 21
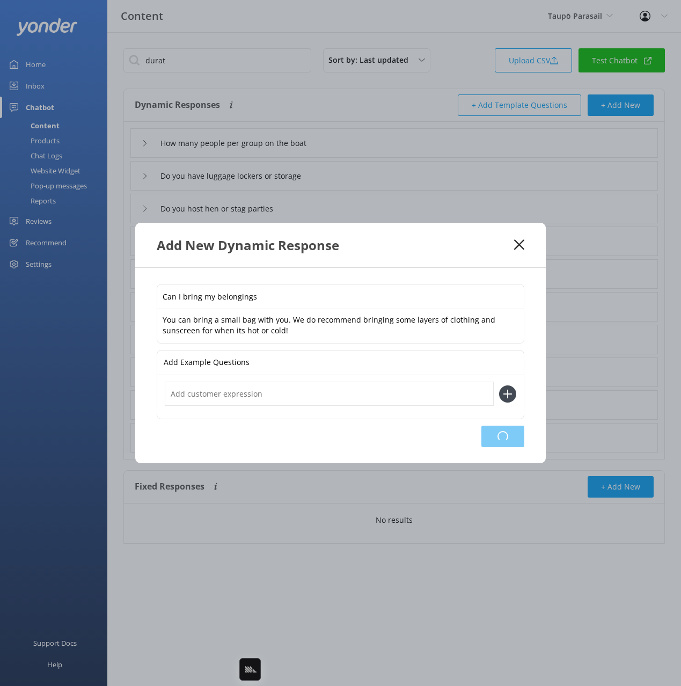
type input "Can I bring my belongings"
type input "How many people per group on the boat"
type input "Do you have luggage lockers or storage"
type input "Do you host hen or stag parties"
type input "Can I bring my phone or camera"
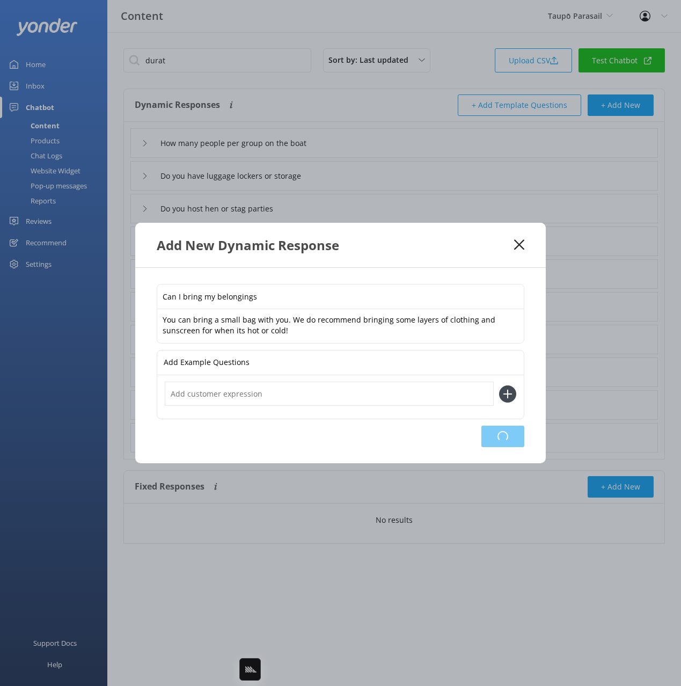
type input "Is it safe"
type input "Can I bring my medication"
type input "Can I come if Im injured or health medical conditions"
type input "Do I need insurance"
type input "Can I come if I'm pregnant"
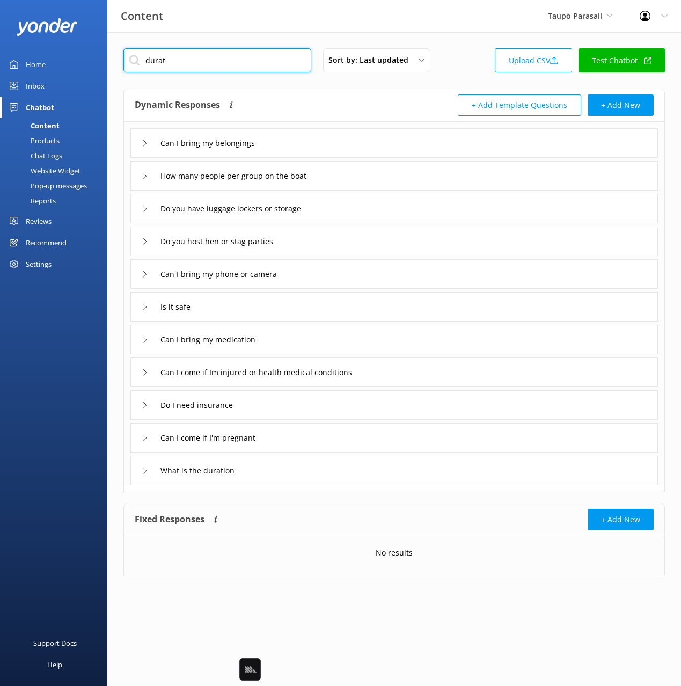
click at [201, 55] on input "durat" at bounding box center [217, 60] width 188 height 24
drag, startPoint x: 318, startPoint y: 93, endPoint x: 285, endPoint y: 67, distance: 42.8
click at [316, 92] on div "Dynamic Responses Dynamic responses rely on the Large Language Model to create …" at bounding box center [394, 105] width 541 height 33
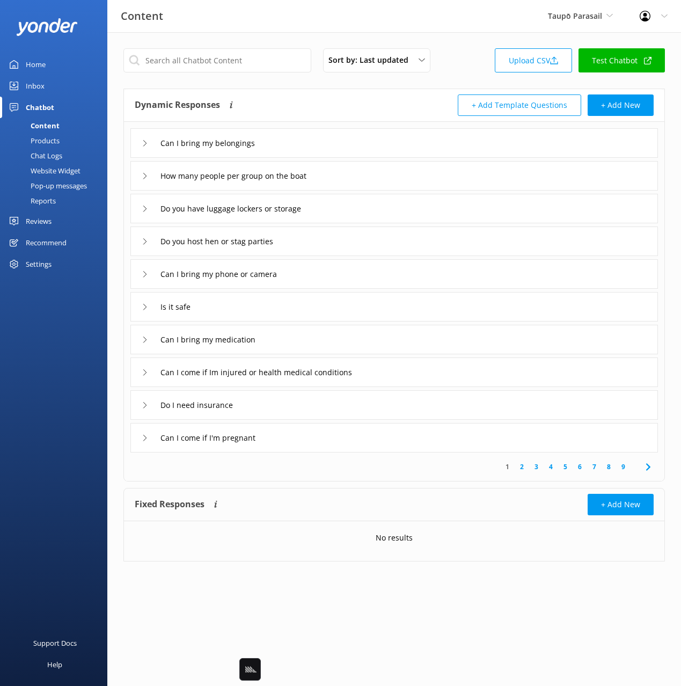
click at [491, 27] on div "Content Taupō Parasail Black Cat Cruises Banff Airporter International Antarcti…" at bounding box center [340, 16] width 681 height 32
click at [79, 67] on link "Home" at bounding box center [53, 64] width 107 height 21
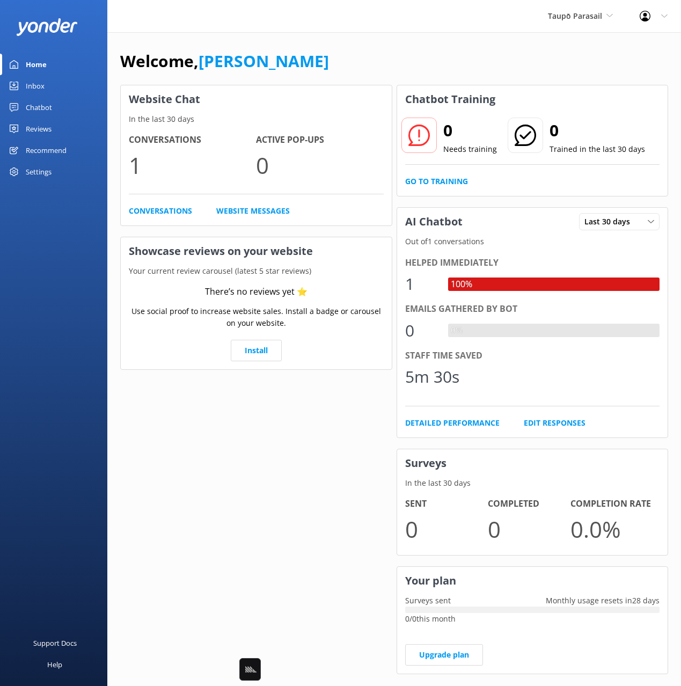
click at [371, 56] on div "Welcome, [PERSON_NAME]" at bounding box center [394, 66] width 548 height 37
drag, startPoint x: 49, startPoint y: 110, endPoint x: 81, endPoint y: 106, distance: 31.8
click at [50, 110] on div "Chatbot" at bounding box center [39, 107] width 26 height 21
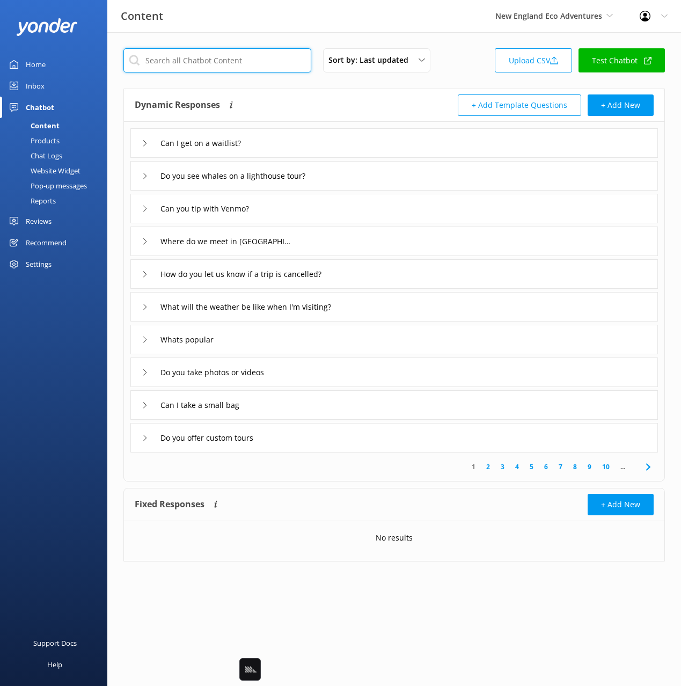
click at [258, 64] on input "text" at bounding box center [217, 60] width 188 height 24
paste input "Can I get on a waitlist?"
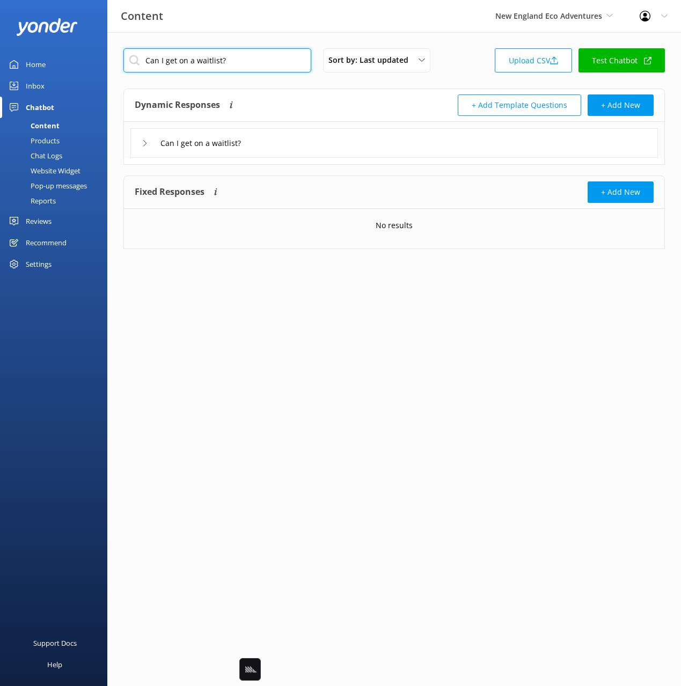
type input "Can I get on a waitlist?"
drag, startPoint x: 371, startPoint y: 101, endPoint x: 326, endPoint y: 107, distance: 45.5
click at [367, 101] on div "Dynamic Responses Dynamic responses rely on the Large Language Model to create …" at bounding box center [265, 105] width 260 height 21
click at [314, 134] on div "Can I get on a waitlist?" at bounding box center [394, 143] width 528 height 30
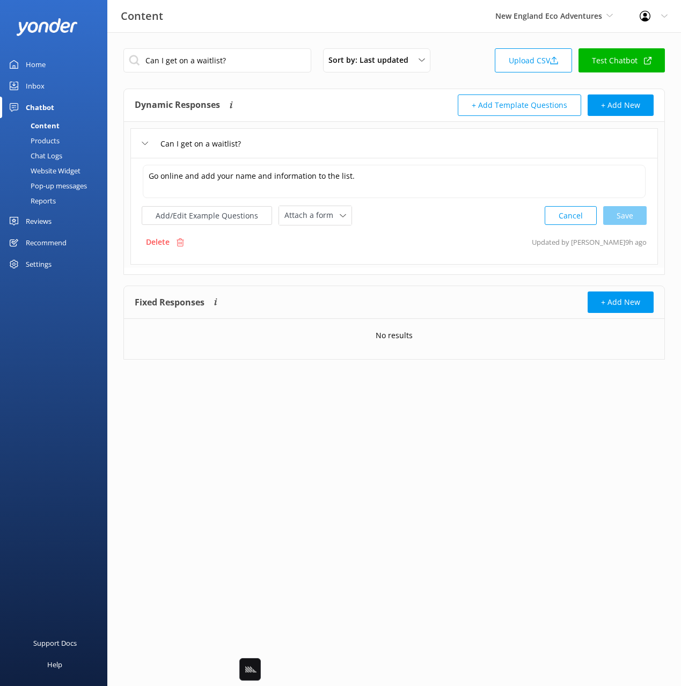
click at [317, 140] on div "Can I get on a waitlist?" at bounding box center [394, 143] width 528 height 30
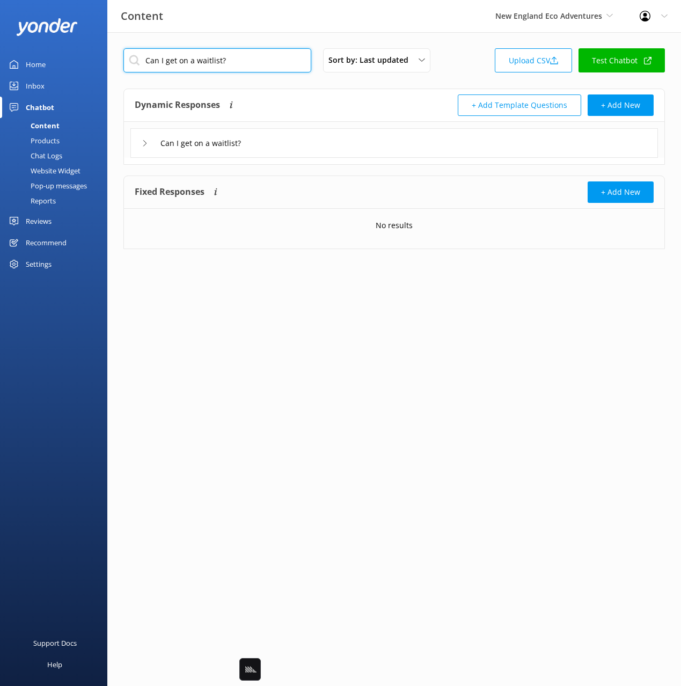
click at [243, 55] on input "Can I get on a waitlist?" at bounding box center [217, 60] width 188 height 24
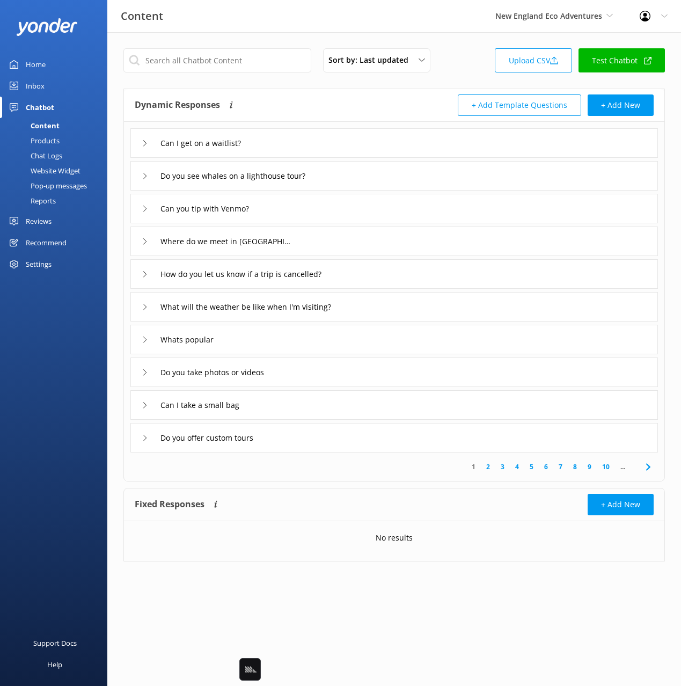
drag, startPoint x: 217, startPoint y: 34, endPoint x: 245, endPoint y: 33, distance: 27.9
click at [217, 34] on div "Sort by: Last updated Title Last updated Upload CSV Test Chatbot Dynamic Respon…" at bounding box center [394, 313] width 574 height 562
click at [261, 28] on div "Content New England Eco Adventures Black Cat Cruises [GEOGRAPHIC_DATA] [GEOGRAP…" at bounding box center [340, 16] width 681 height 32
drag, startPoint x: 34, startPoint y: 58, endPoint x: 73, endPoint y: 59, distance: 39.2
click at [35, 58] on div "Home" at bounding box center [36, 64] width 20 height 21
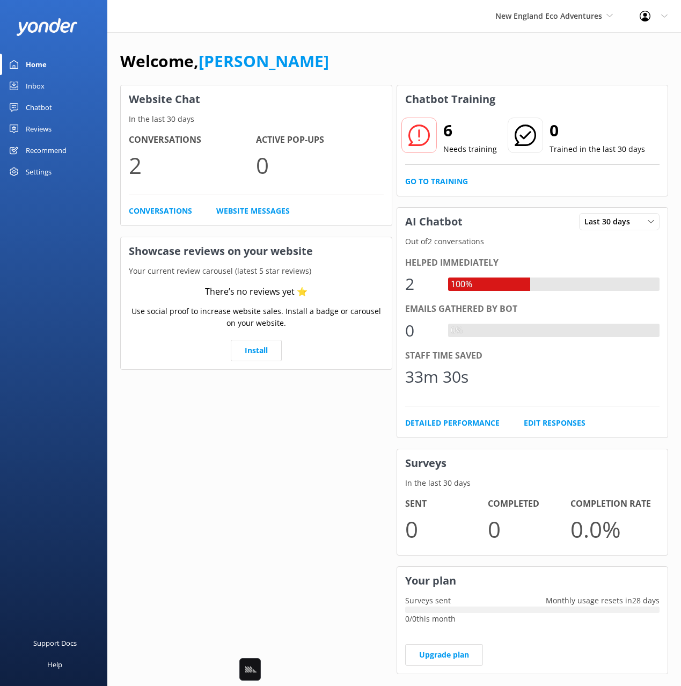
click at [280, 31] on div "New England Eco Adventures Black Cat Cruises [GEOGRAPHIC_DATA] [GEOGRAPHIC_DATA…" at bounding box center [340, 16] width 681 height 32
click at [302, 60] on div "Welcome, [PERSON_NAME]" at bounding box center [394, 66] width 548 height 37
drag, startPoint x: 435, startPoint y: 38, endPoint x: 425, endPoint y: 30, distance: 13.1
click at [432, 35] on div "Welcome, [PERSON_NAME] Website Chat In the last 30 days Conversations 2 Active …" at bounding box center [394, 369] width 574 height 674
click at [467, 67] on div "Welcome, [PERSON_NAME]" at bounding box center [394, 66] width 548 height 37
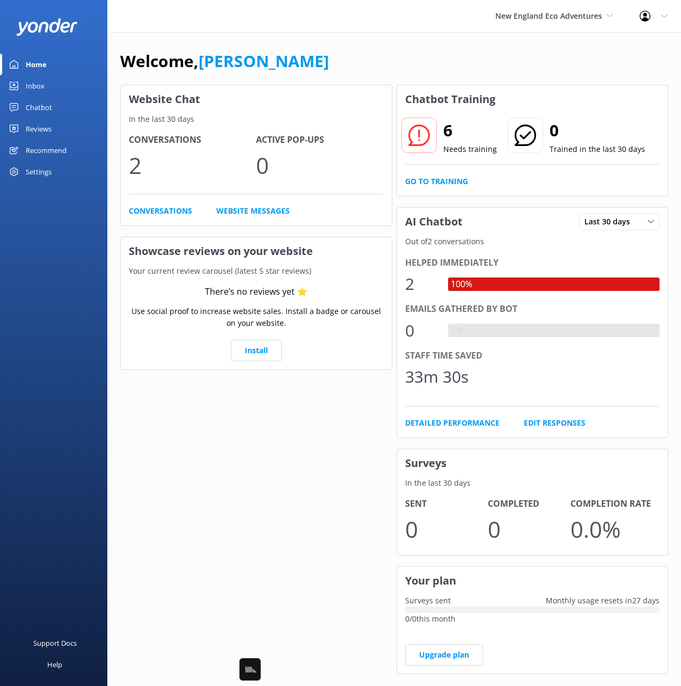
click at [514, 23] on div "New England Eco Adventures Black Cat Cruises [GEOGRAPHIC_DATA] [GEOGRAPHIC_DATA…" at bounding box center [554, 16] width 144 height 32
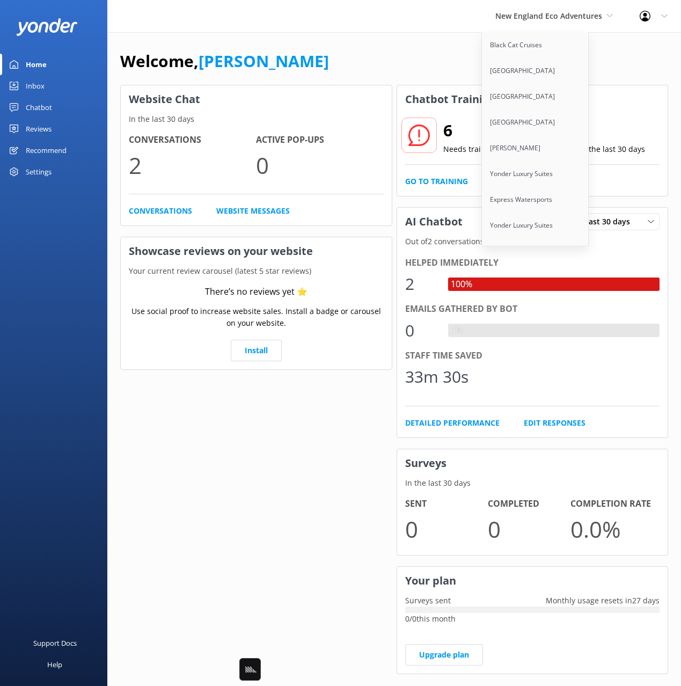
scroll to position [1652, 0]
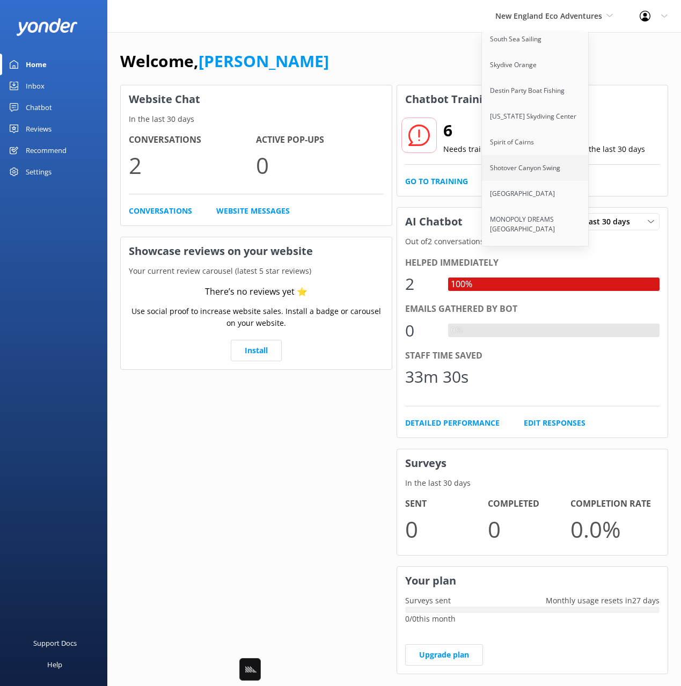
click at [537, 155] on link "Shotover Canyon Swing" at bounding box center [535, 168] width 107 height 26
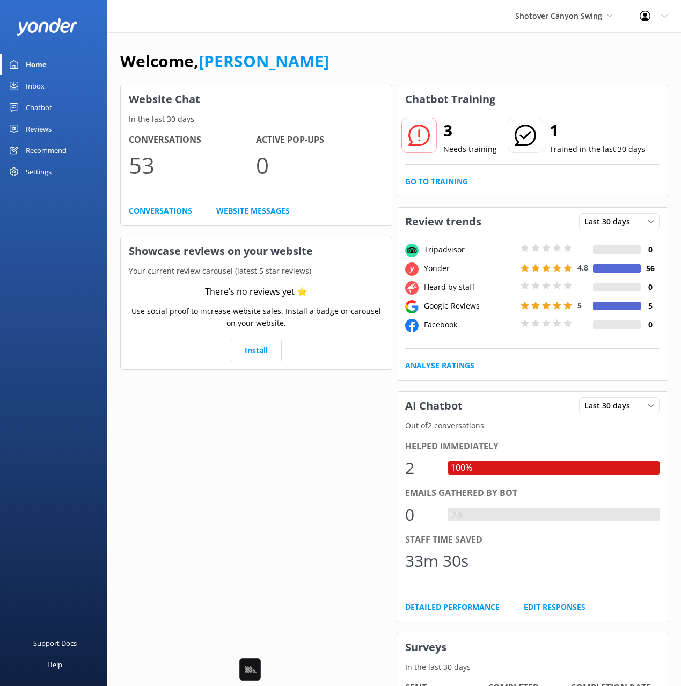
click at [51, 110] on div "Chatbot" at bounding box center [39, 107] width 26 height 21
